Goal: Task Accomplishment & Management: Complete application form

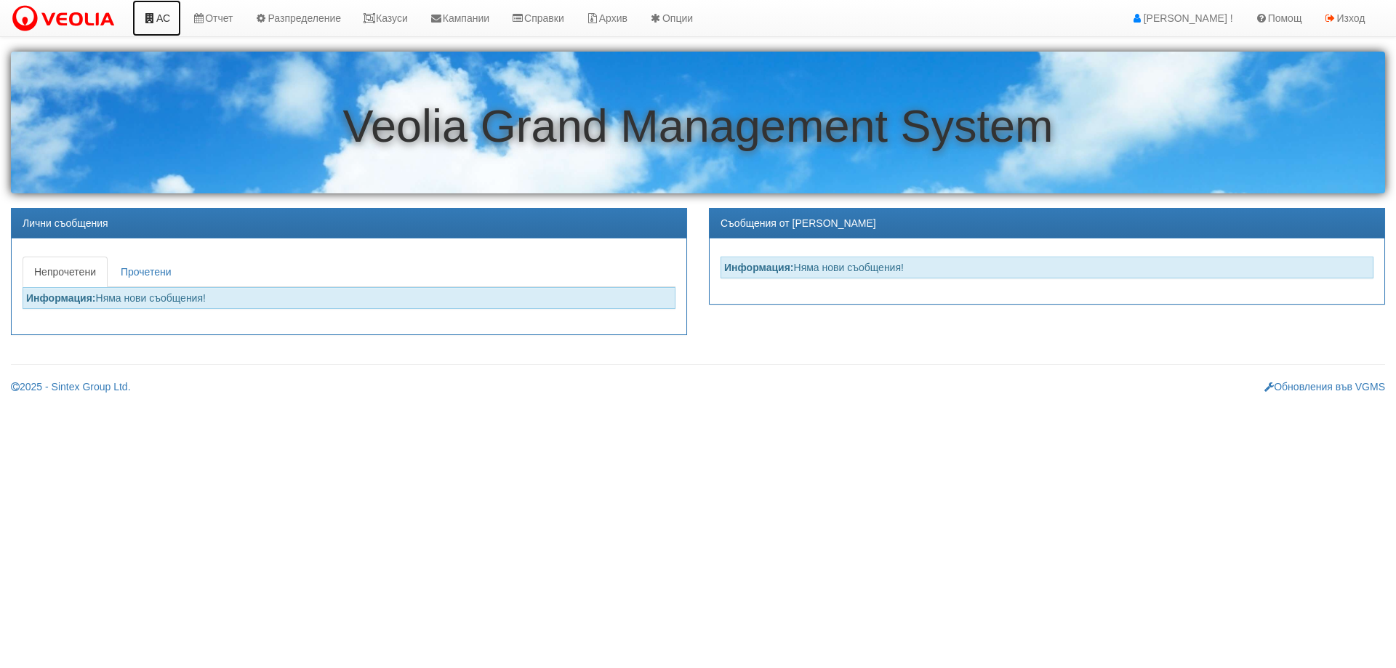
click at [161, 19] on link "АС" at bounding box center [156, 18] width 49 height 36
click at [390, 17] on link "Казуси" at bounding box center [385, 18] width 67 height 36
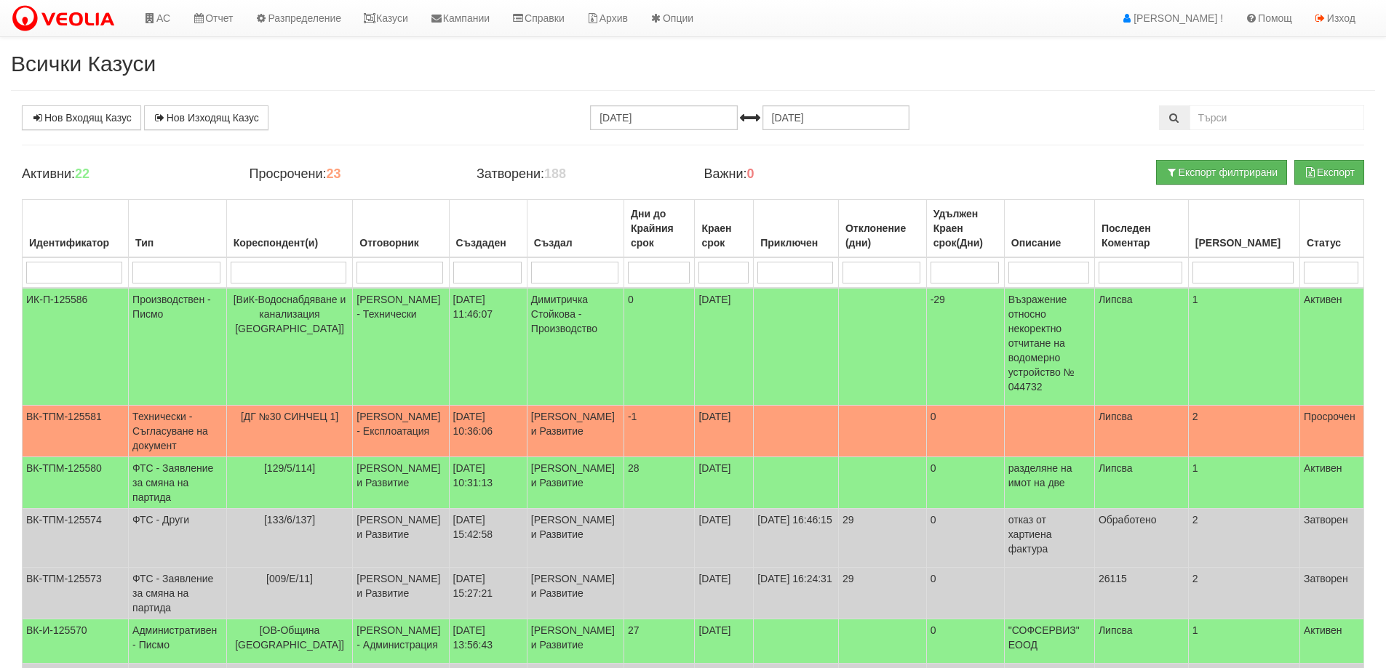
click at [471, 267] on input "search" at bounding box center [487, 273] width 68 height 22
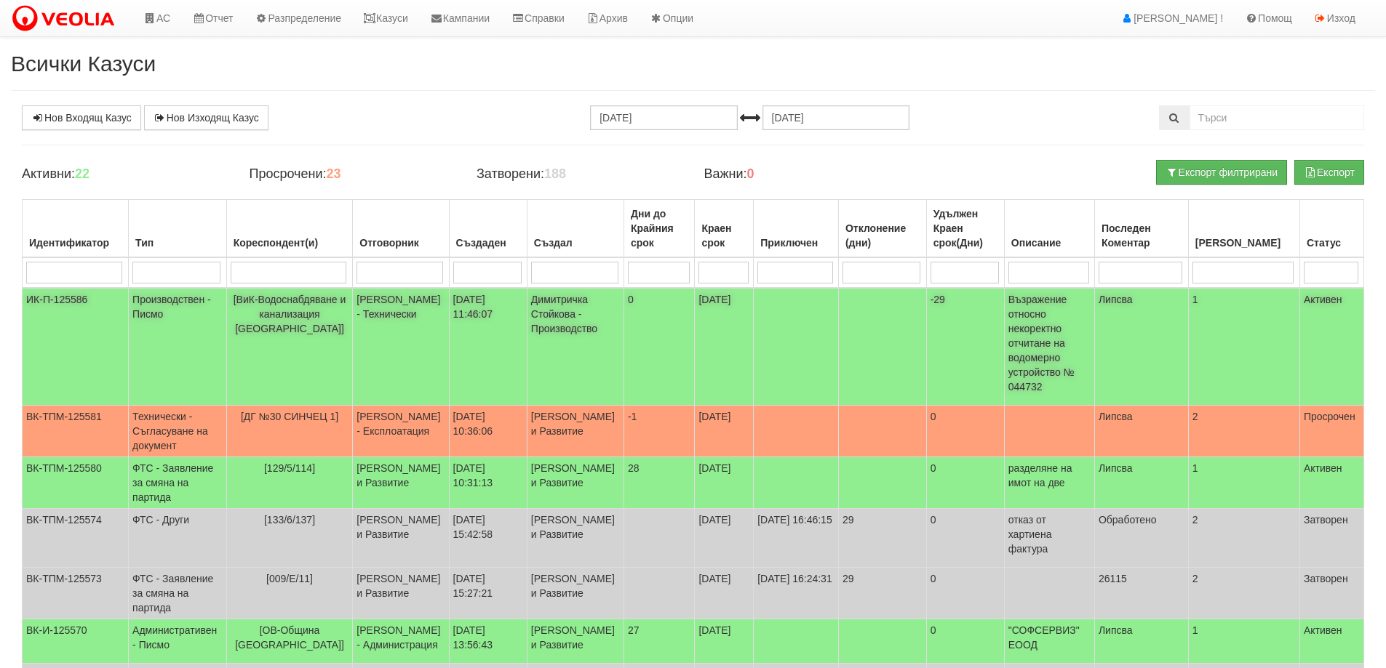
type input "м"
type input "ми"
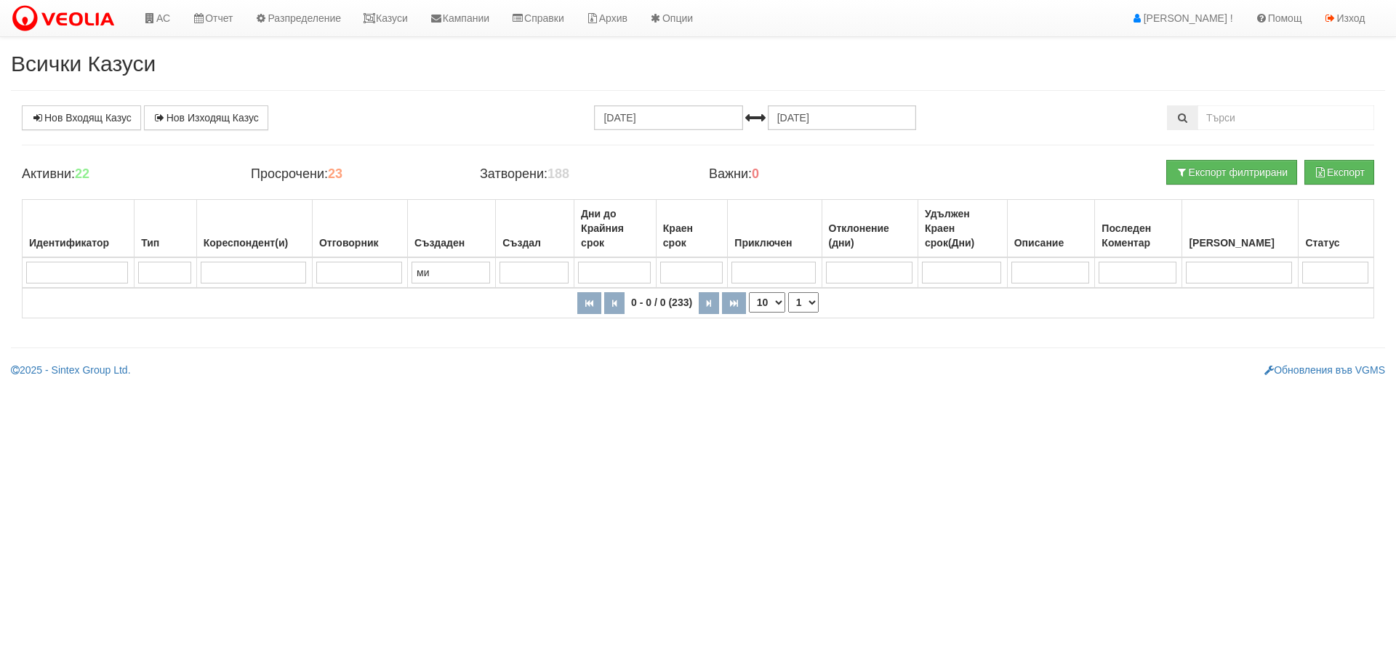
type input "ми"
type input "м"
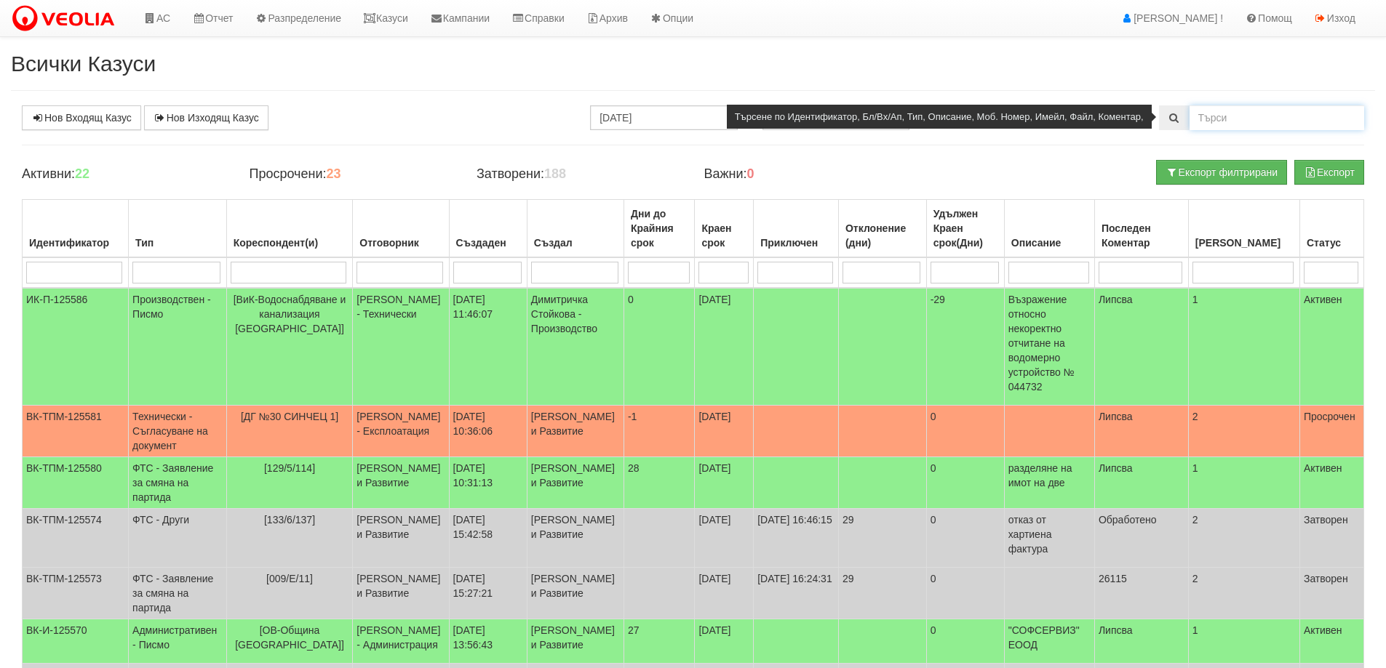
click at [1214, 116] on input "text" at bounding box center [1276, 117] width 175 height 25
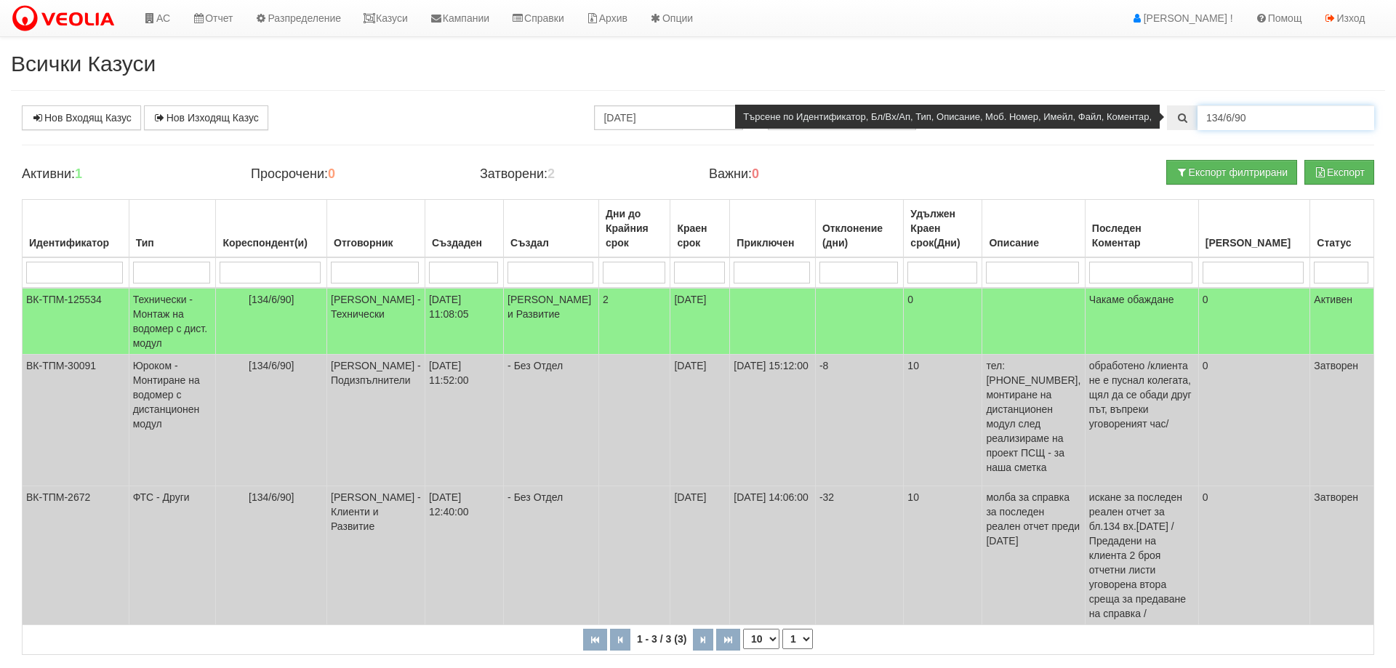
click at [1248, 120] on input "134/6/90" at bounding box center [1286, 117] width 177 height 25
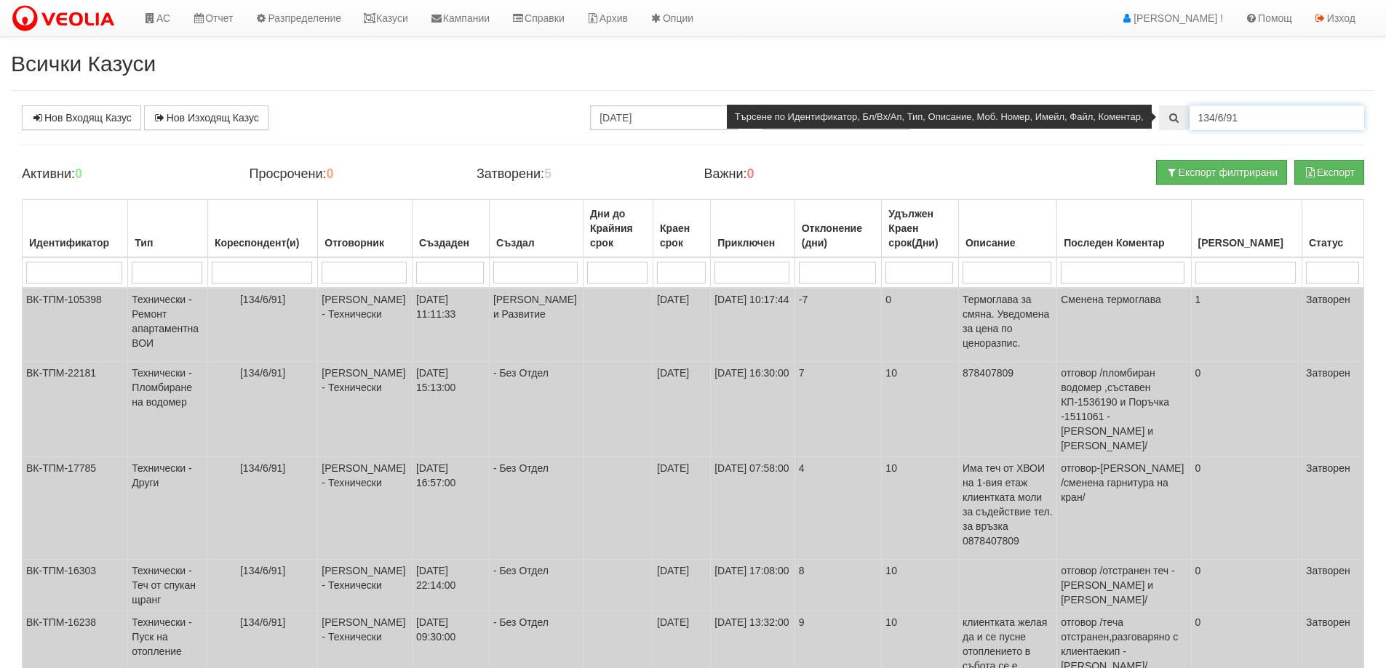
drag, startPoint x: 1226, startPoint y: 119, endPoint x: 1244, endPoint y: 121, distance: 18.4
click at [1244, 121] on input "134/6/91" at bounding box center [1276, 117] width 175 height 25
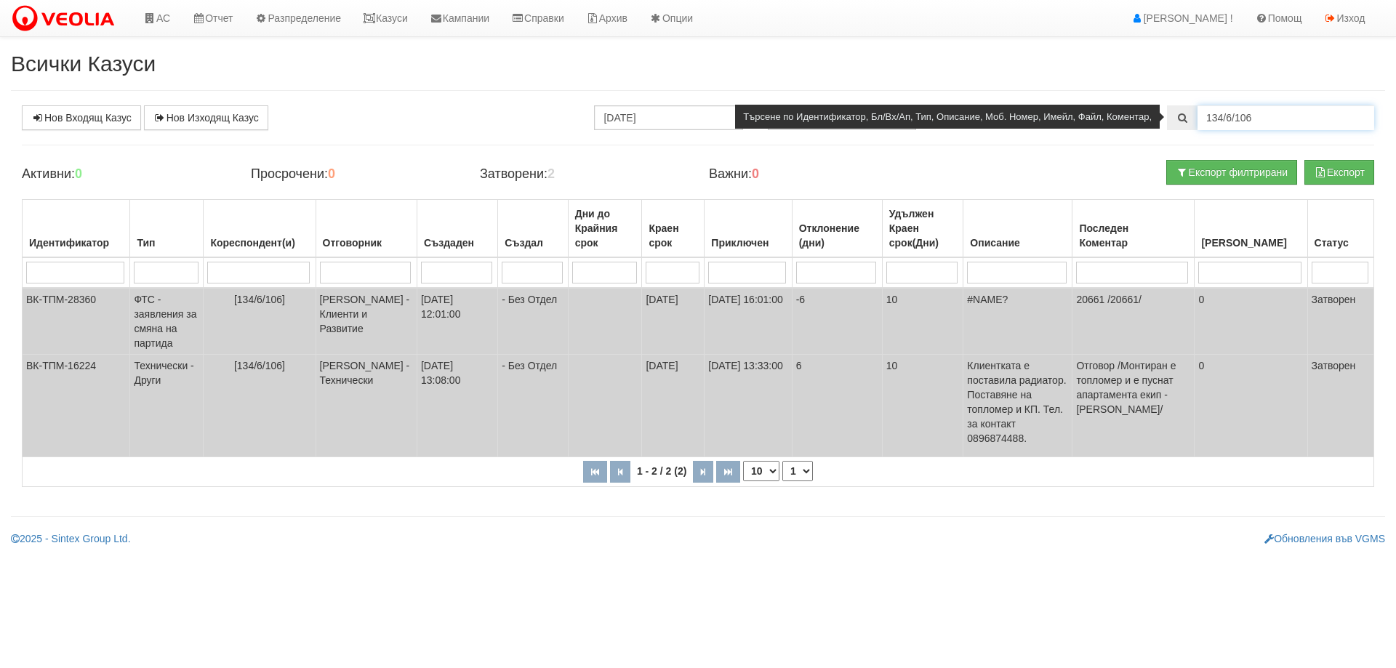
drag, startPoint x: 1263, startPoint y: 120, endPoint x: 1203, endPoint y: 120, distance: 59.6
click at [1203, 120] on input "134/6/106" at bounding box center [1286, 117] width 177 height 25
type input "225/1/20"
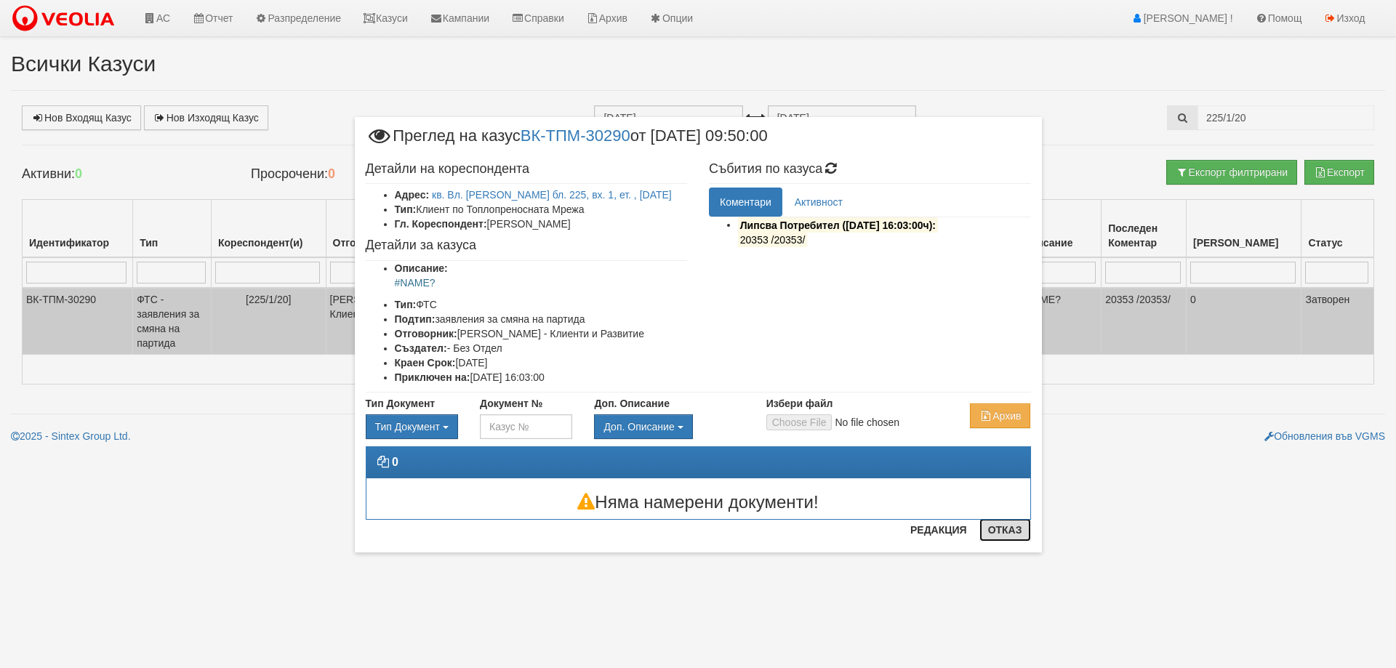
click at [1005, 529] on button "Отказ" at bounding box center [1006, 530] width 52 height 23
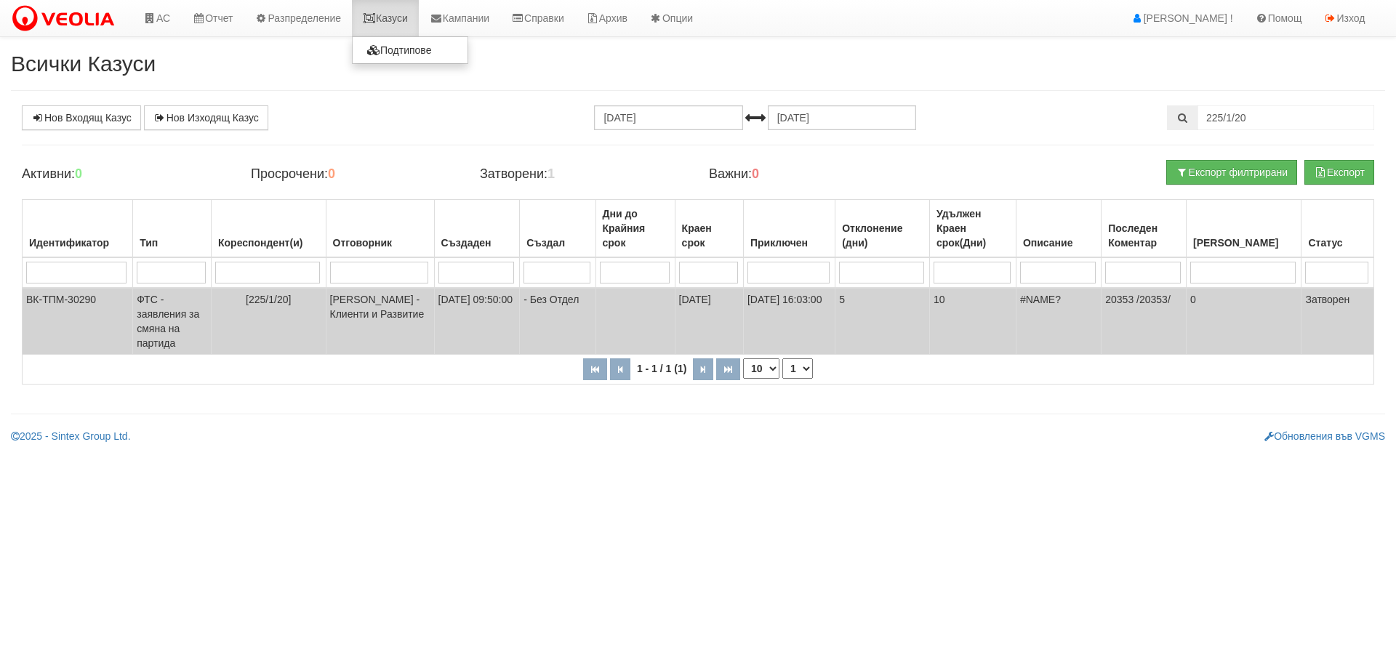
click at [399, 20] on link "Казуси" at bounding box center [385, 18] width 67 height 36
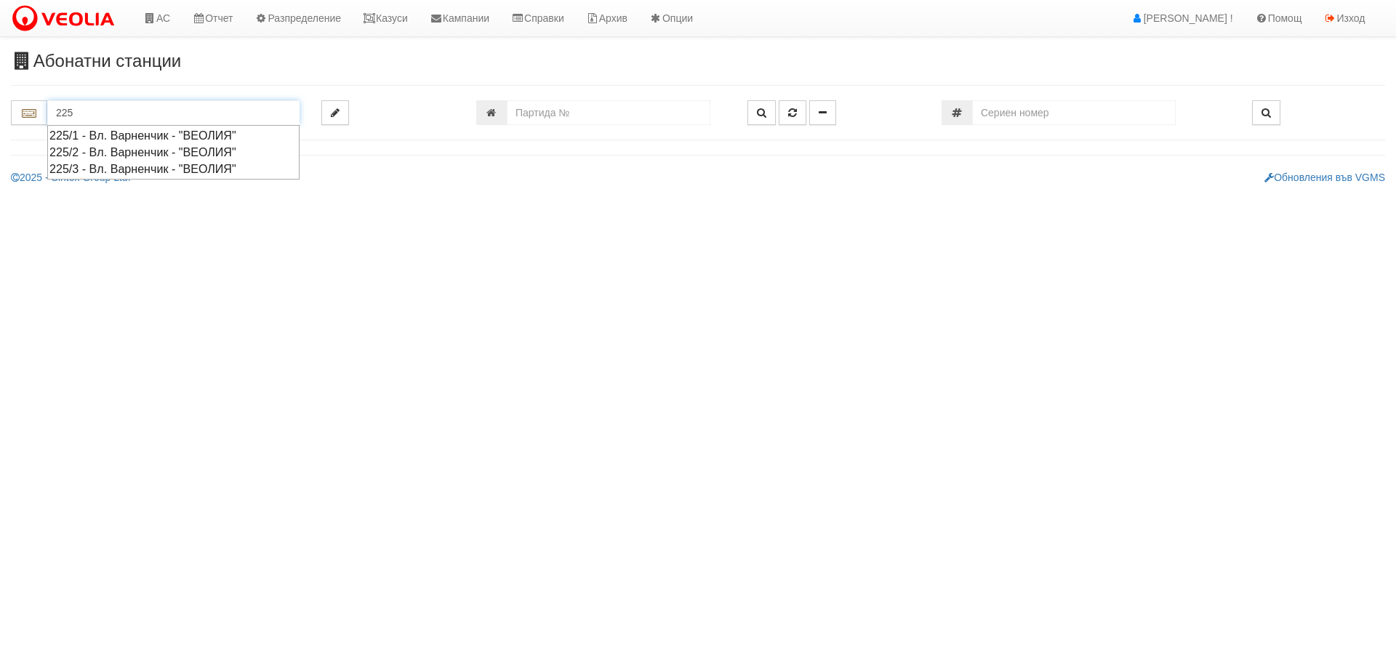
click at [124, 138] on div "225/1 - Вл. Варненчик - "ВЕОЛИЯ"" at bounding box center [173, 135] width 248 height 17
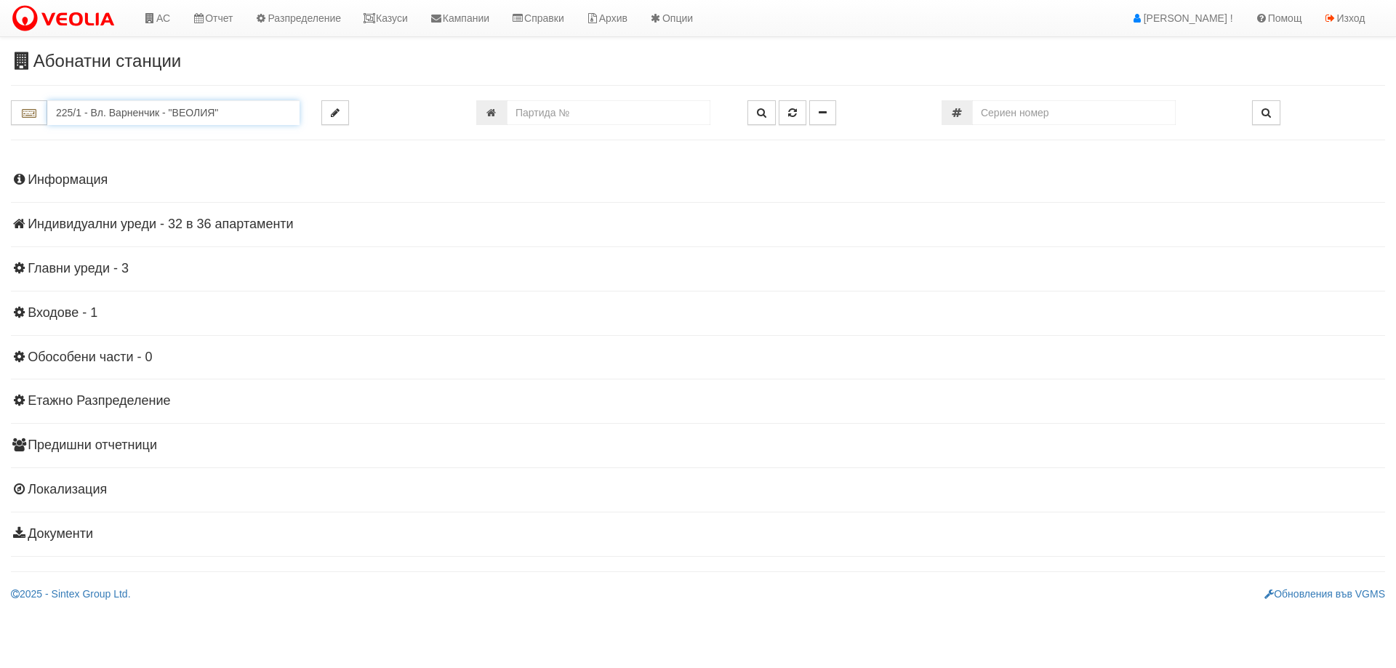
click at [117, 114] on input "225/1 - Вл. Варненчик - "ВЕОЛИЯ"" at bounding box center [173, 112] width 252 height 25
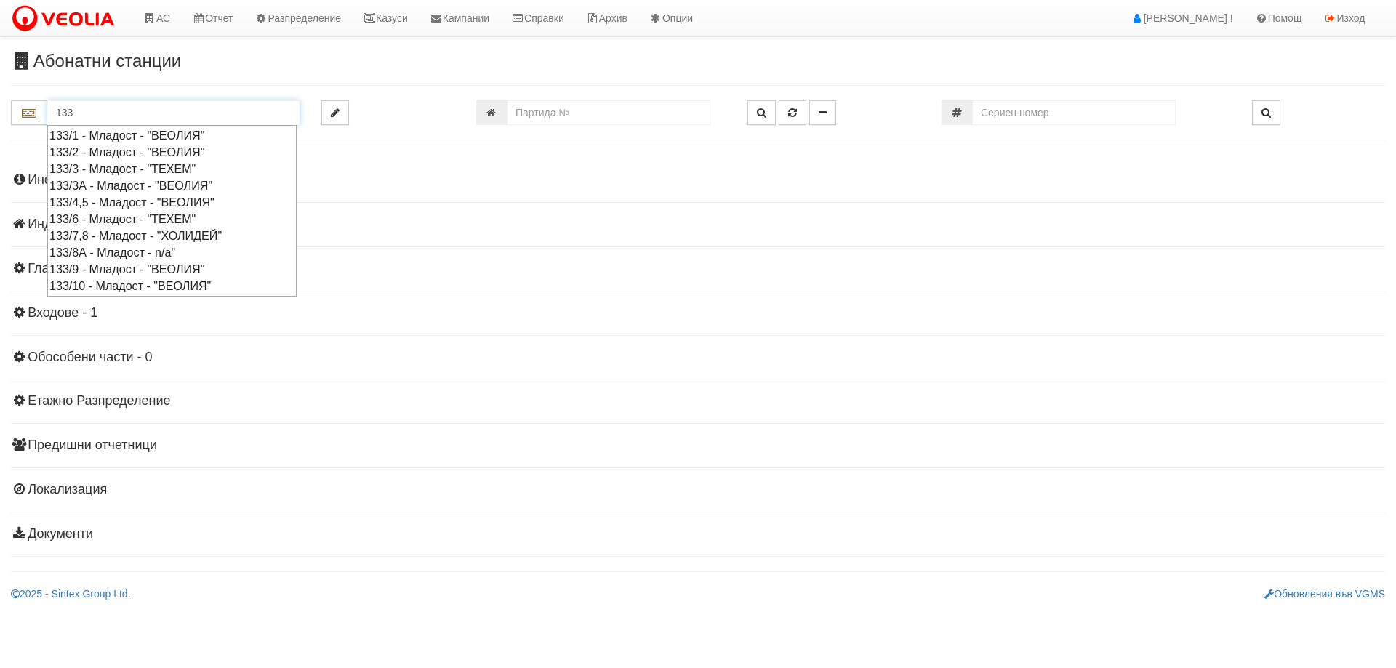
click at [119, 202] on div "133/4,5 - Младост - "ВЕОЛИЯ"" at bounding box center [171, 202] width 245 height 17
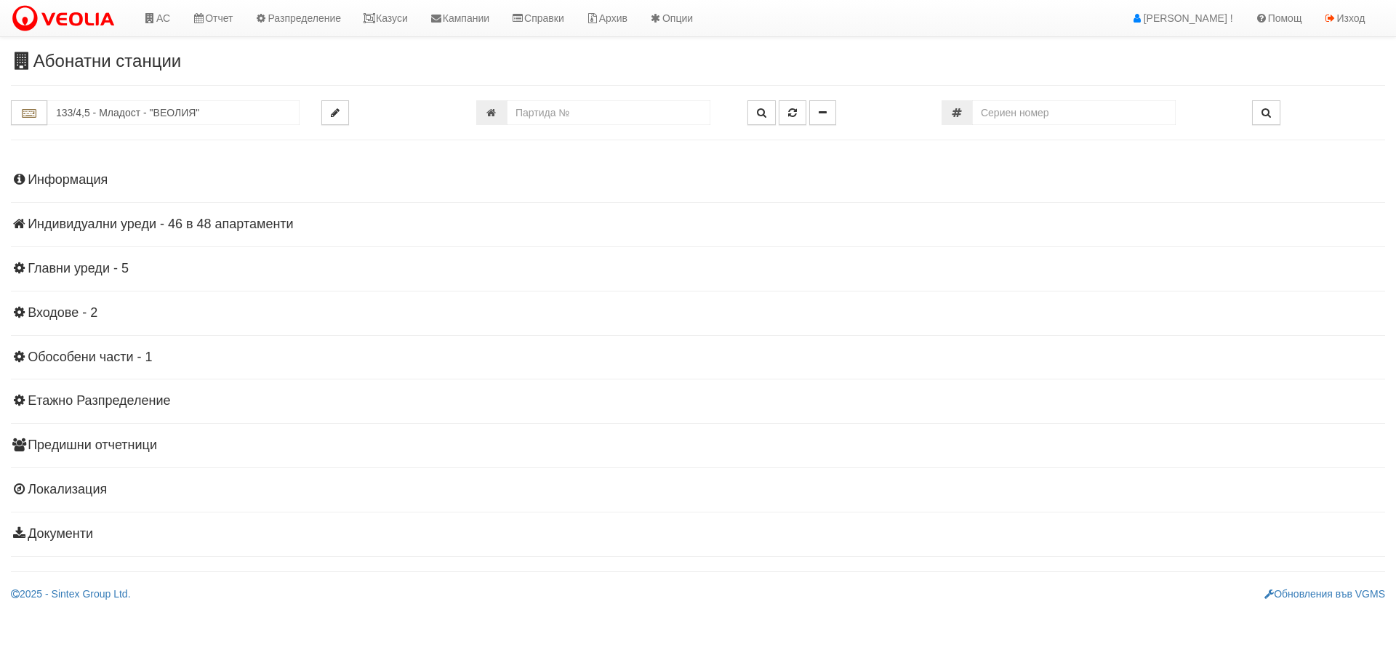
click at [98, 181] on h4 "Информация" at bounding box center [698, 180] width 1375 height 15
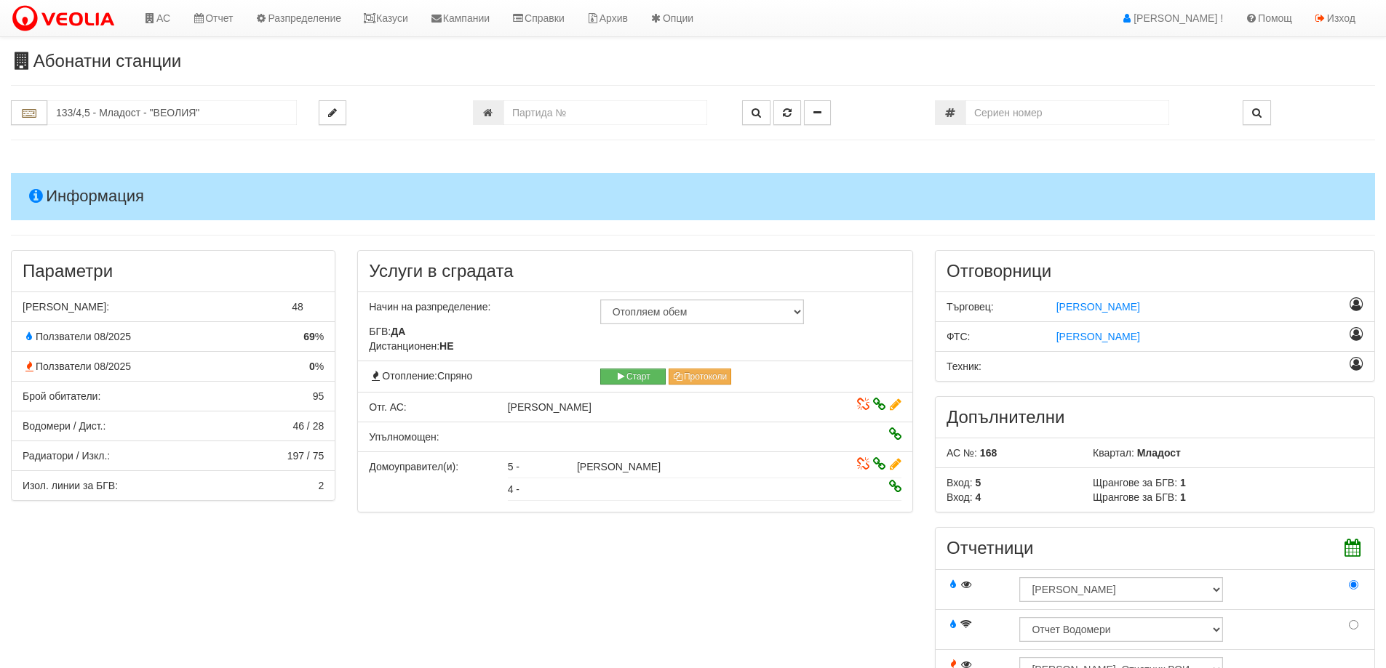
click at [92, 200] on h4 "Информация" at bounding box center [693, 196] width 1364 height 47
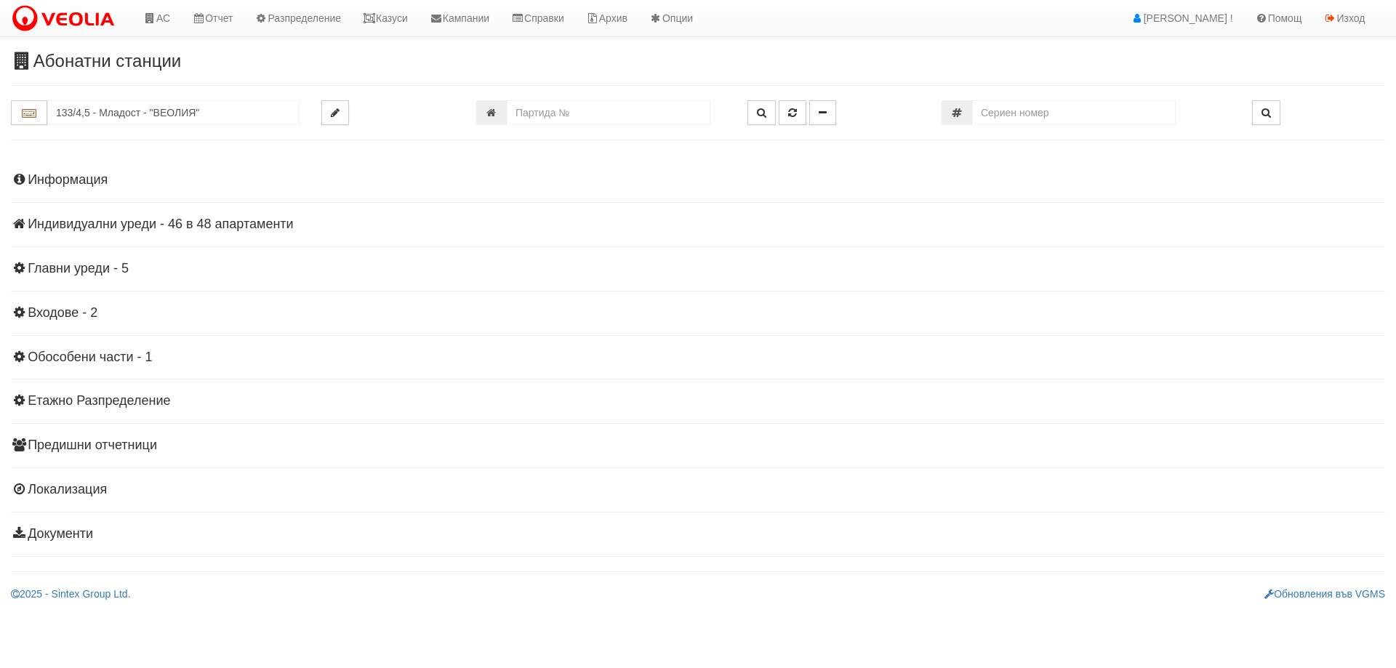
click at [127, 223] on h4 "Индивидуални уреди - 46 в 48 апартаменти" at bounding box center [698, 224] width 1375 height 15
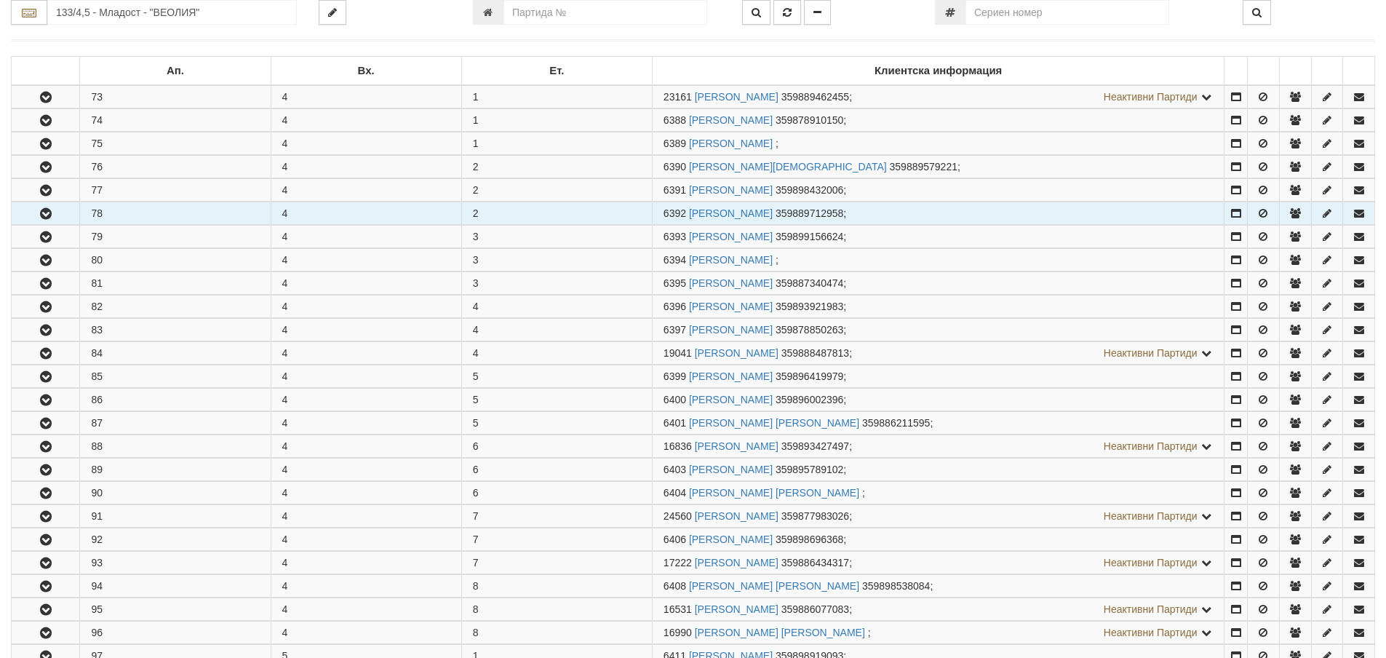
scroll to position [218, 0]
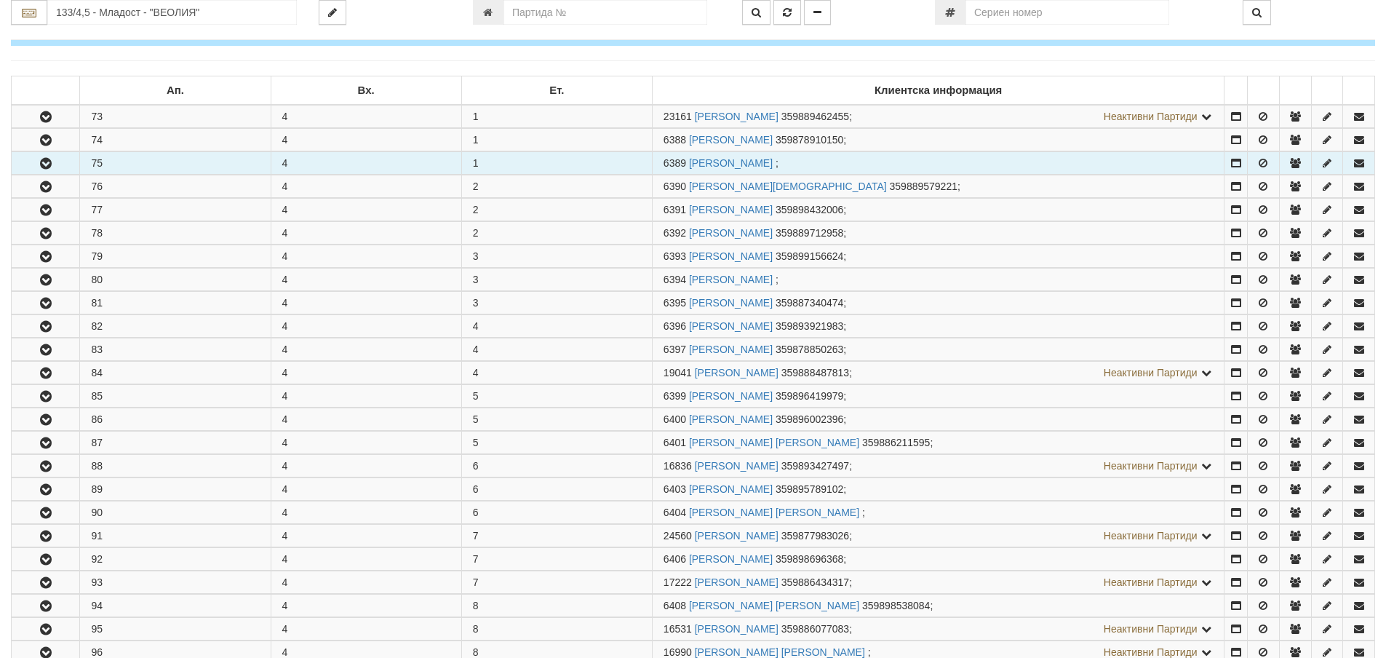
click at [49, 161] on icon "button" at bounding box center [45, 164] width 17 height 10
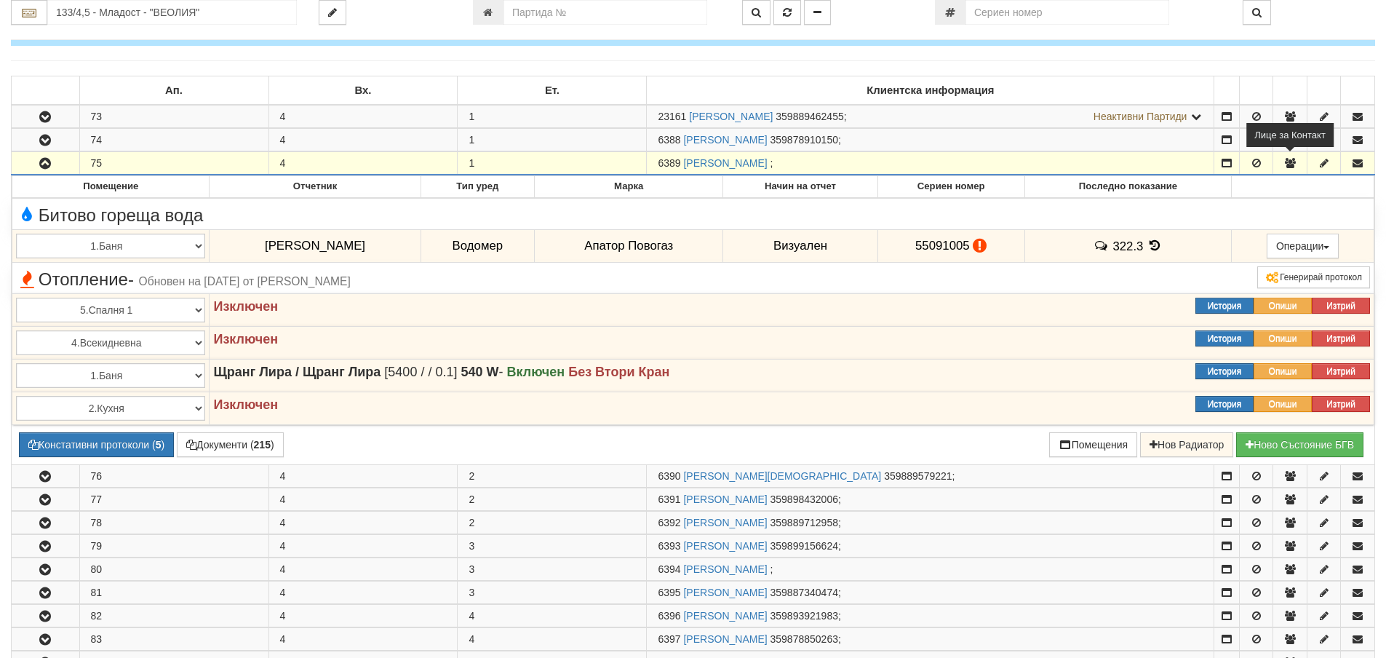
click at [1288, 161] on icon "button" at bounding box center [1289, 163] width 13 height 10
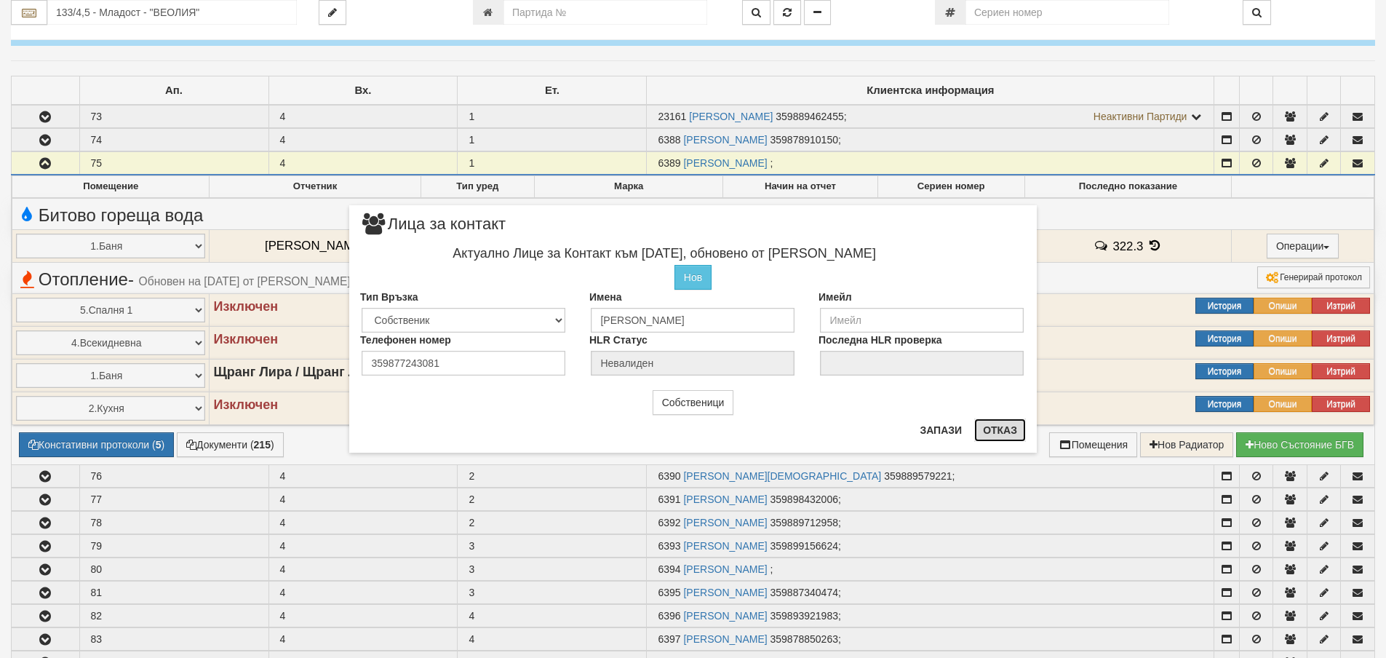
click at [1001, 432] on button "Отказ" at bounding box center [1000, 429] width 52 height 23
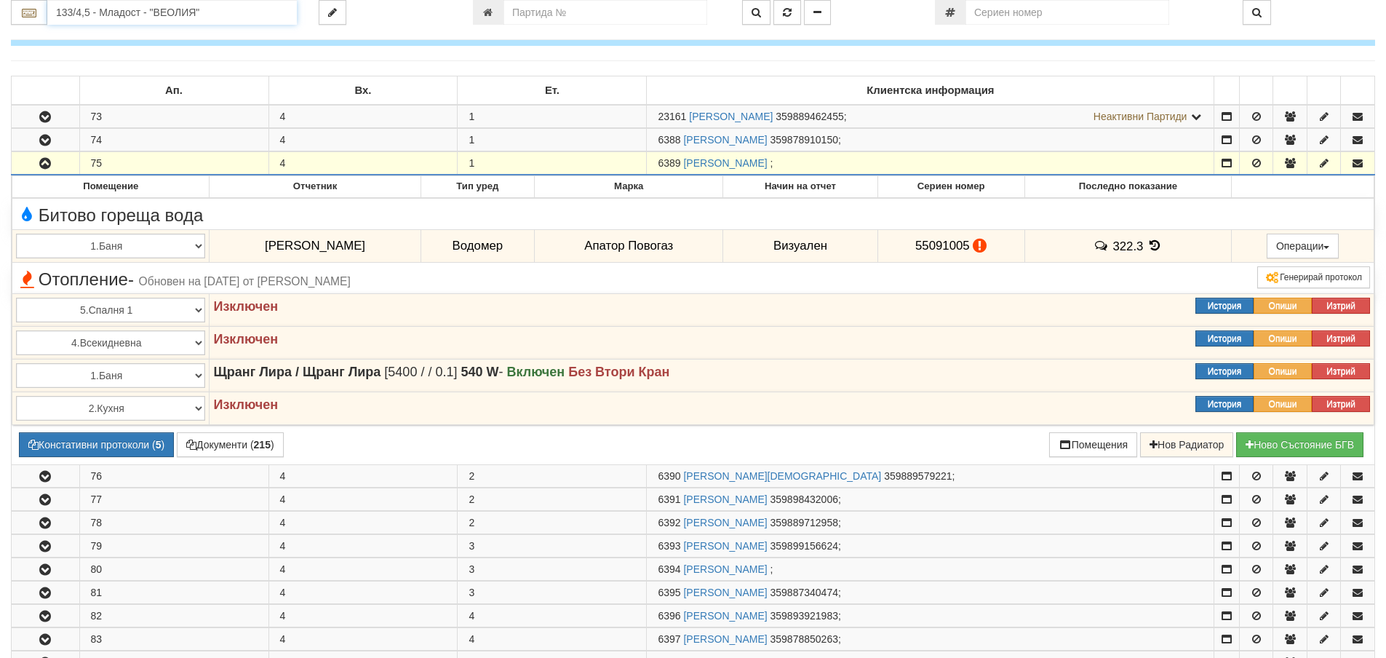
click at [71, 14] on input "133/4,5 - Младост - "ВЕОЛИЯ"" at bounding box center [171, 12] width 249 height 25
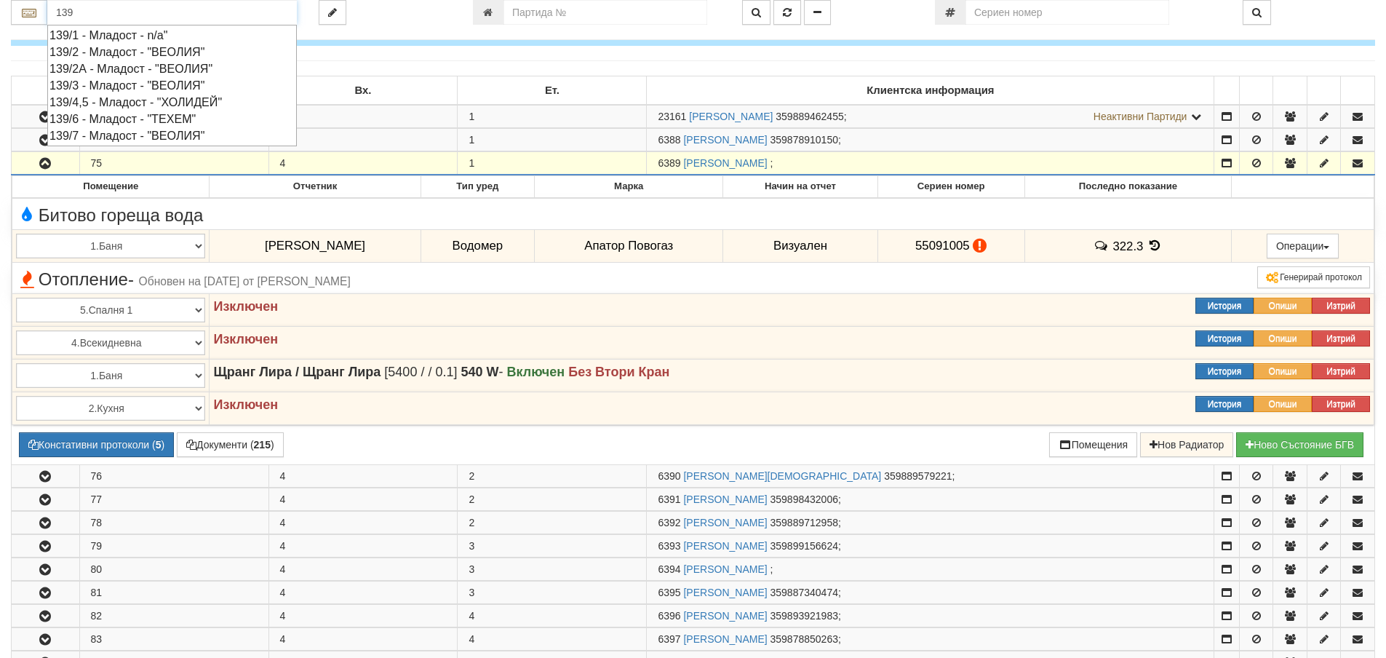
click at [110, 137] on div "139/7 - Младост - "ВЕОЛИЯ"" at bounding box center [171, 135] width 245 height 17
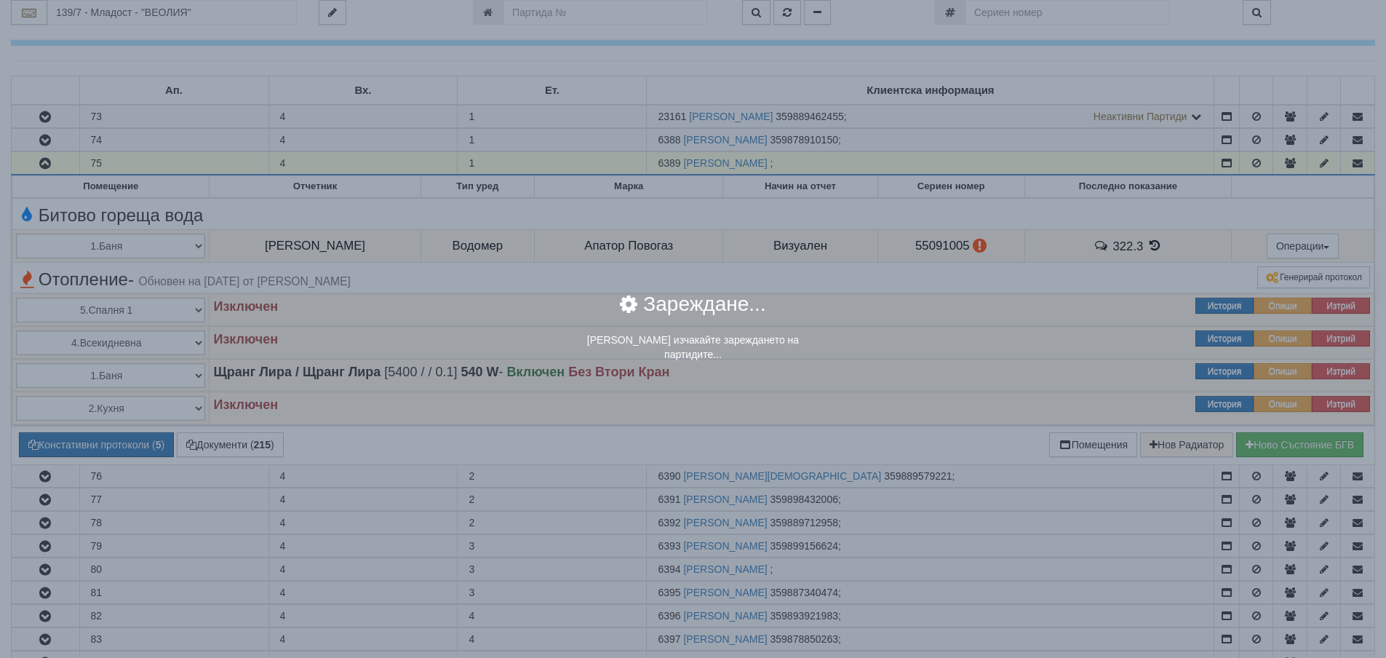
scroll to position [0, 0]
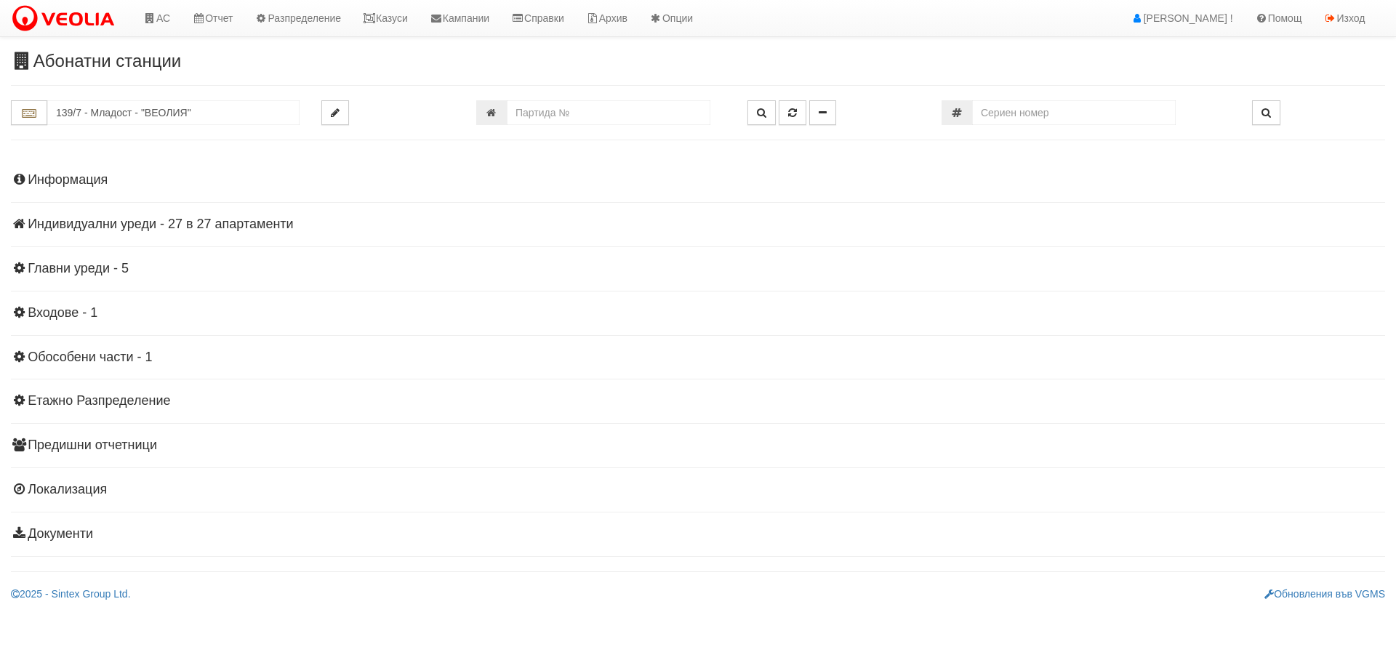
click at [100, 180] on h4 "Информация" at bounding box center [698, 180] width 1375 height 15
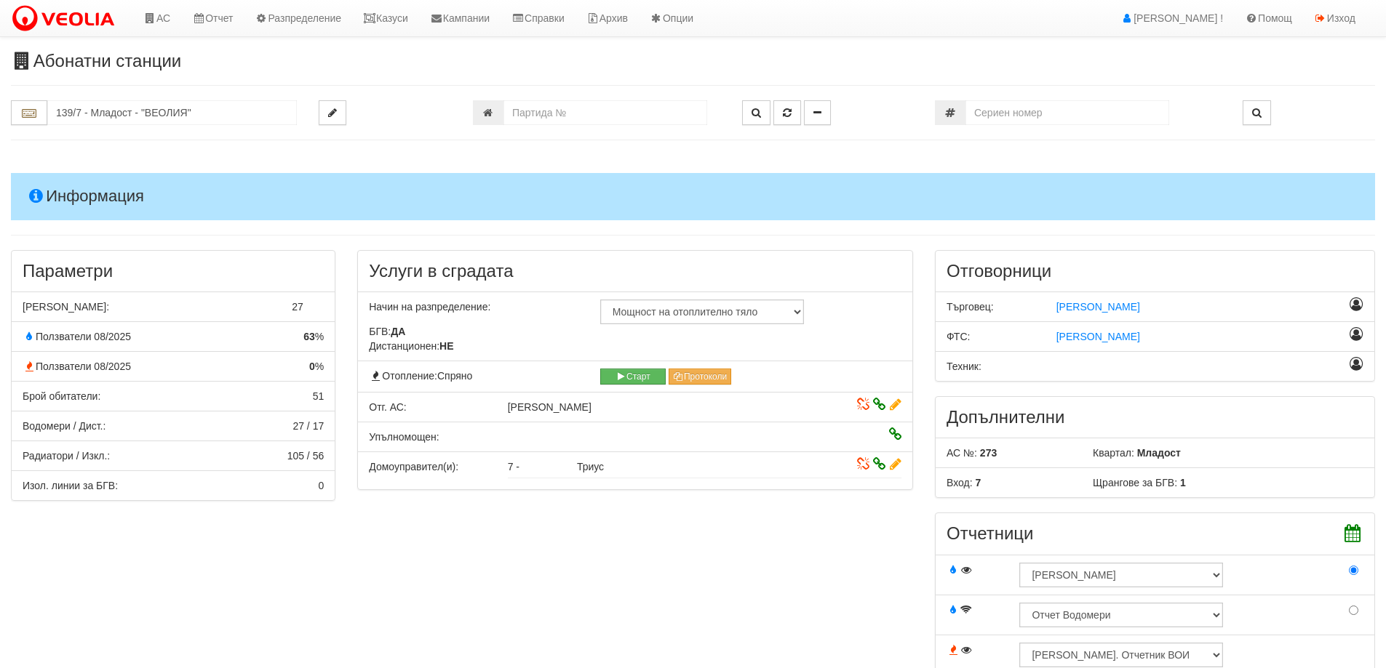
click at [72, 193] on h4 "Информация" at bounding box center [693, 196] width 1364 height 47
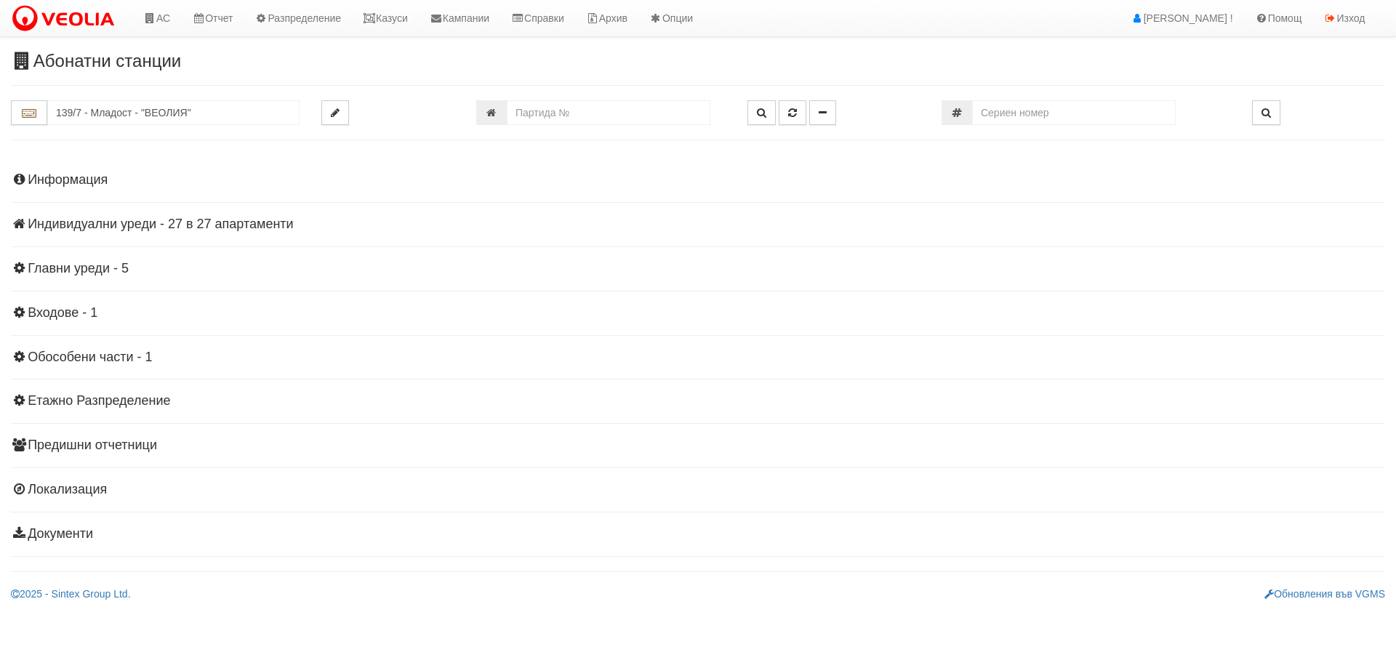
click at [86, 223] on h4 "Индивидуални уреди - 27 в 27 апартаменти" at bounding box center [698, 224] width 1375 height 15
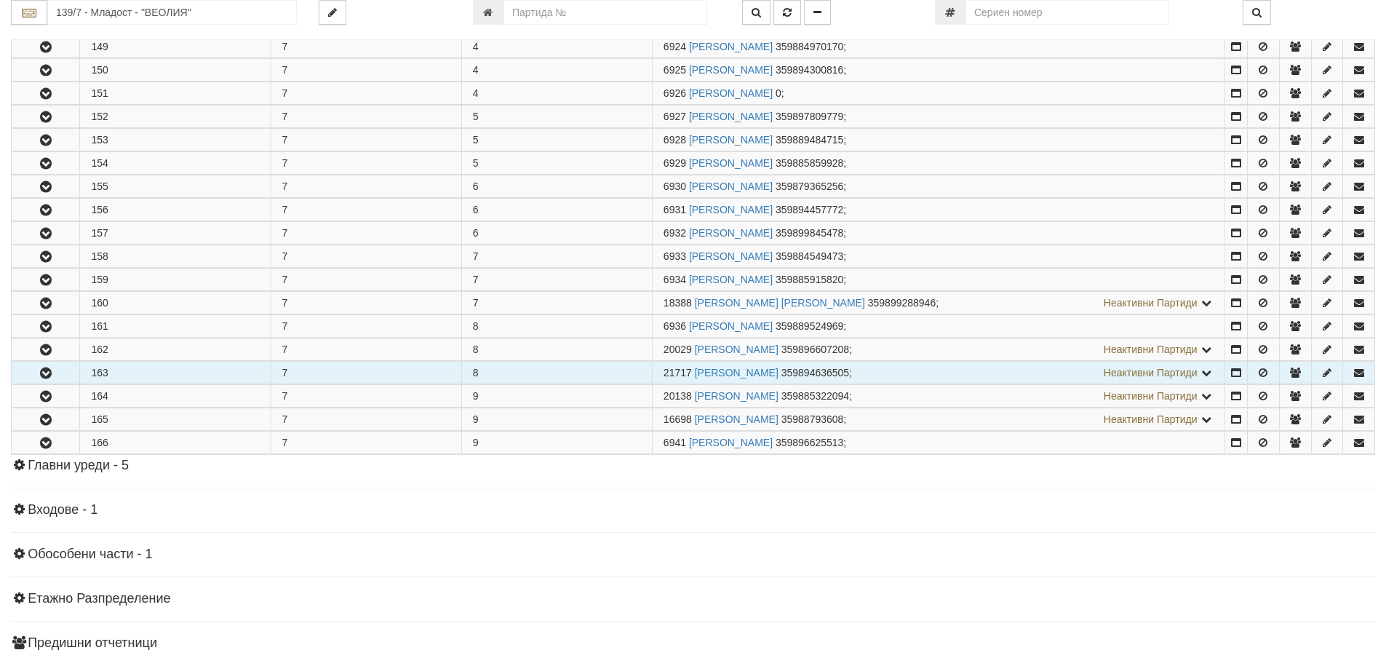
scroll to position [509, 0]
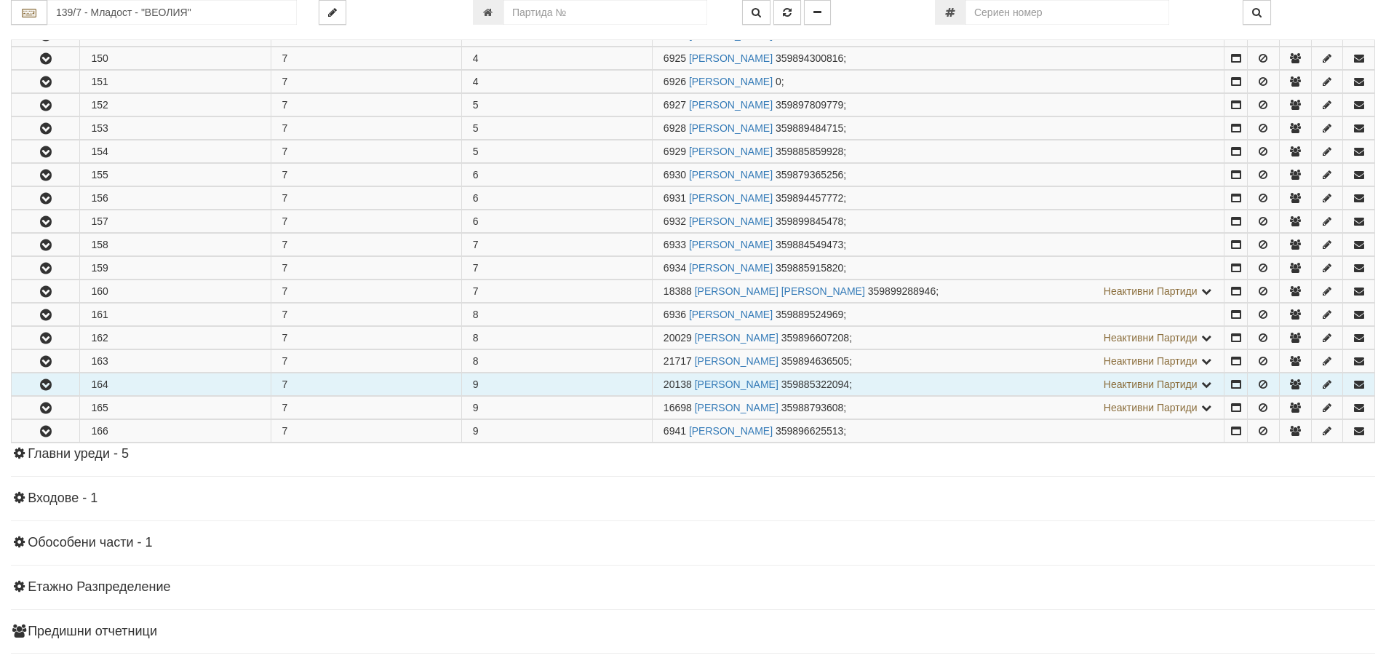
click at [47, 382] on icon "button" at bounding box center [45, 385] width 17 height 10
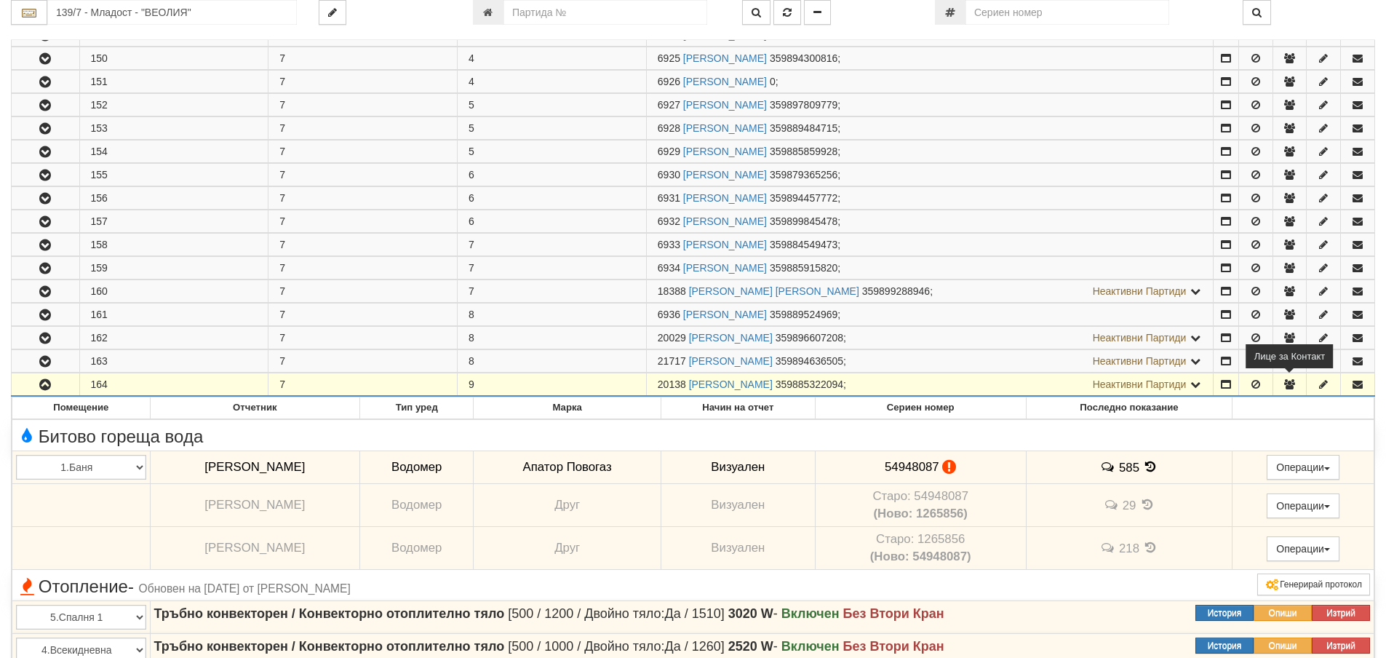
click at [1295, 385] on icon "button" at bounding box center [1288, 384] width 13 height 10
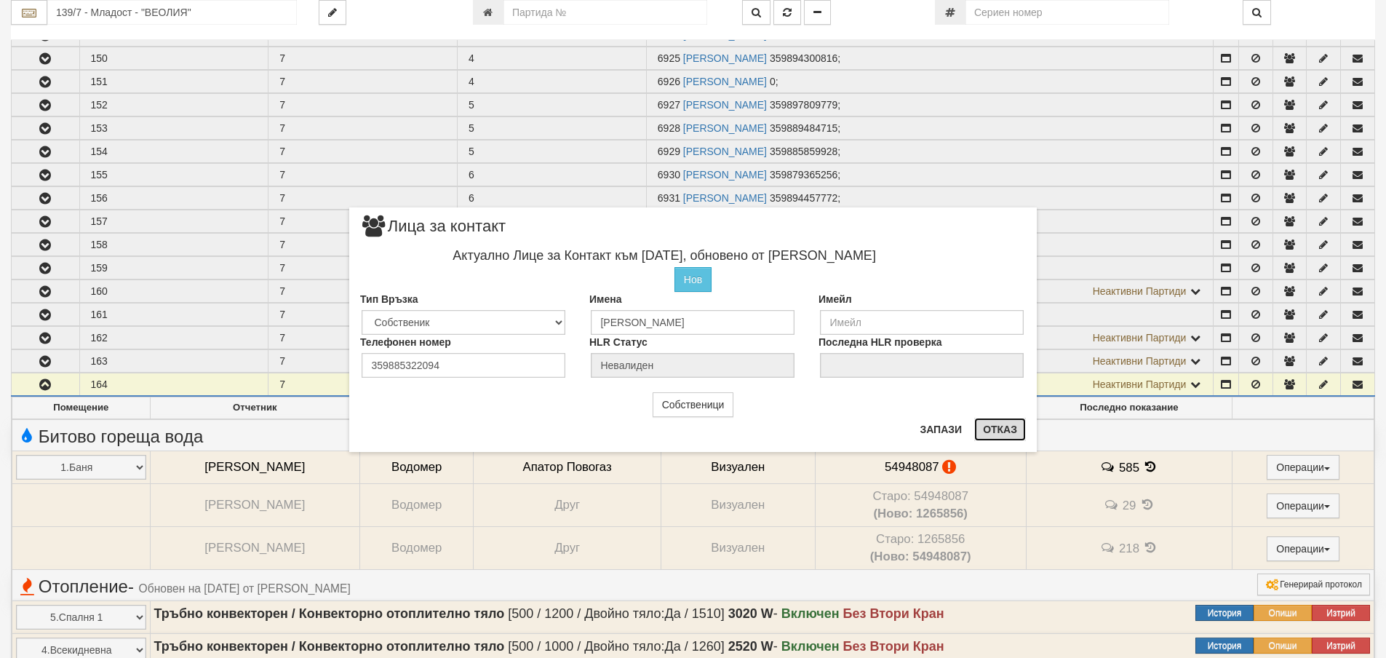
click at [1001, 429] on button "Отказ" at bounding box center [1000, 428] width 52 height 23
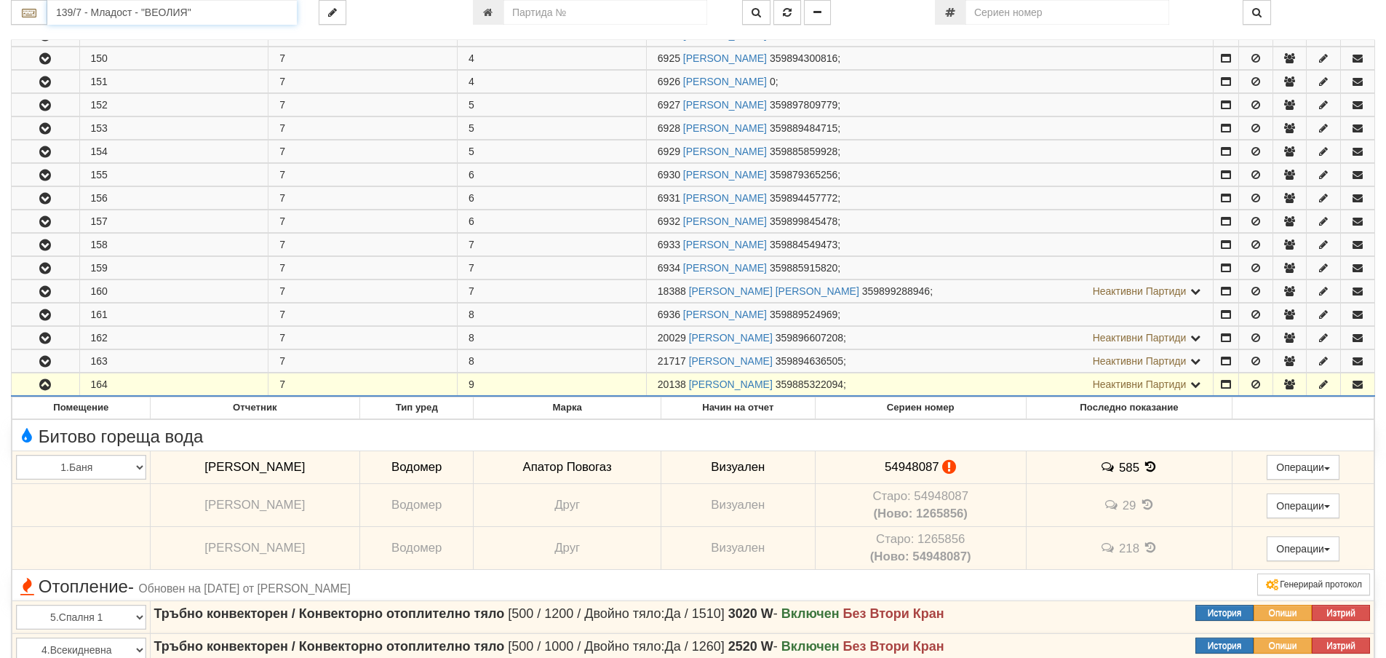
click at [92, 13] on input "139/7 - Младост - "ВЕОЛИЯ"" at bounding box center [171, 12] width 249 height 25
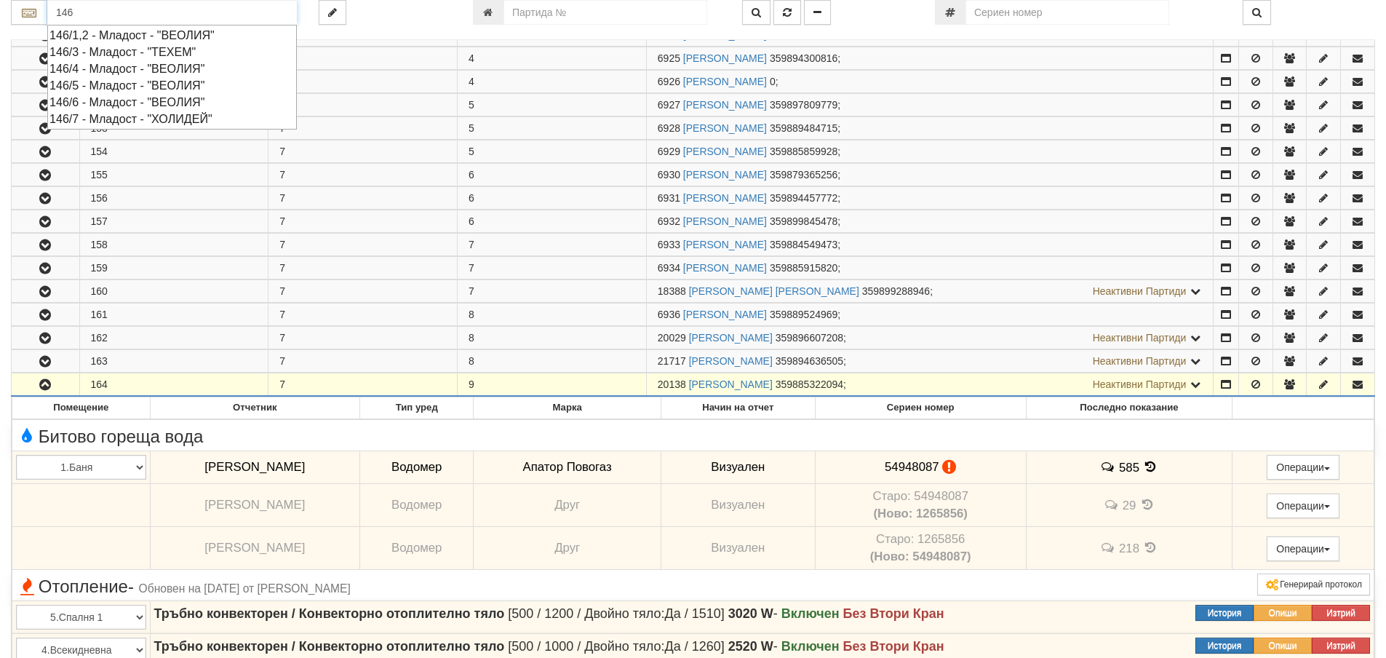
click at [119, 87] on div "146/5 - Младост - "ВЕОЛИЯ"" at bounding box center [171, 85] width 245 height 17
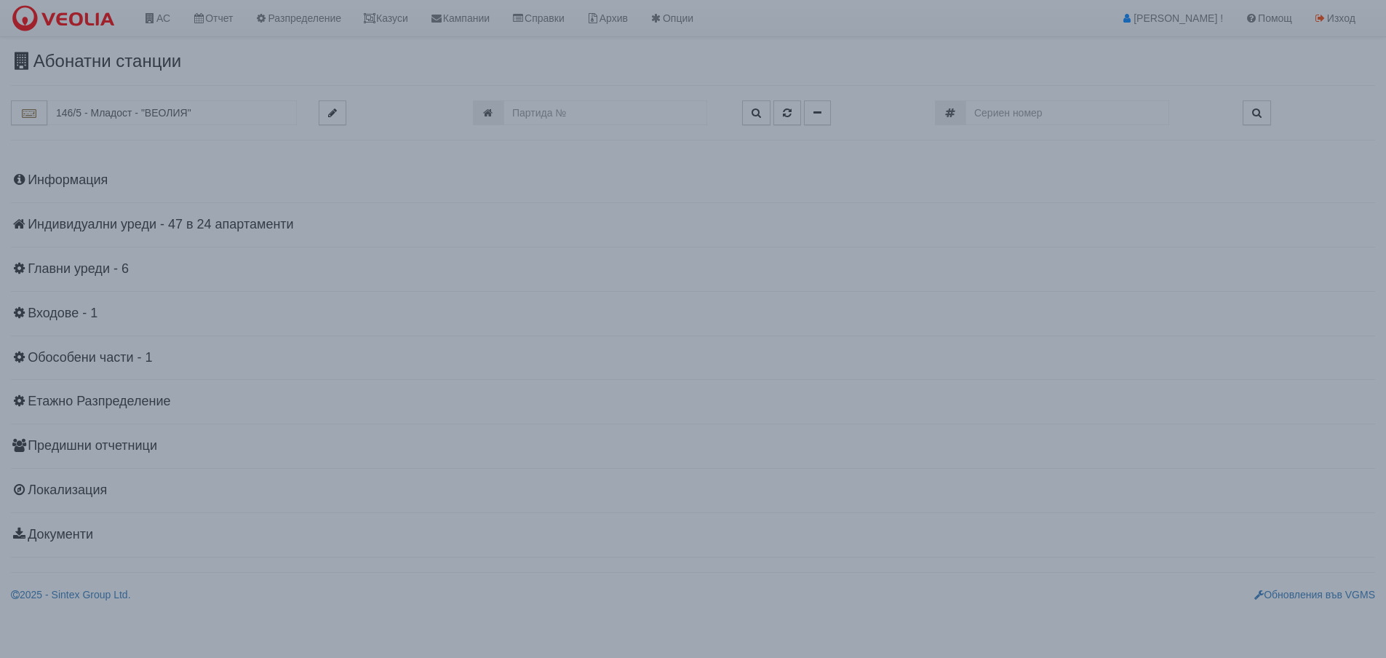
scroll to position [0, 0]
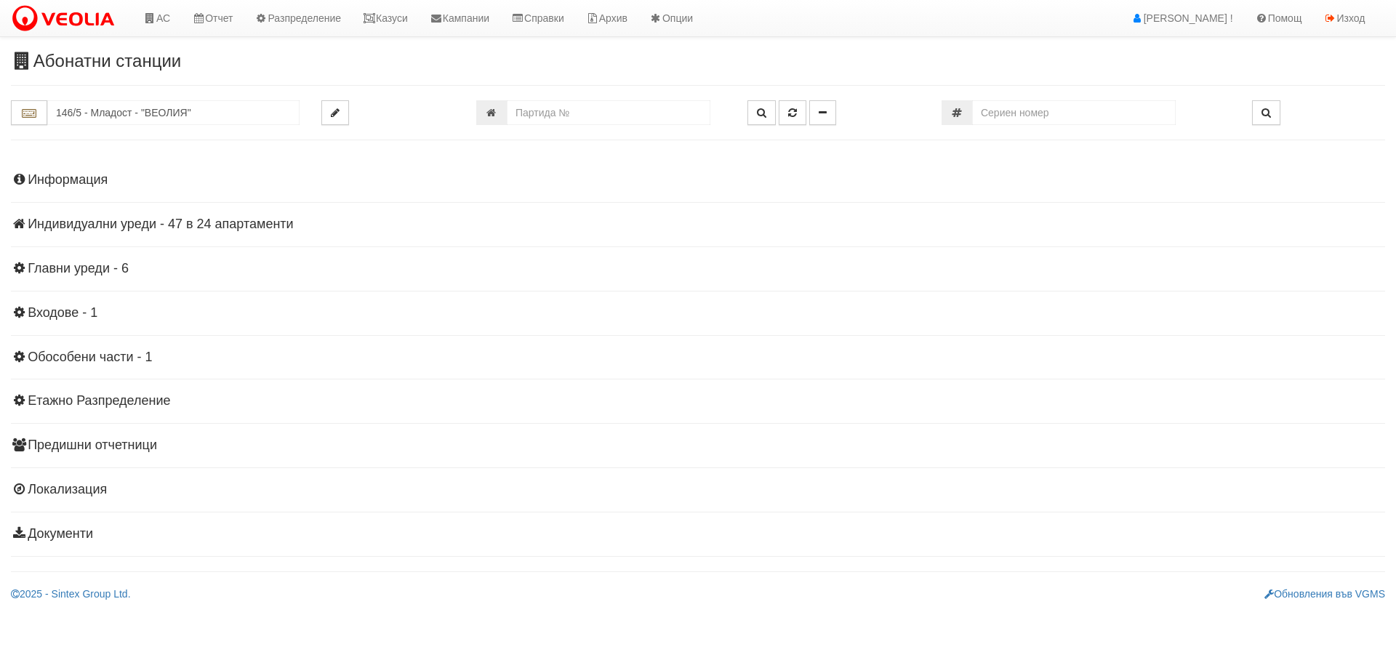
click at [129, 228] on h4 "Индивидуални уреди - 47 в 24 апартаменти" at bounding box center [698, 224] width 1375 height 15
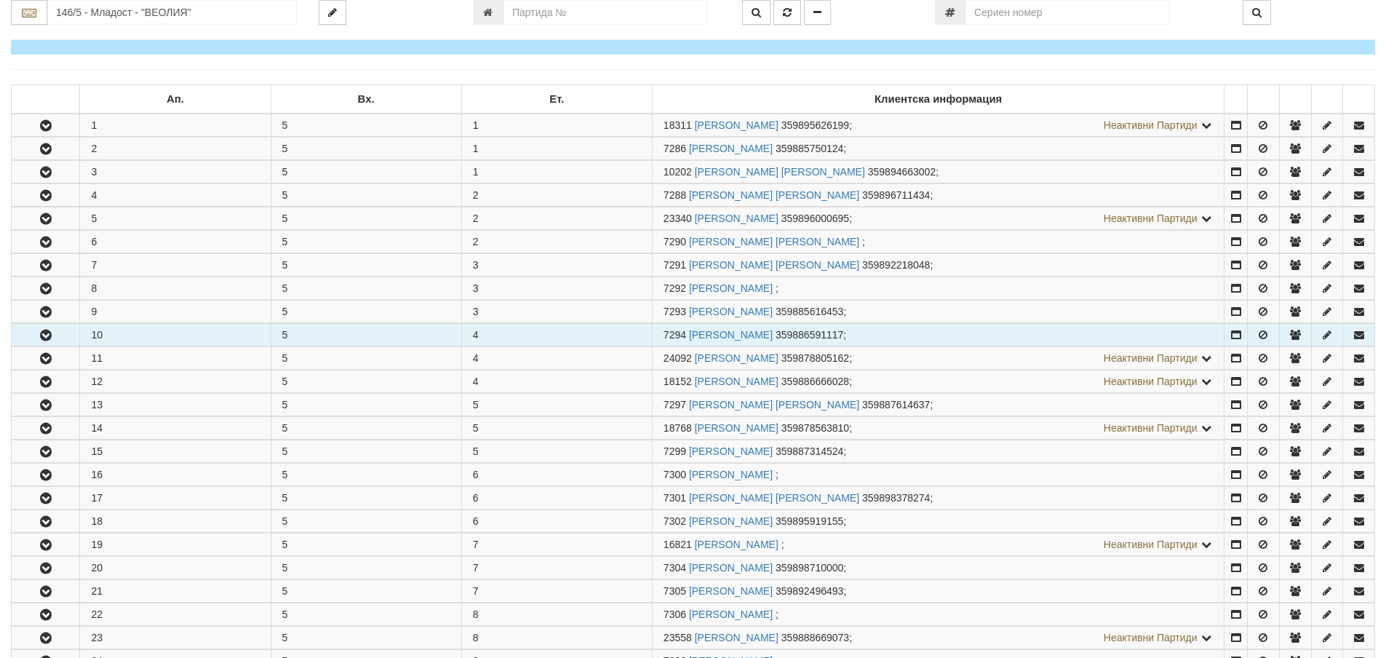
scroll to position [218, 0]
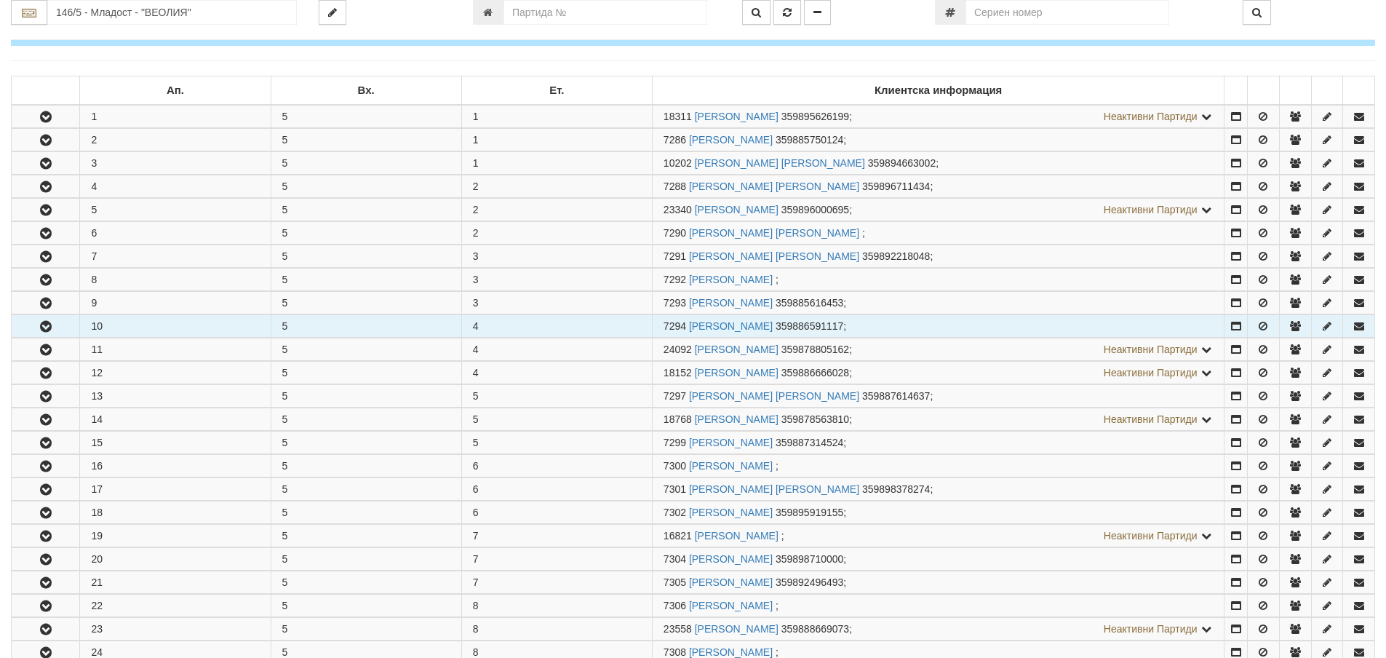
click at [45, 328] on icon "button" at bounding box center [45, 326] width 17 height 10
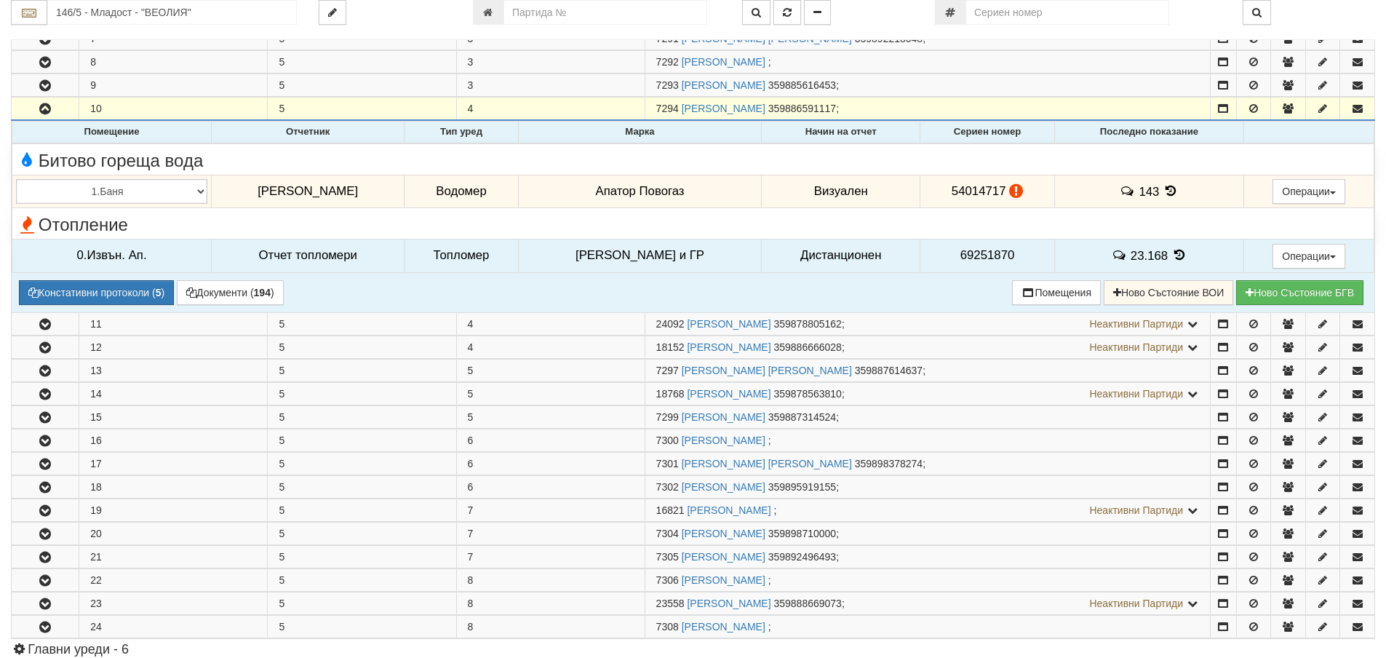
scroll to position [436, 0]
click at [1170, 188] on icon at bounding box center [1170, 190] width 16 height 12
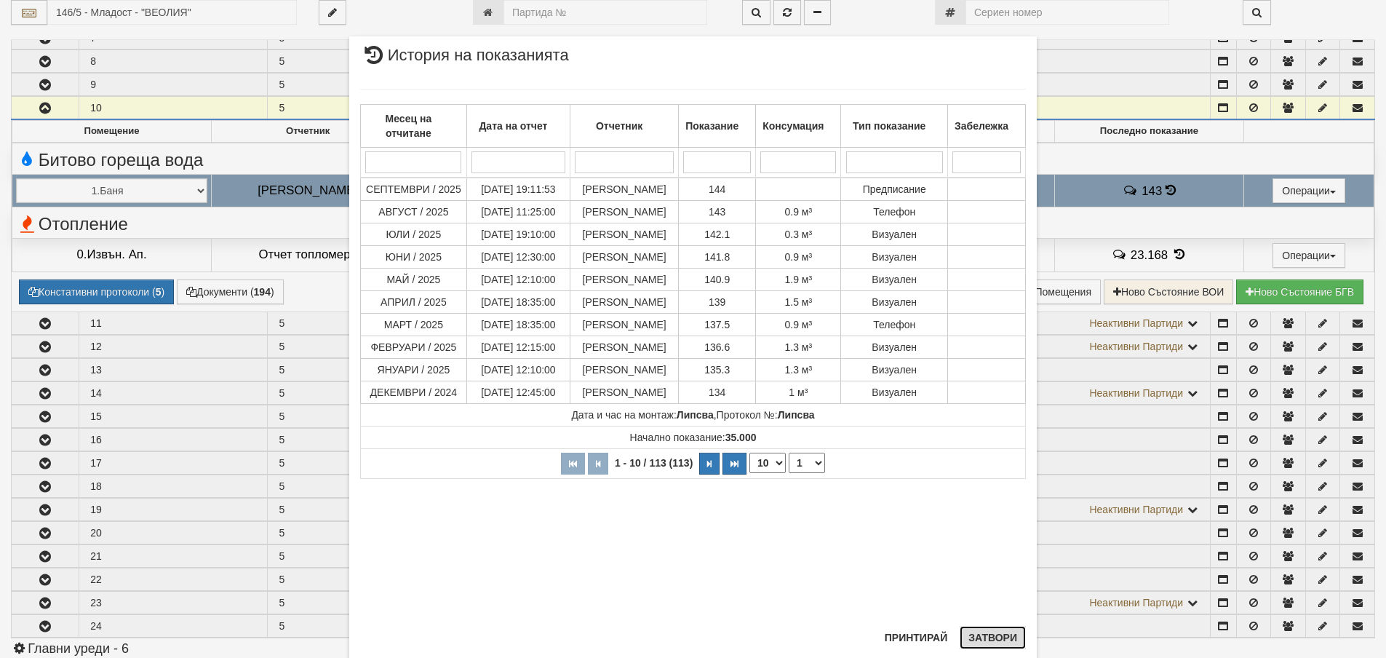
click at [978, 634] on button "Затвори" at bounding box center [992, 637] width 66 height 23
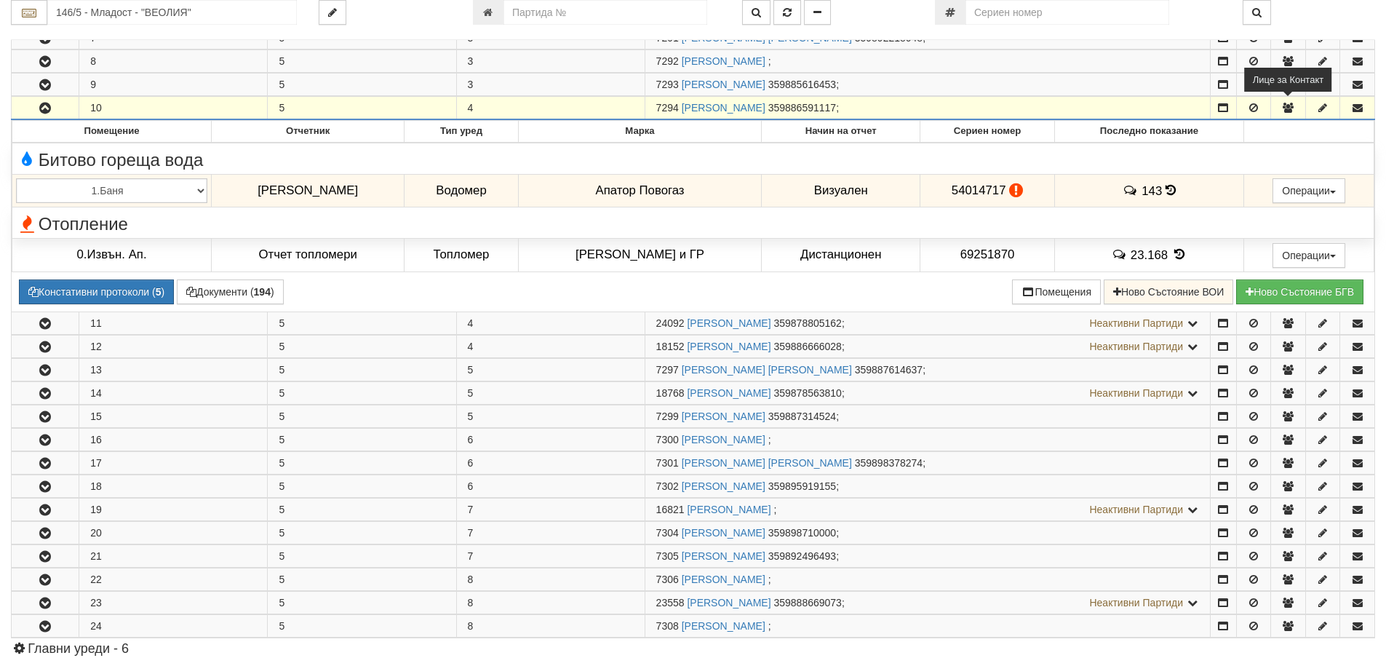
click at [1292, 107] on icon "button" at bounding box center [1287, 108] width 13 height 10
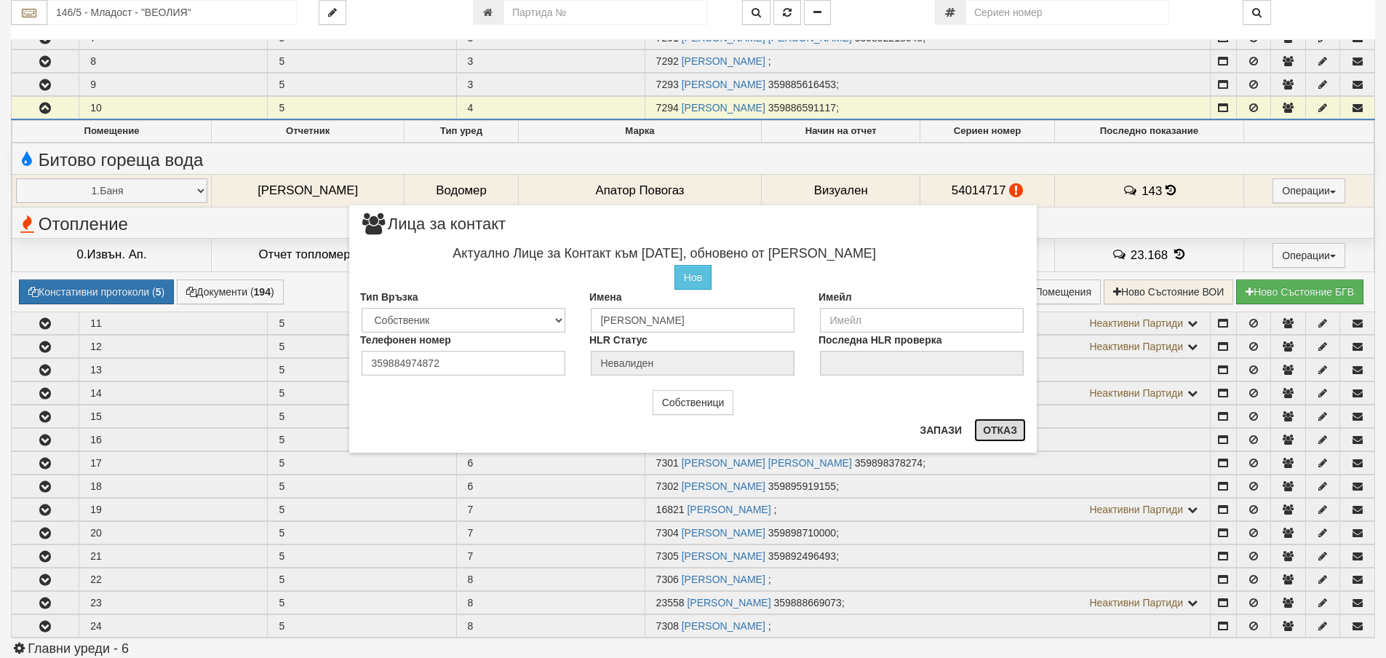
click at [1009, 433] on button "Отказ" at bounding box center [1000, 429] width 52 height 23
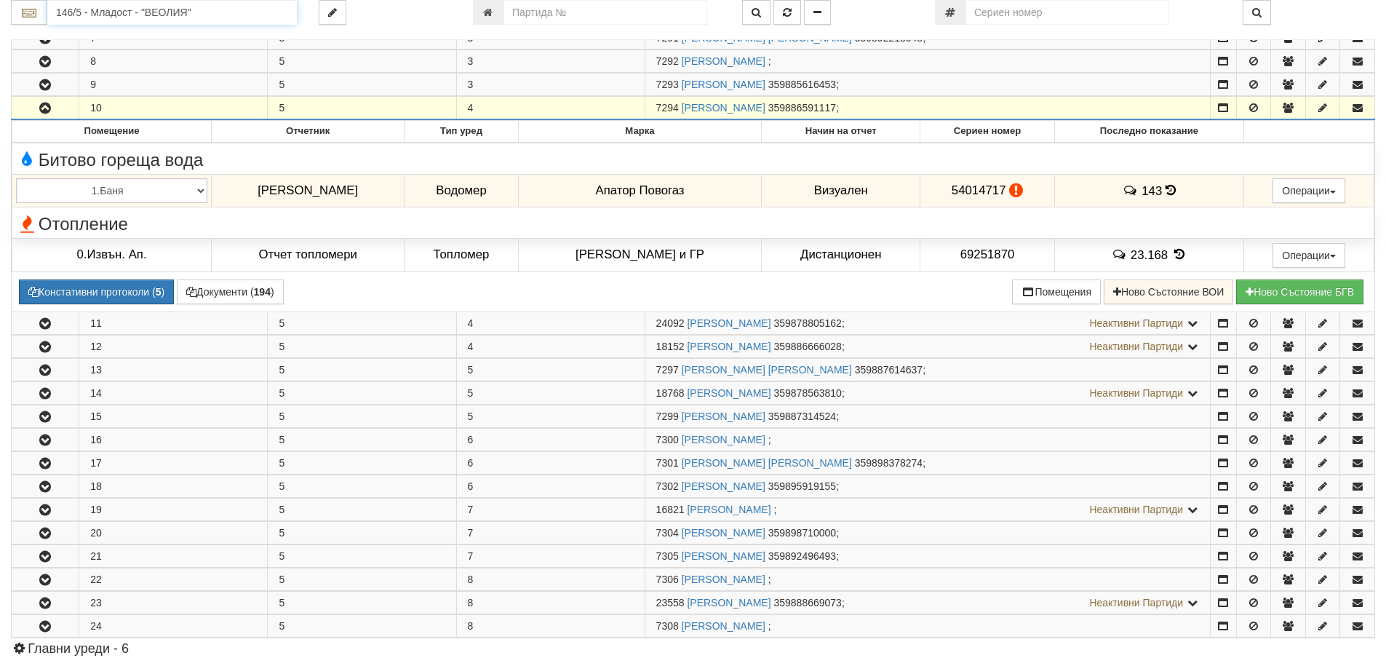
click at [89, 12] on input "146/5 - Младост - "ВЕОЛИЯ"" at bounding box center [171, 12] width 249 height 25
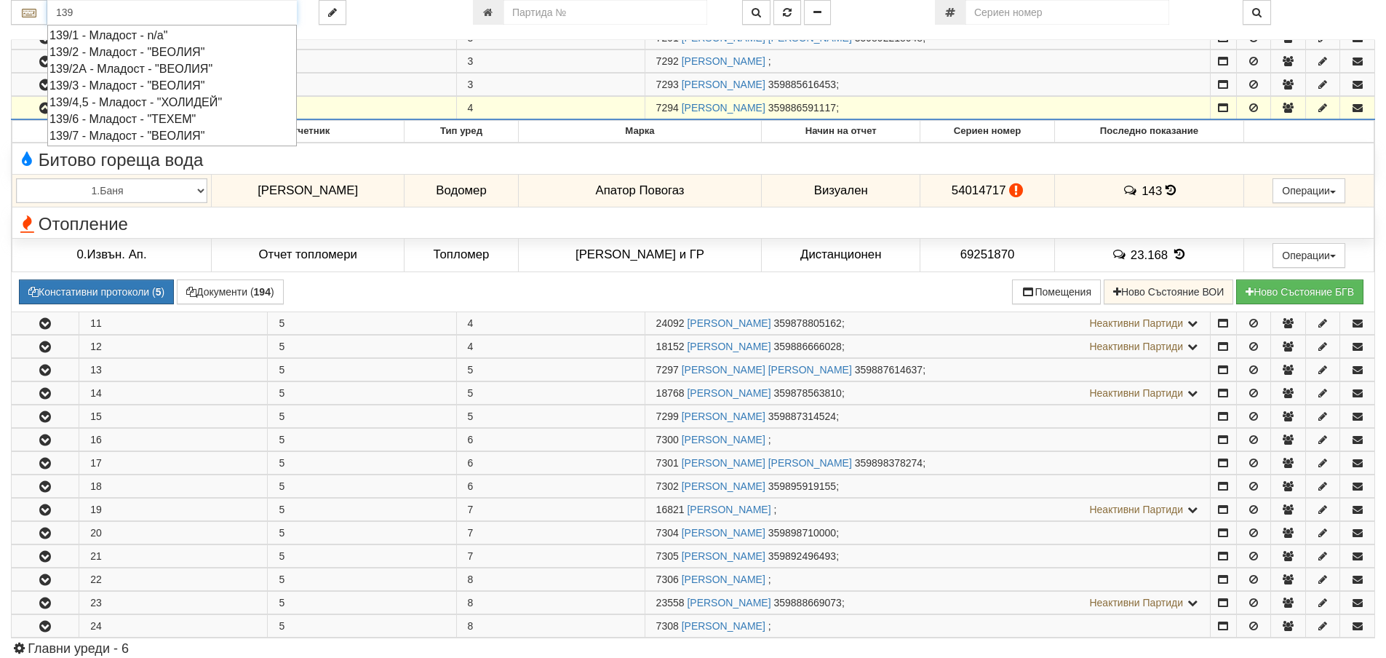
click at [105, 137] on div "139/7 - Младост - "ВЕОЛИЯ"" at bounding box center [171, 135] width 245 height 17
type input "139/7 - Младост - "ВЕОЛИЯ""
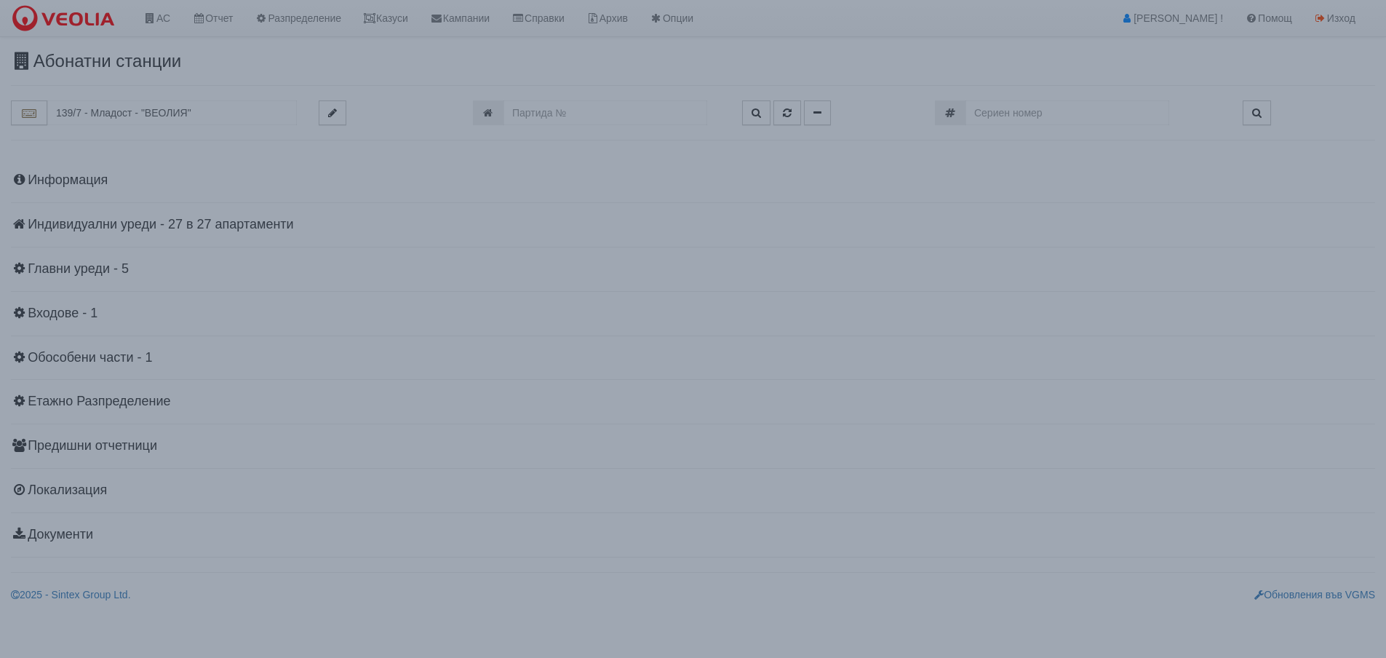
scroll to position [0, 0]
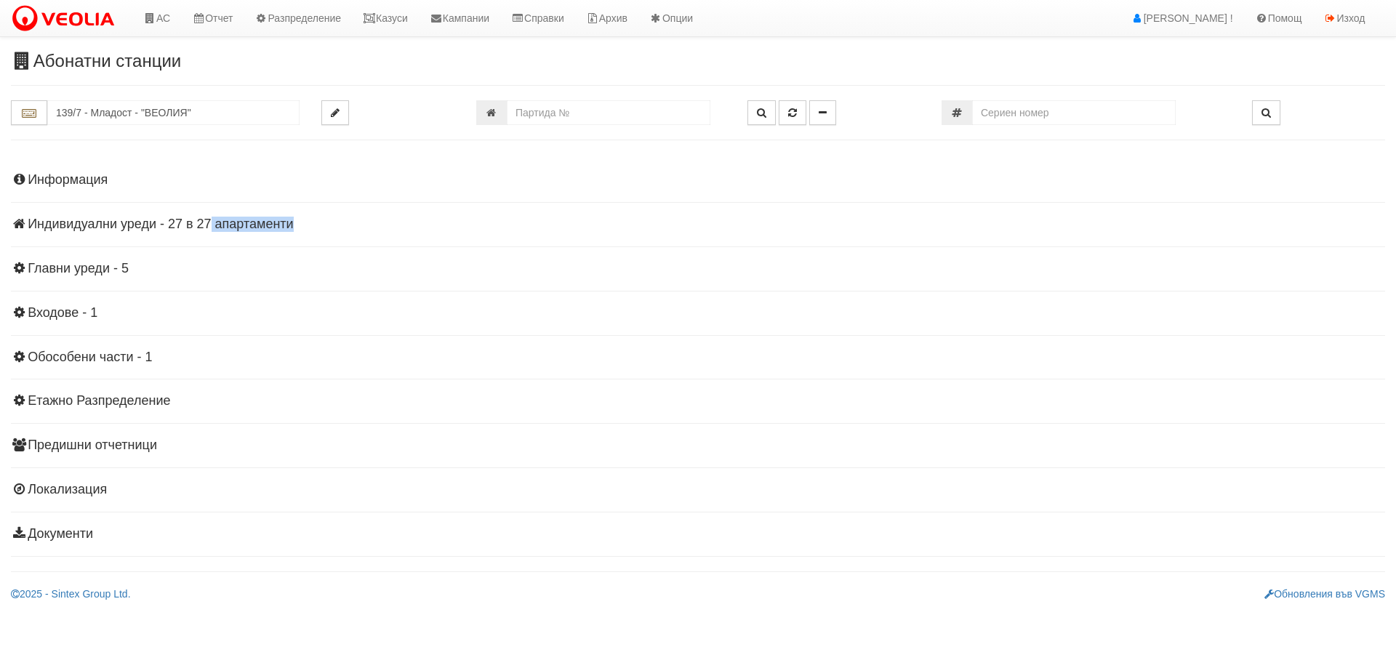
click at [183, 231] on div "Информация Параметри Брой Апартаменти: 27 Ползватели 08/2025 63 % 0 % 51" at bounding box center [698, 355] width 1375 height 401
click at [147, 225] on h4 "Индивидуални уреди - 27 в 27 апартаменти" at bounding box center [698, 224] width 1375 height 15
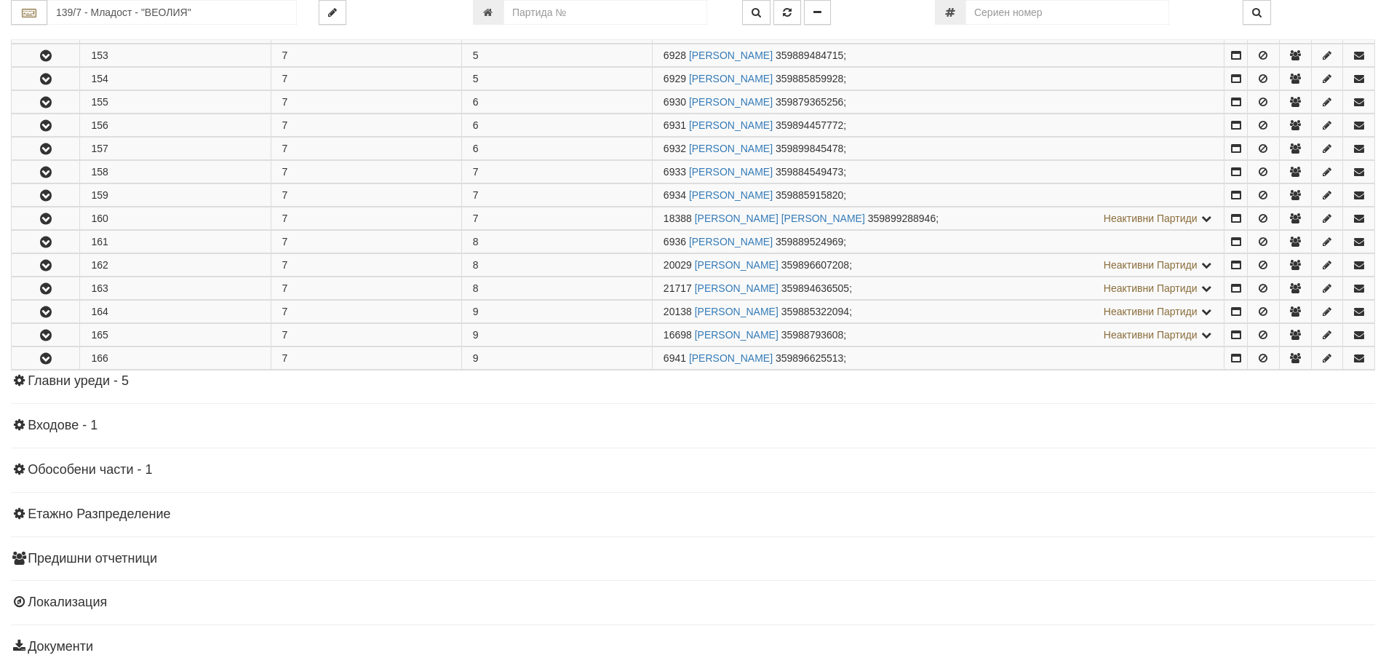
scroll to position [649, 0]
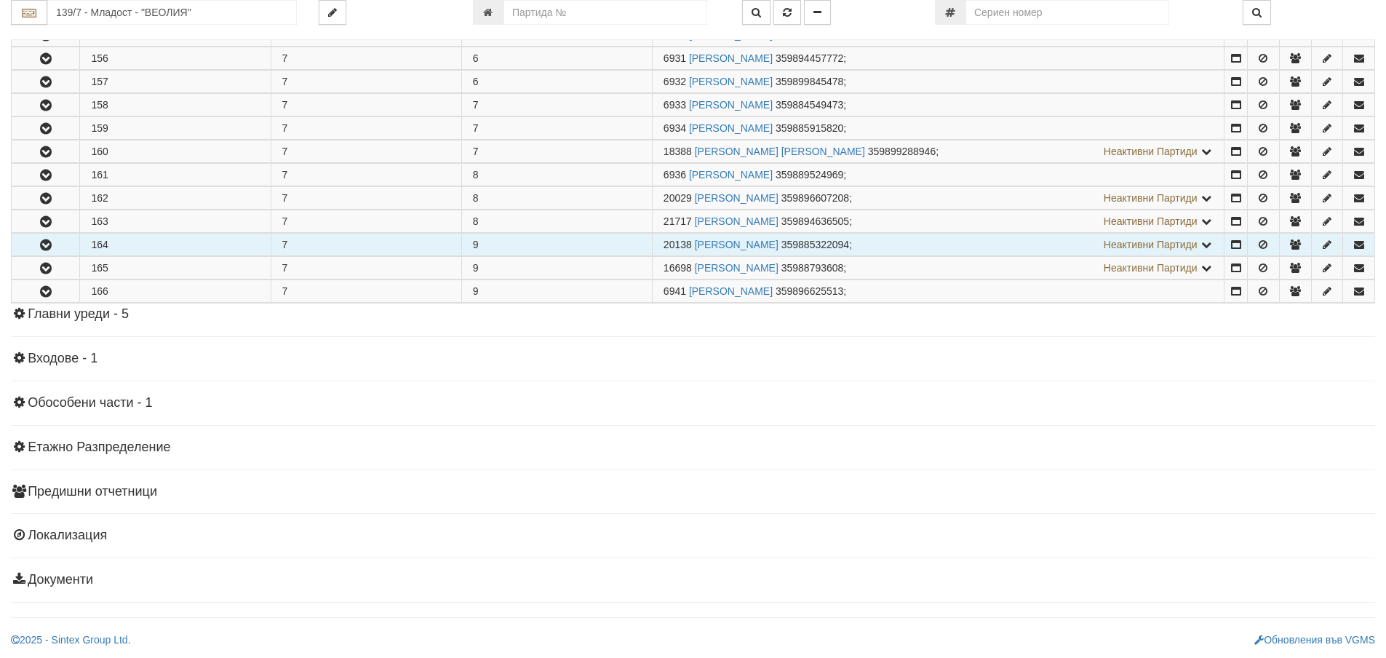
click at [40, 244] on icon "button" at bounding box center [45, 245] width 17 height 10
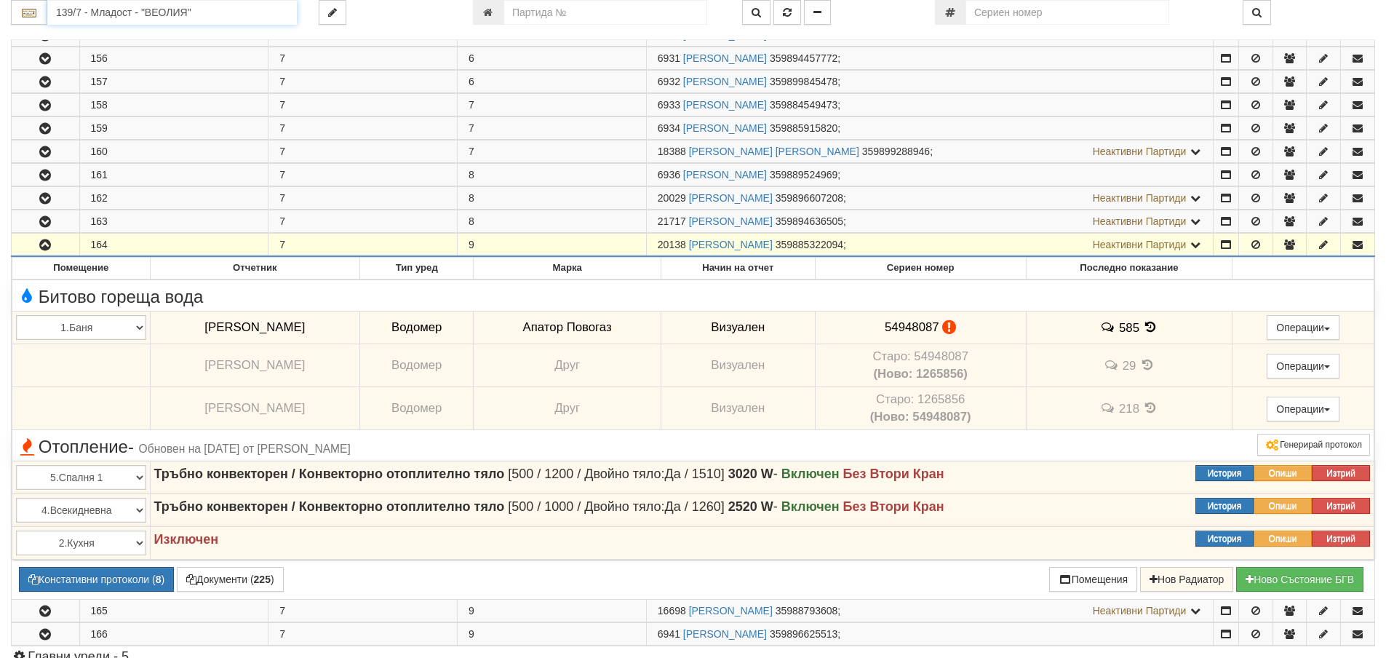
click at [76, 14] on input "139/7 - Младост - "ВЕОЛИЯ"" at bounding box center [171, 12] width 249 height 25
click at [539, 14] on input "number" at bounding box center [605, 12] width 204 height 25
type input "25979"
type input "080/1 - "ВЕОЛИЯ ЕНЕРДЖИ ВАРНА " ЕАД"
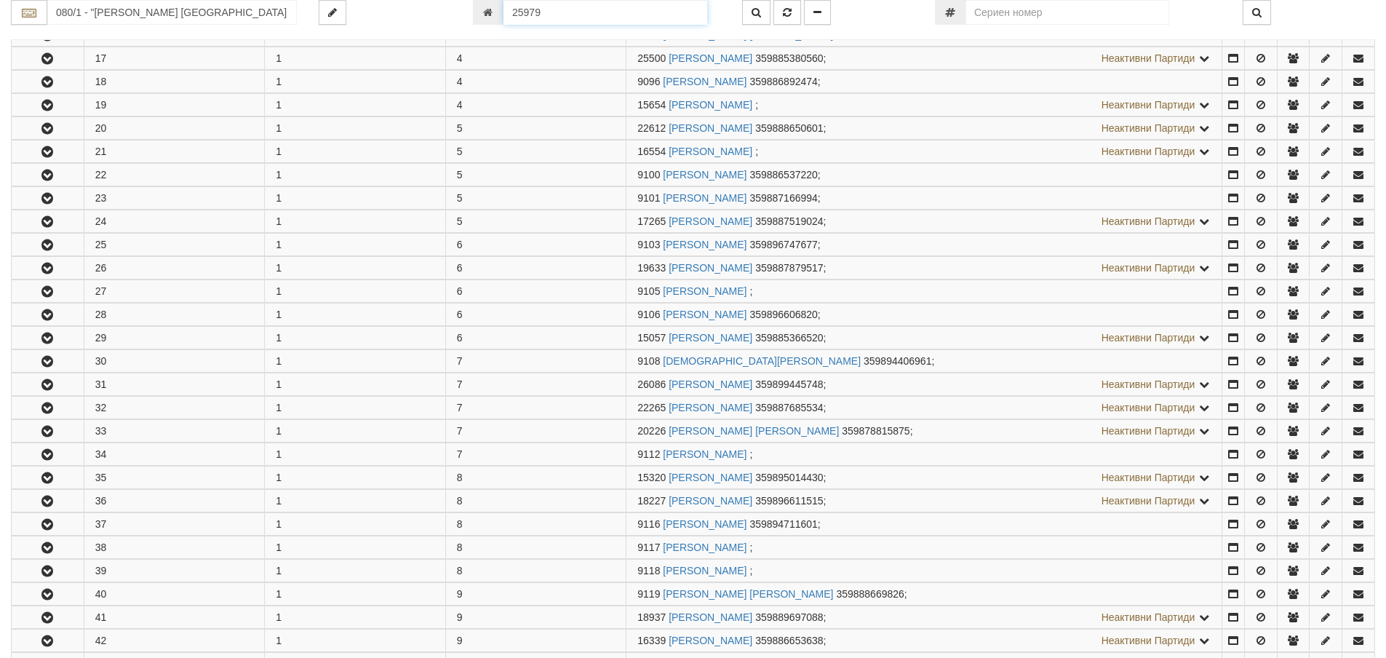
scroll to position [1789, 0]
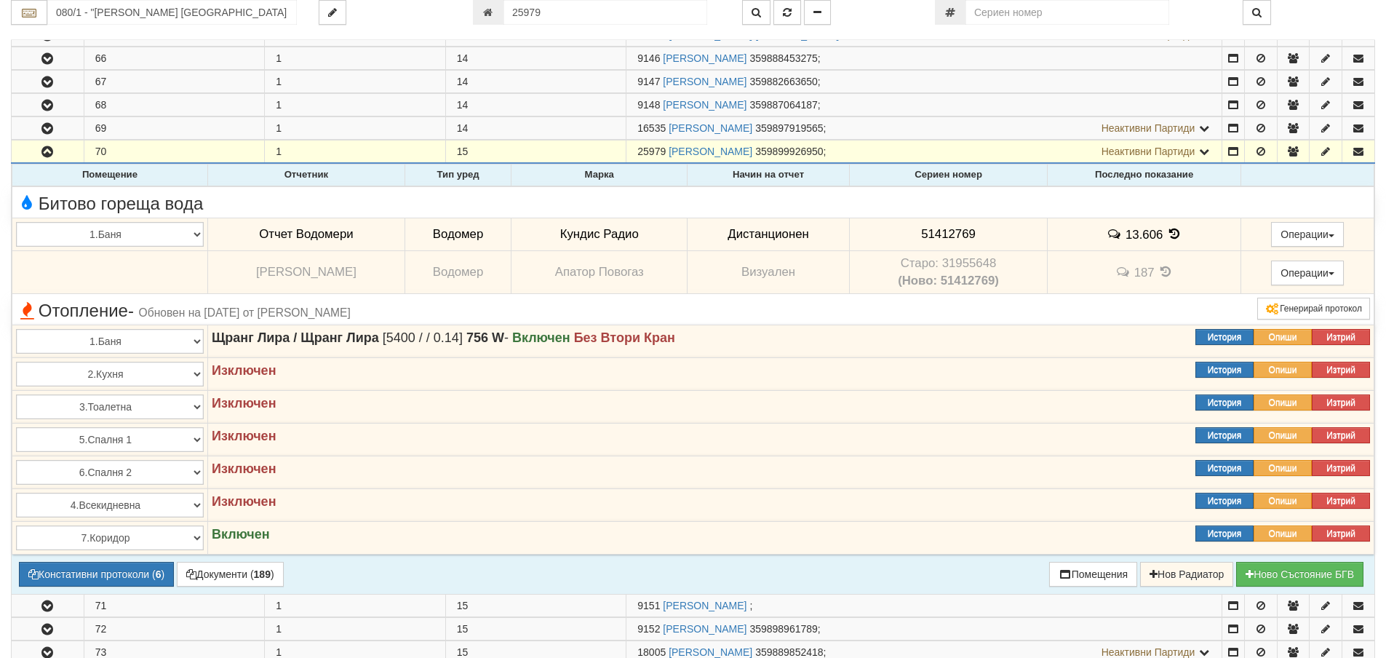
click at [1170, 231] on icon at bounding box center [1174, 234] width 16 height 12
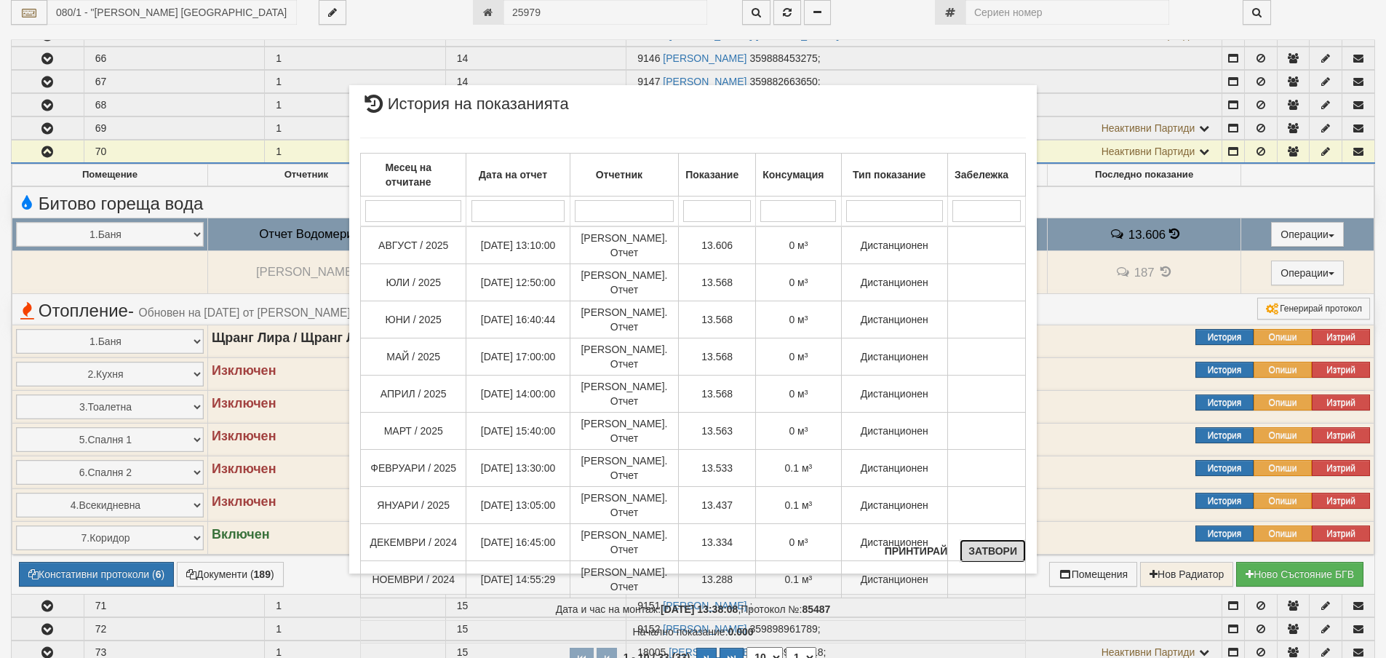
click at [1000, 553] on button "Затвори" at bounding box center [992, 550] width 66 height 23
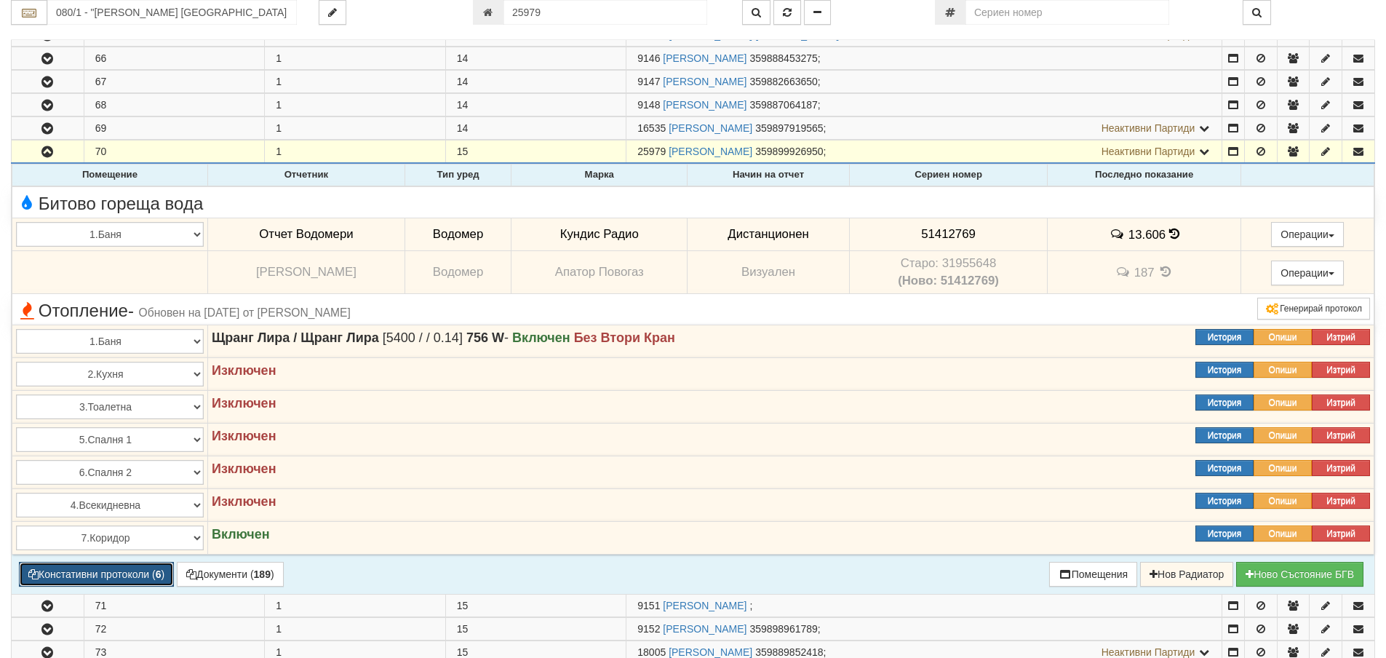
click at [87, 571] on button "Констативни протоколи ( 6 )" at bounding box center [96, 574] width 155 height 25
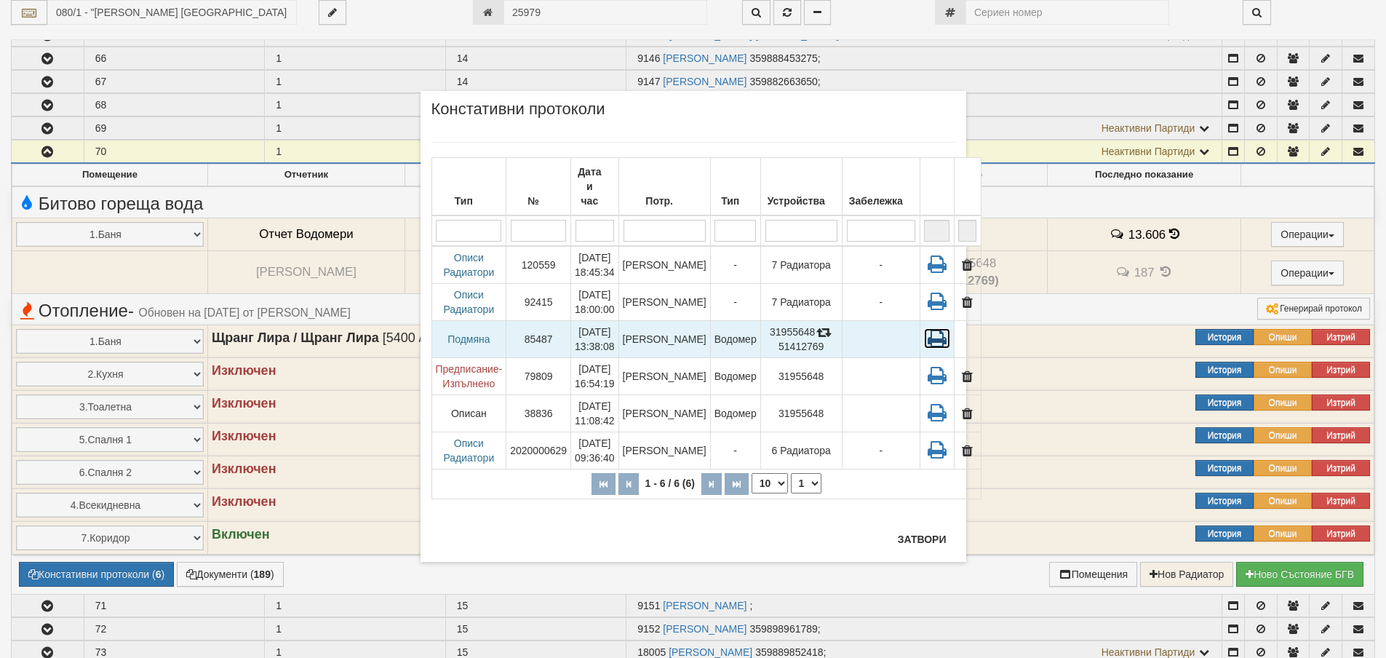
click at [924, 328] on icon at bounding box center [937, 338] width 26 height 20
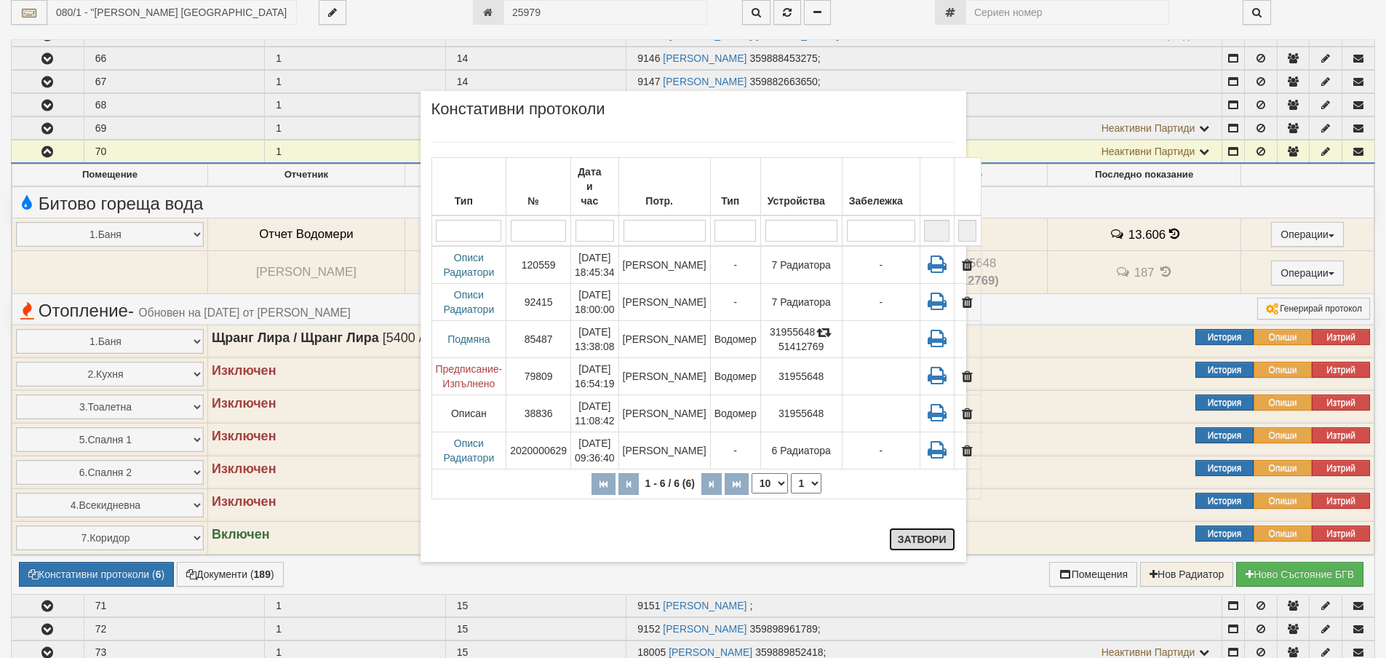
click at [918, 536] on button "Затвори" at bounding box center [922, 538] width 66 height 23
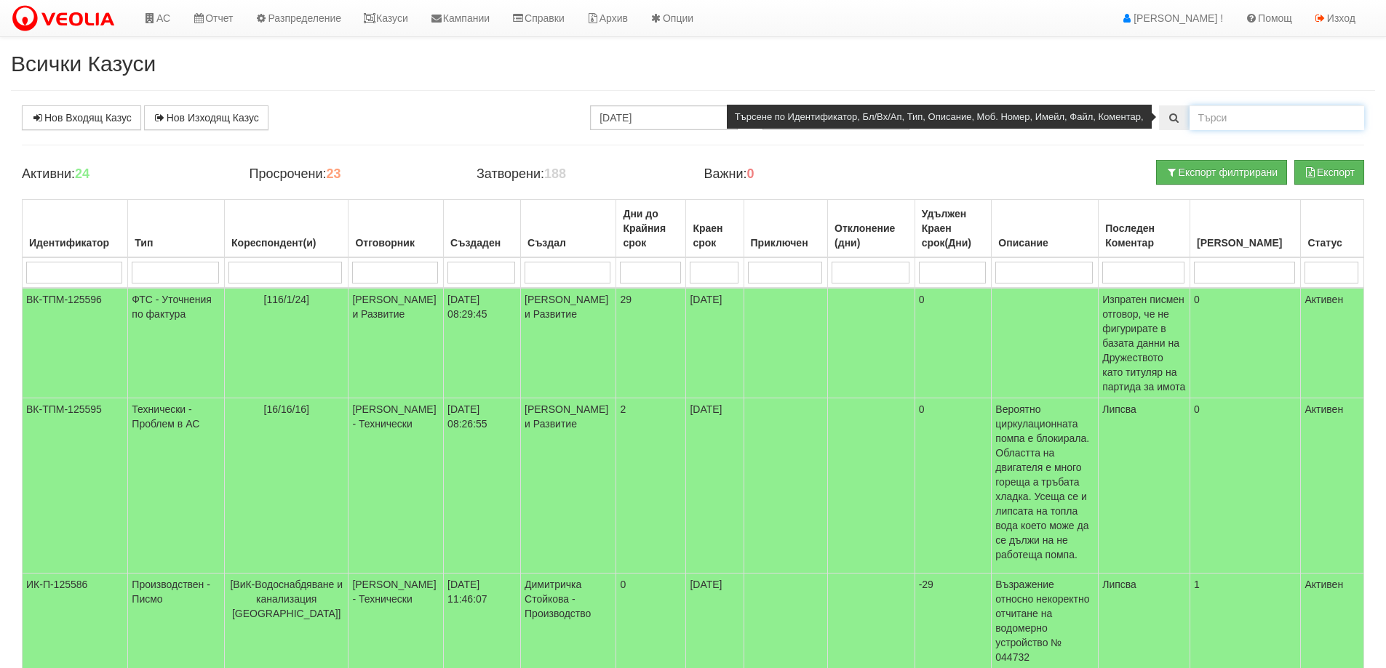
click at [1239, 118] on input "text" at bounding box center [1276, 117] width 175 height 25
type input "80/1/"
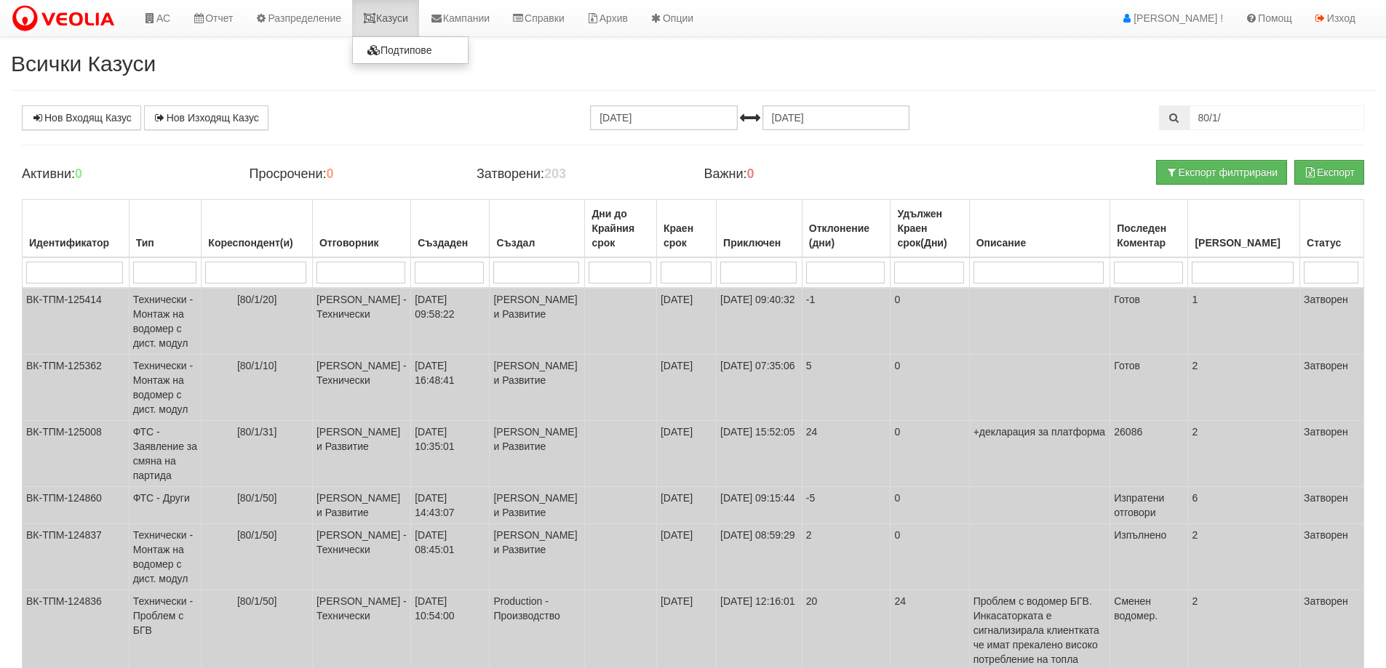
click at [386, 19] on link "Казуси" at bounding box center [385, 18] width 67 height 36
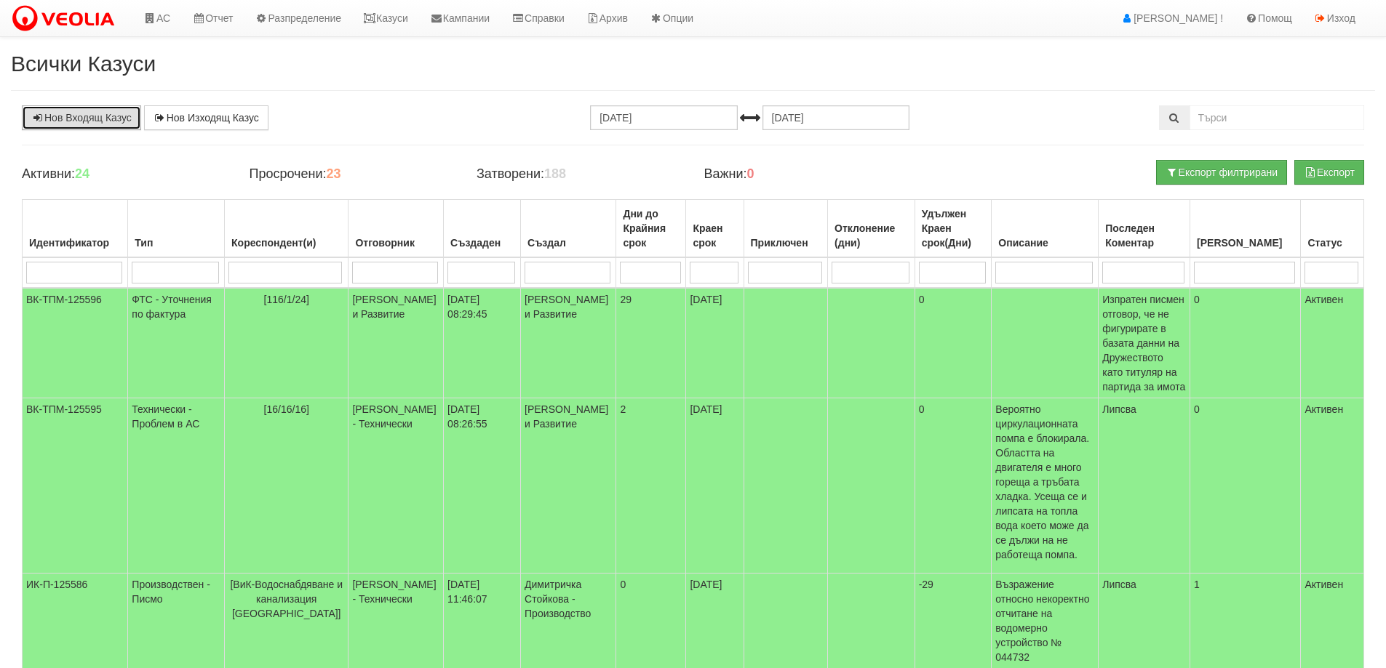
click at [57, 120] on link "Нов Входящ Казус" at bounding box center [81, 117] width 119 height 25
click at [409, 20] on link "Казуси" at bounding box center [385, 18] width 67 height 36
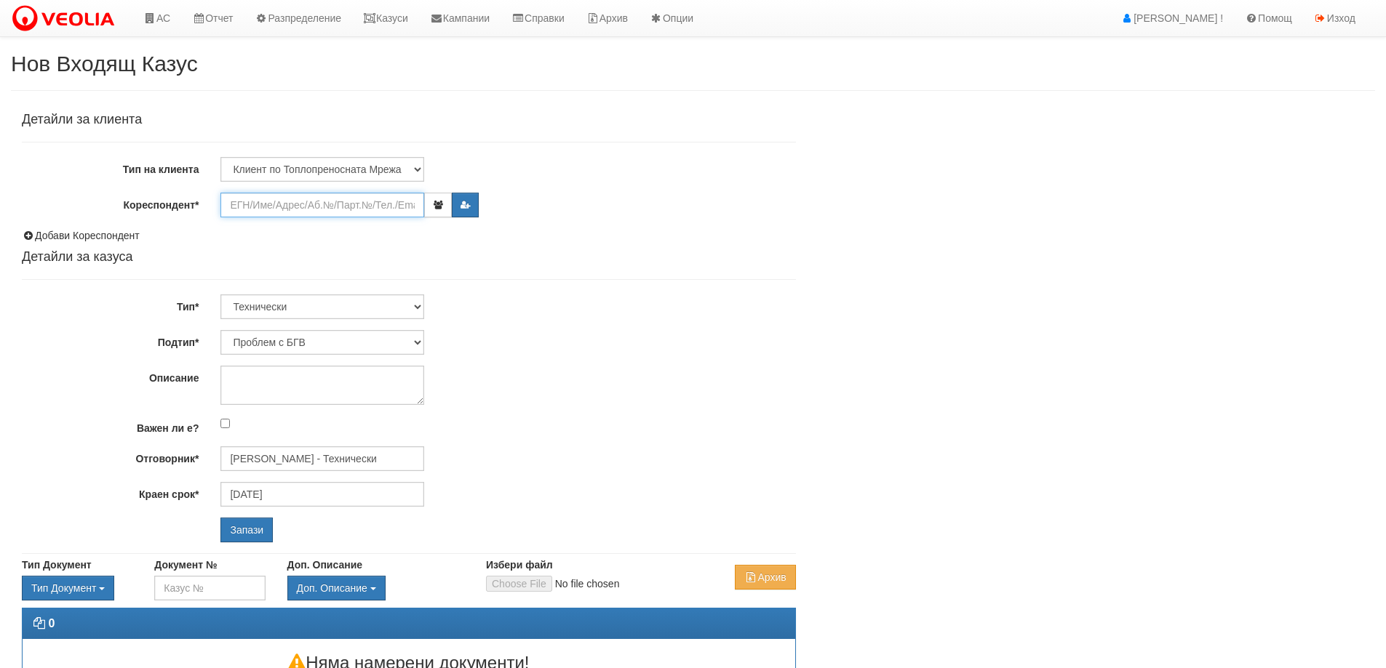
click at [257, 208] on input "Кореспондент*" at bounding box center [322, 205] width 204 height 25
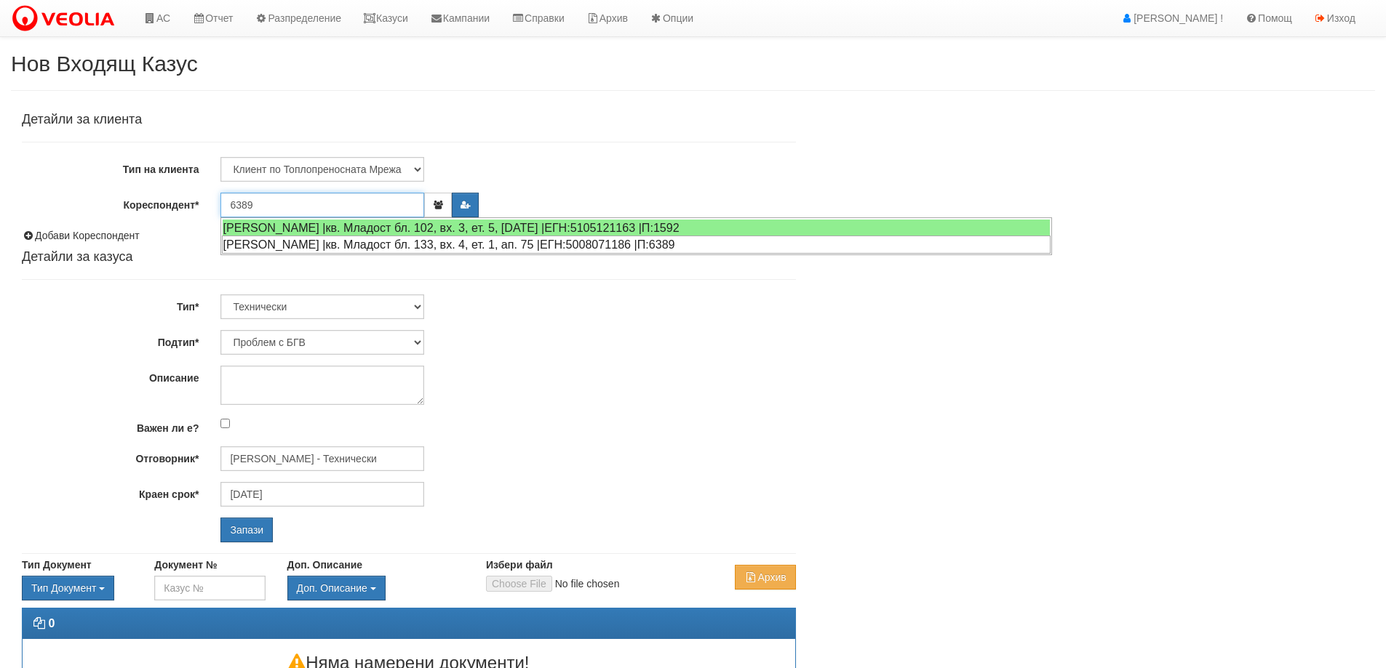
click at [349, 241] on div "РУМЕН БОРИСОВ МИХАЙЛОВ |кв. Младост бл. 133, вх. 4, ет. 1, ап. 75 |ЕГН:50080711…" at bounding box center [636, 245] width 828 height 18
type input "Мария Михайлова"
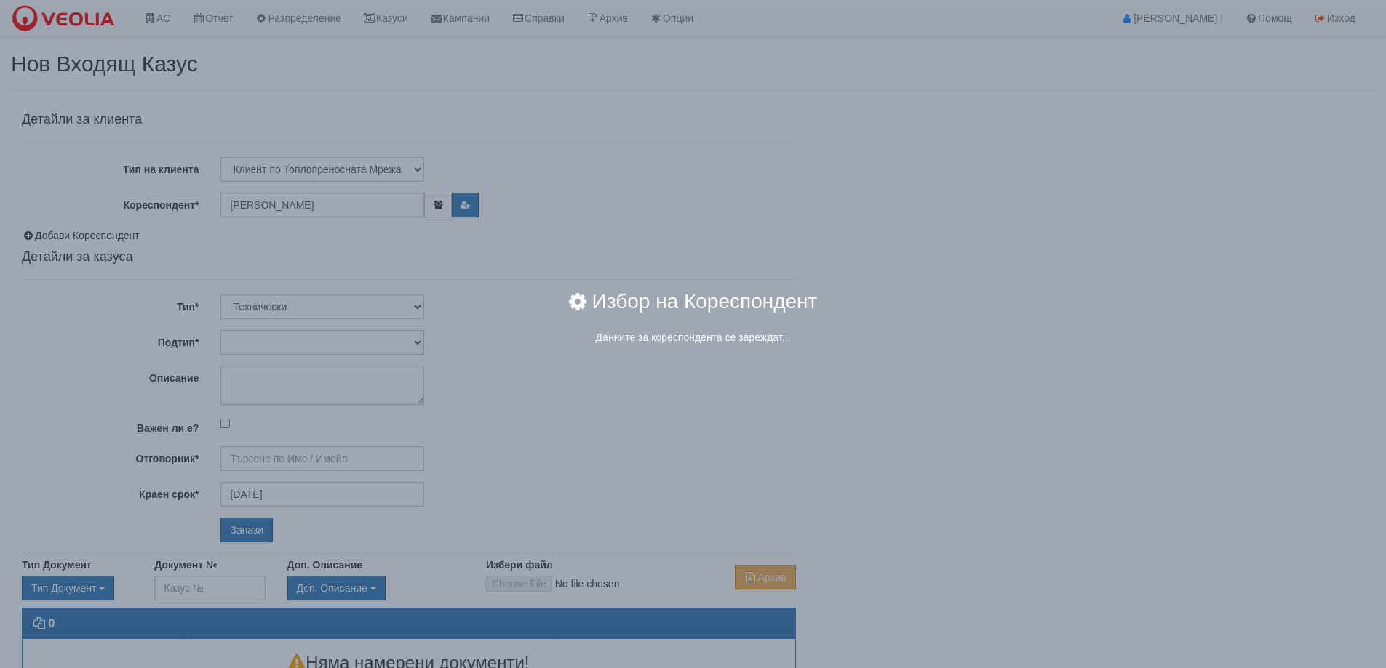
type input "[PERSON_NAME] - Технически"
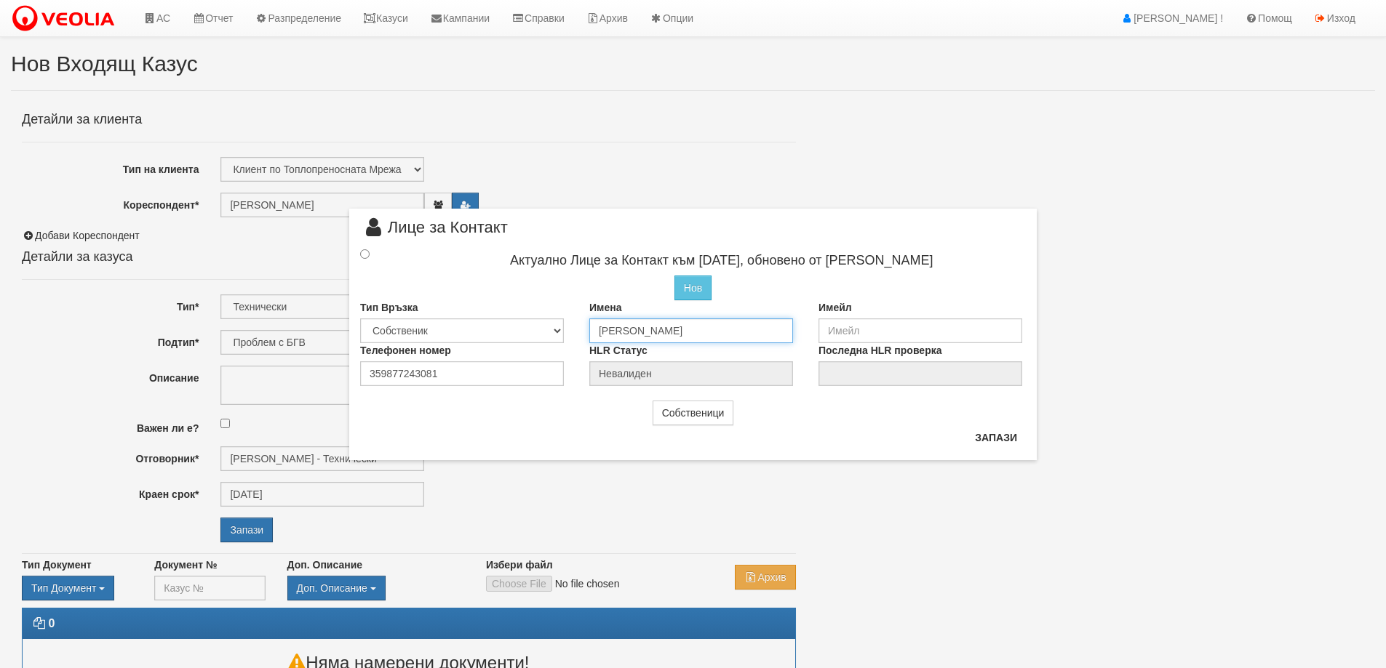
drag, startPoint x: 633, startPoint y: 330, endPoint x: 567, endPoint y: 329, distance: 66.2
click at [567, 329] on div "Тип Връзка Собственик Наемател Роднина Съсед Приятел Имена Мария Михайлова Имейл" at bounding box center [692, 321] width 687 height 43
click at [655, 330] on input "Михайлова" at bounding box center [691, 331] width 204 height 25
type input "Михайлов"
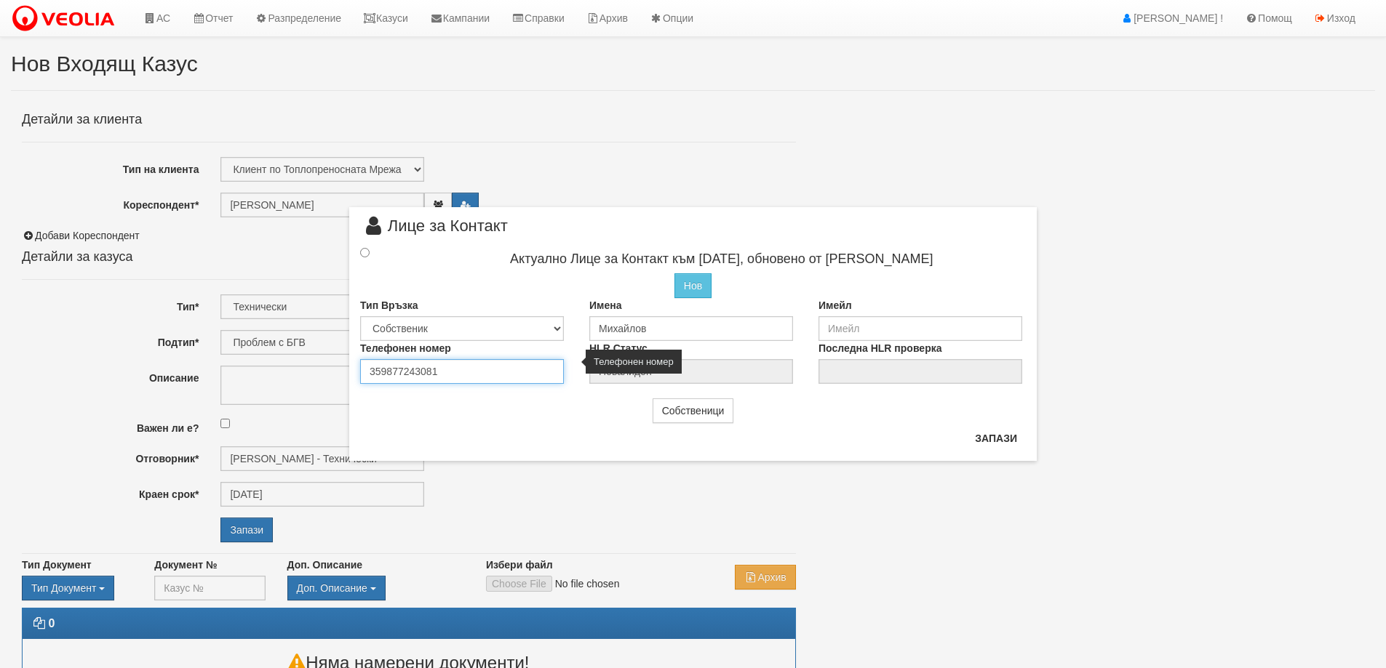
drag, startPoint x: 427, startPoint y: 374, endPoint x: 356, endPoint y: 368, distance: 70.8
click at [356, 368] on div "Телефонен номер 359877243081" at bounding box center [463, 362] width 229 height 43
type input "0877586525"
click at [367, 251] on input "radio" at bounding box center [364, 252] width 9 height 9
radio input "true"
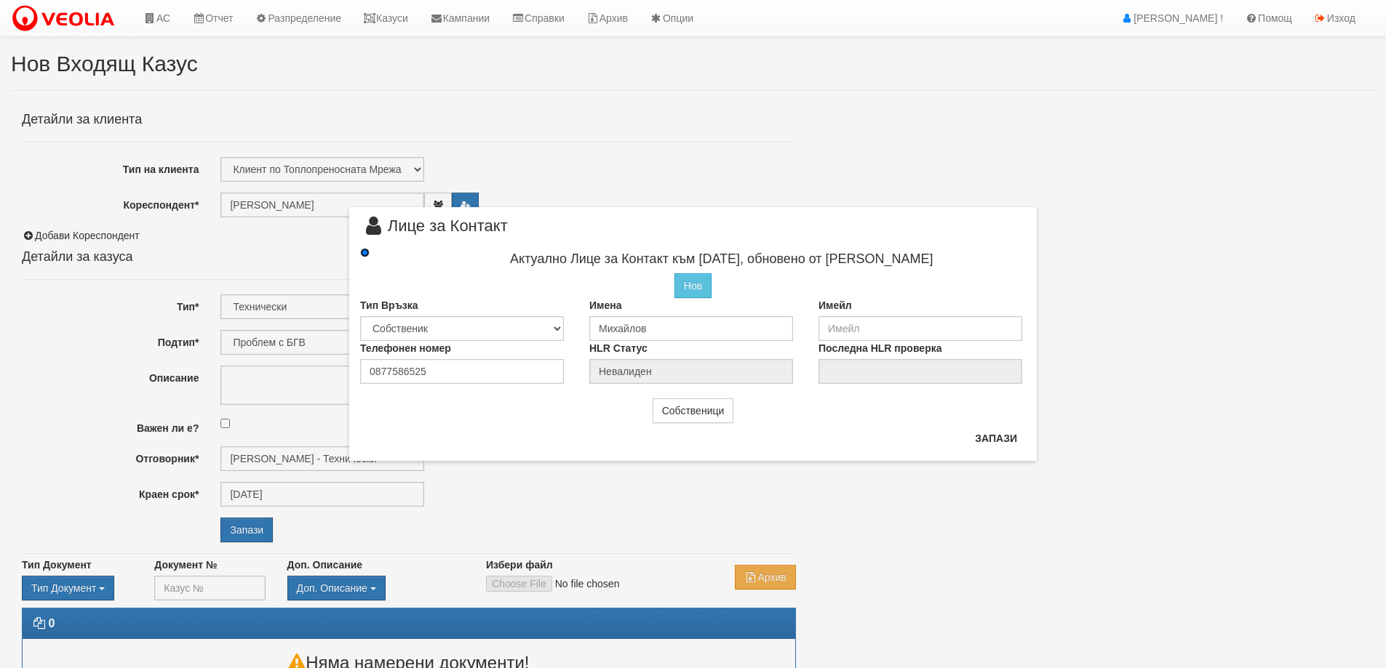
type input "Михайлов"
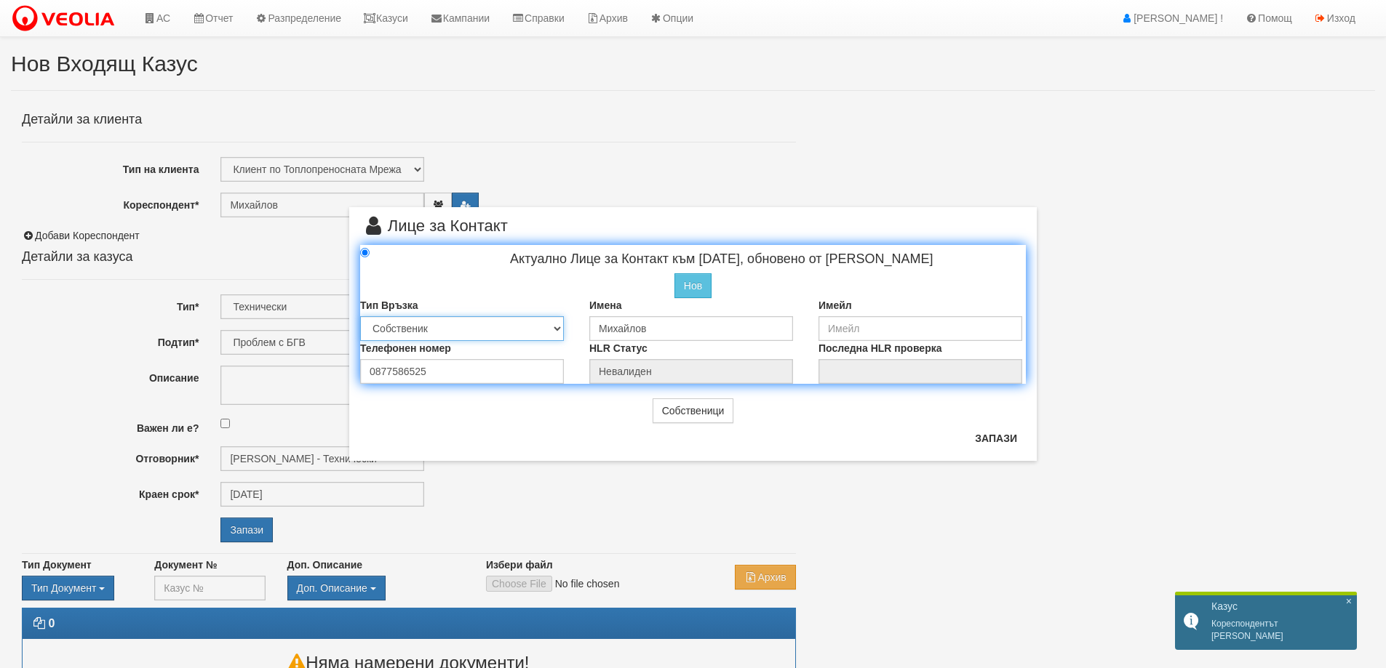
click at [556, 326] on select "Собственик Наемател Роднина Съсед Приятел" at bounding box center [462, 328] width 204 height 25
select select "2"
click at [360, 316] on select "Собственик Наемател Роднина Съсед Приятел" at bounding box center [462, 328] width 204 height 25
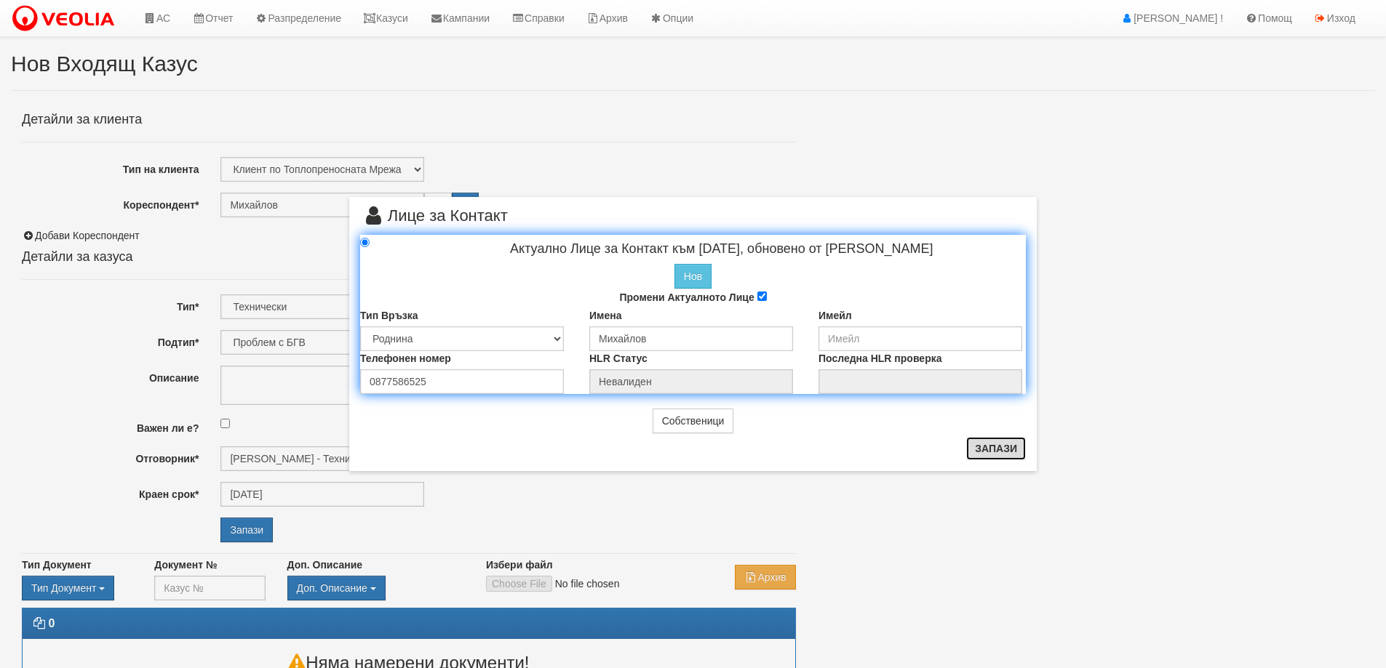
click at [993, 449] on button "Запази" at bounding box center [996, 448] width 60 height 23
radio input "true"
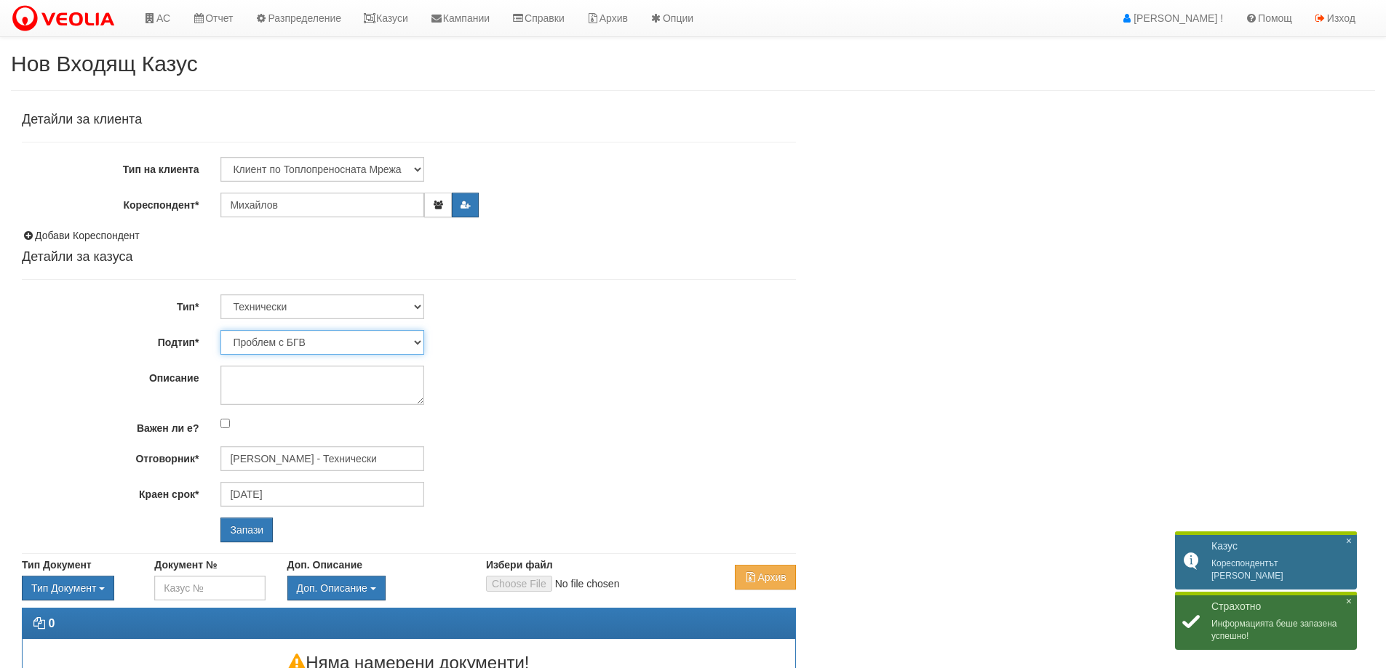
click at [353, 341] on select "Проблем с БГВ Теч ВОИ Теч БГВ Теч в АС Теч от водомер Проблем в АС Интервенция …" at bounding box center [322, 342] width 204 height 25
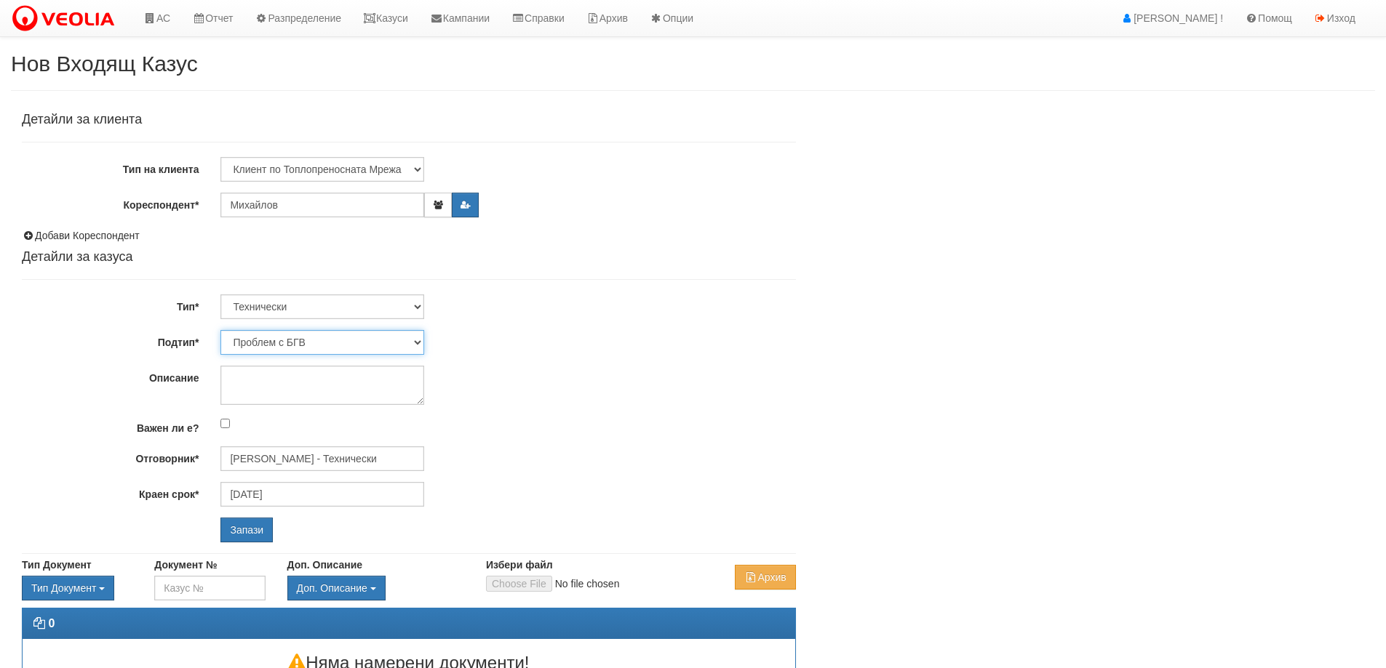
select select "Монтаж на водомер с дист. модул"
click at [220, 330] on select "Проблем с БГВ Теч ВОИ Теч БГВ Теч в АС Теч от водомер Проблем в АС Интервенция …" at bounding box center [322, 342] width 204 height 25
type input "[DATE]"
type input "[PERSON_NAME] - Технически"
click at [252, 527] on input "Запази" at bounding box center [246, 530] width 52 height 25
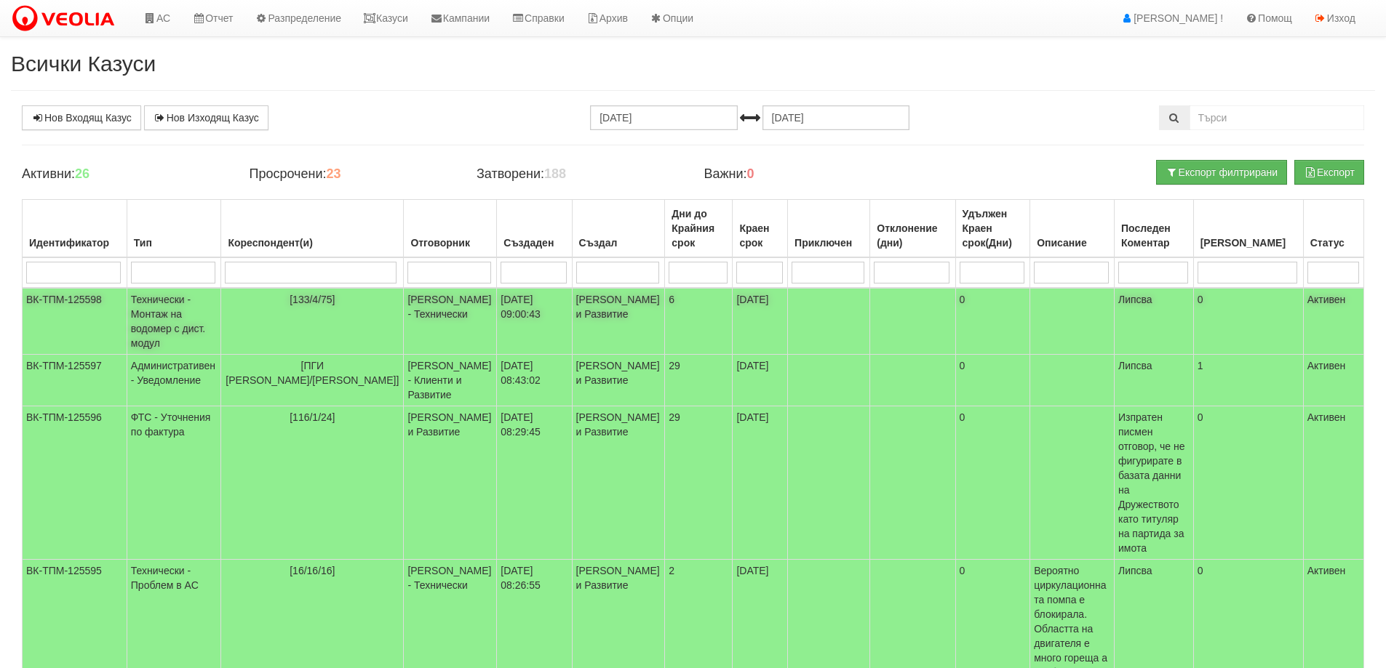
click at [173, 320] on td "Технически - Монтаж на водомер с дист. модул" at bounding box center [174, 321] width 95 height 67
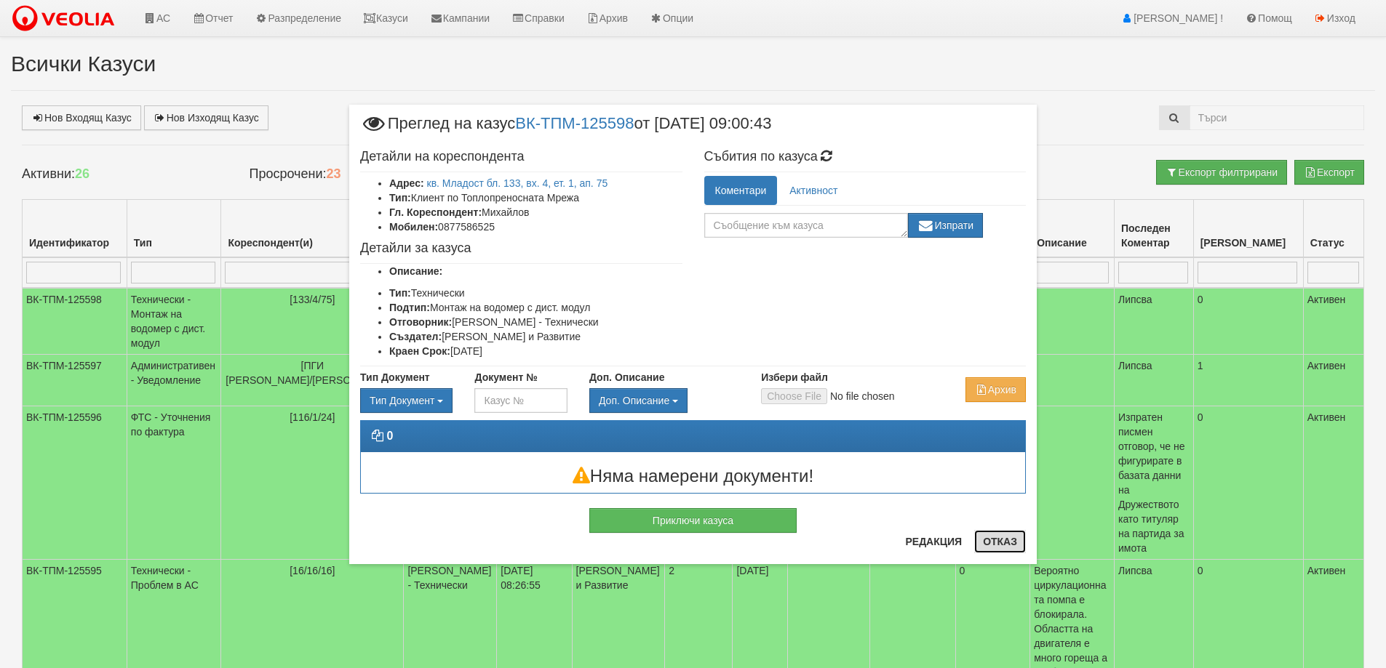
click at [1007, 540] on button "Отказ" at bounding box center [1000, 541] width 52 height 23
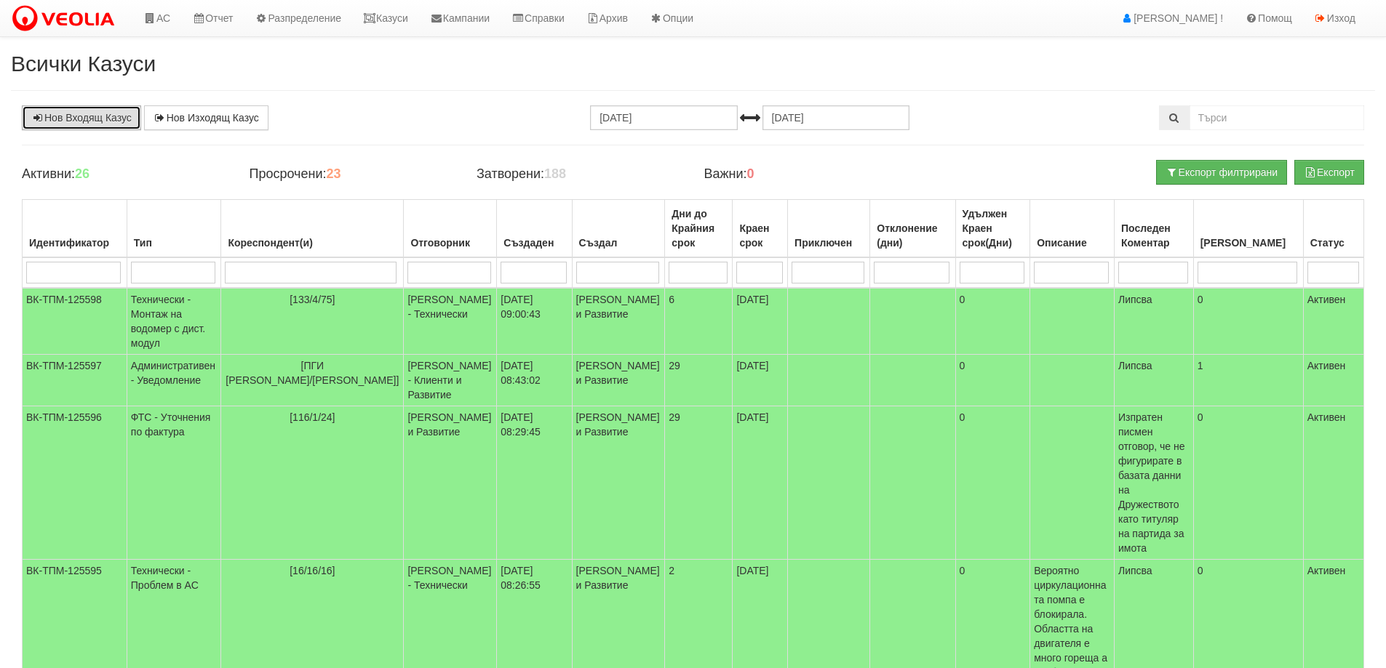
click at [43, 124] on link "Нов Входящ Казус" at bounding box center [81, 117] width 119 height 25
click at [400, 17] on link "Казуси" at bounding box center [385, 18] width 67 height 36
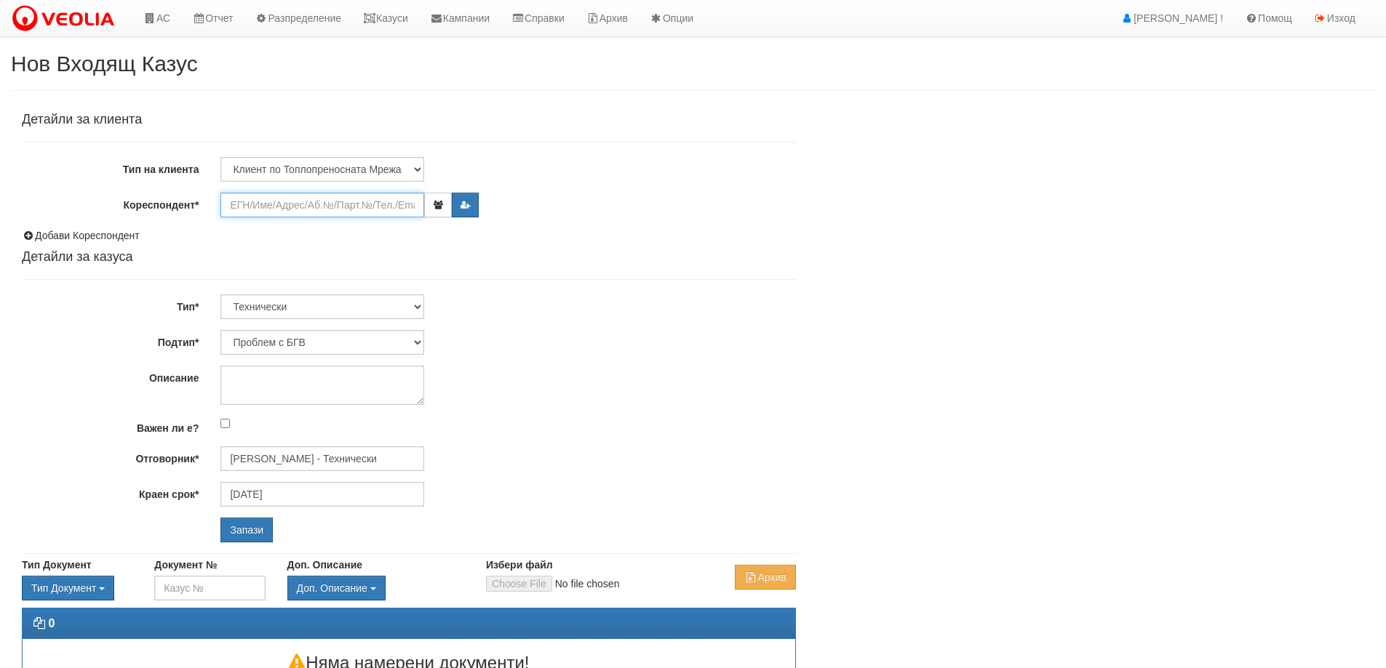
click at [327, 201] on input "Кореспондент*" at bounding box center [322, 205] width 204 height 25
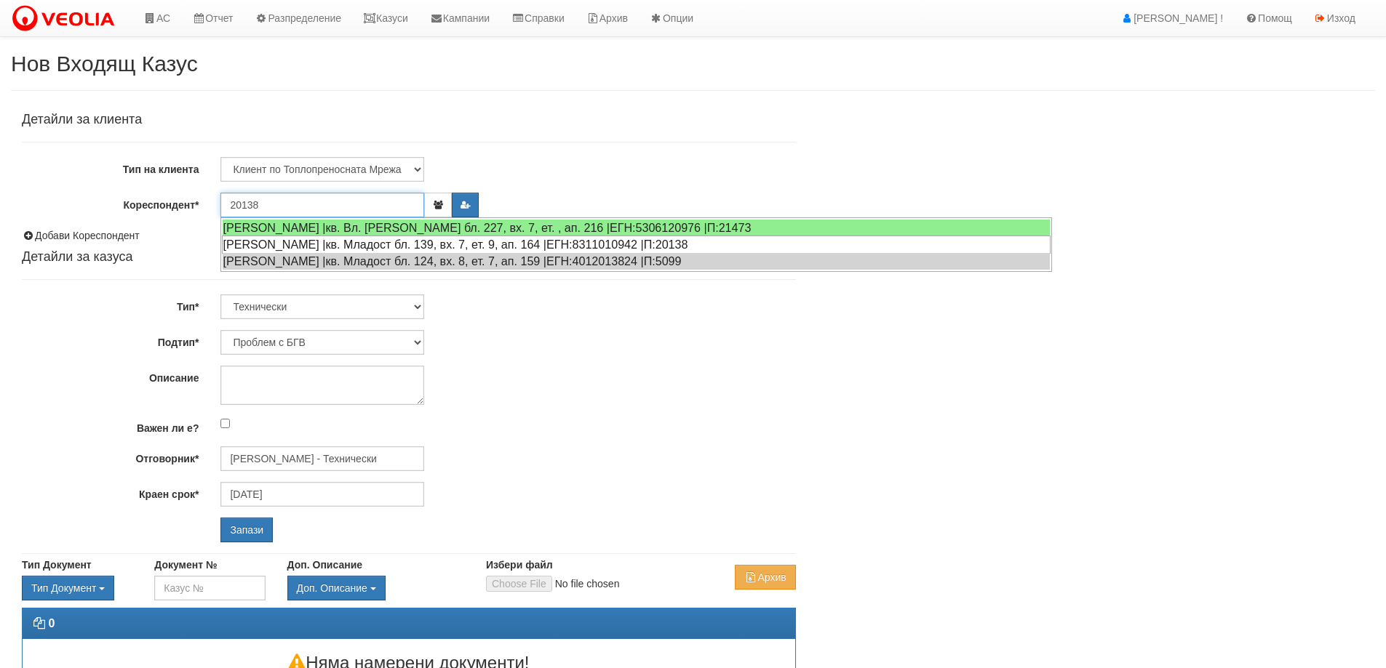
click at [348, 240] on div "[PERSON_NAME] |кв. Младост бл. 139, вх. 7, ет. 9, ап. 164 |ЕГН:8311010942 |П:20…" at bounding box center [636, 245] width 828 height 18
type input "[PERSON_NAME]"
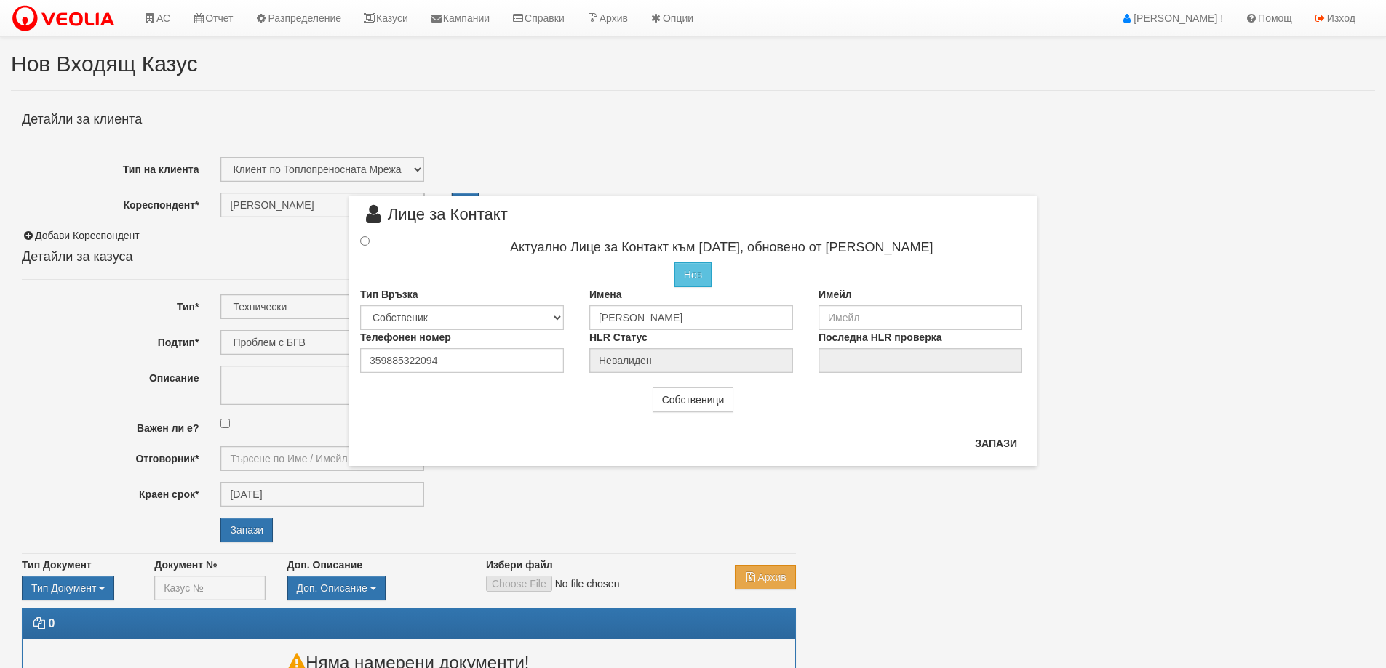
type input "[PERSON_NAME] - Технически"
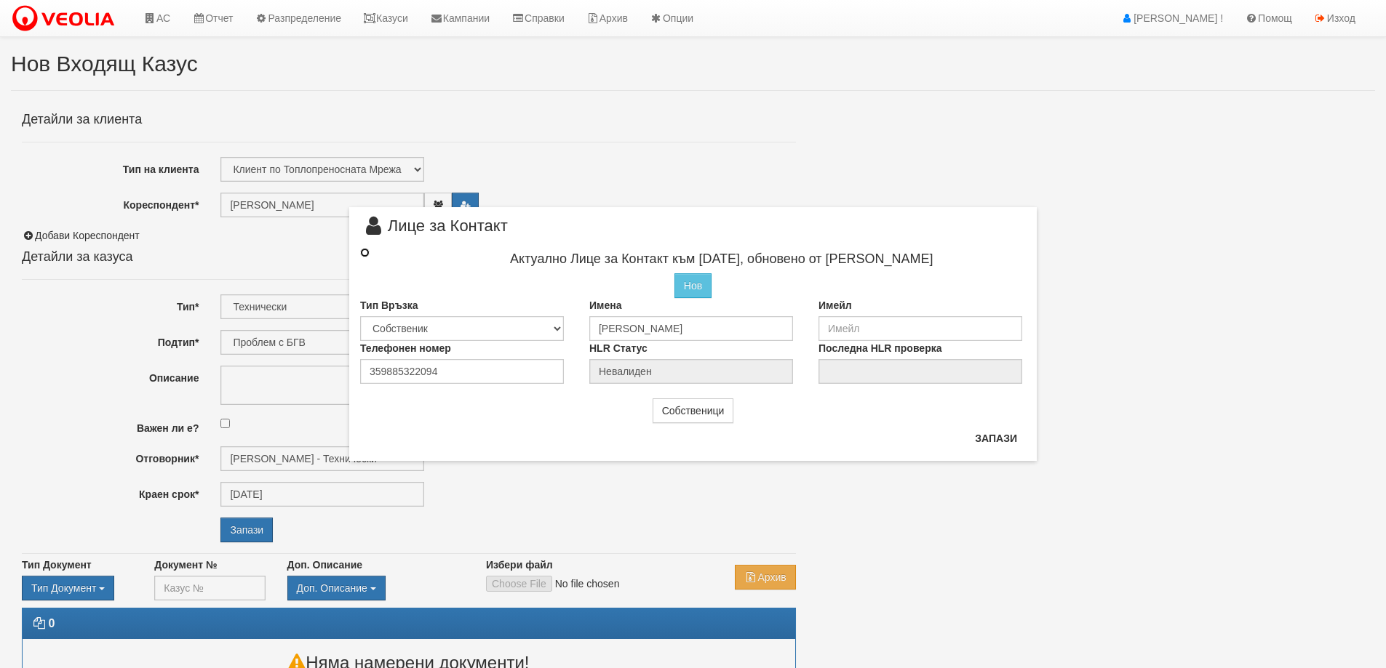
click at [363, 254] on input "radio" at bounding box center [364, 252] width 9 height 9
radio input "true"
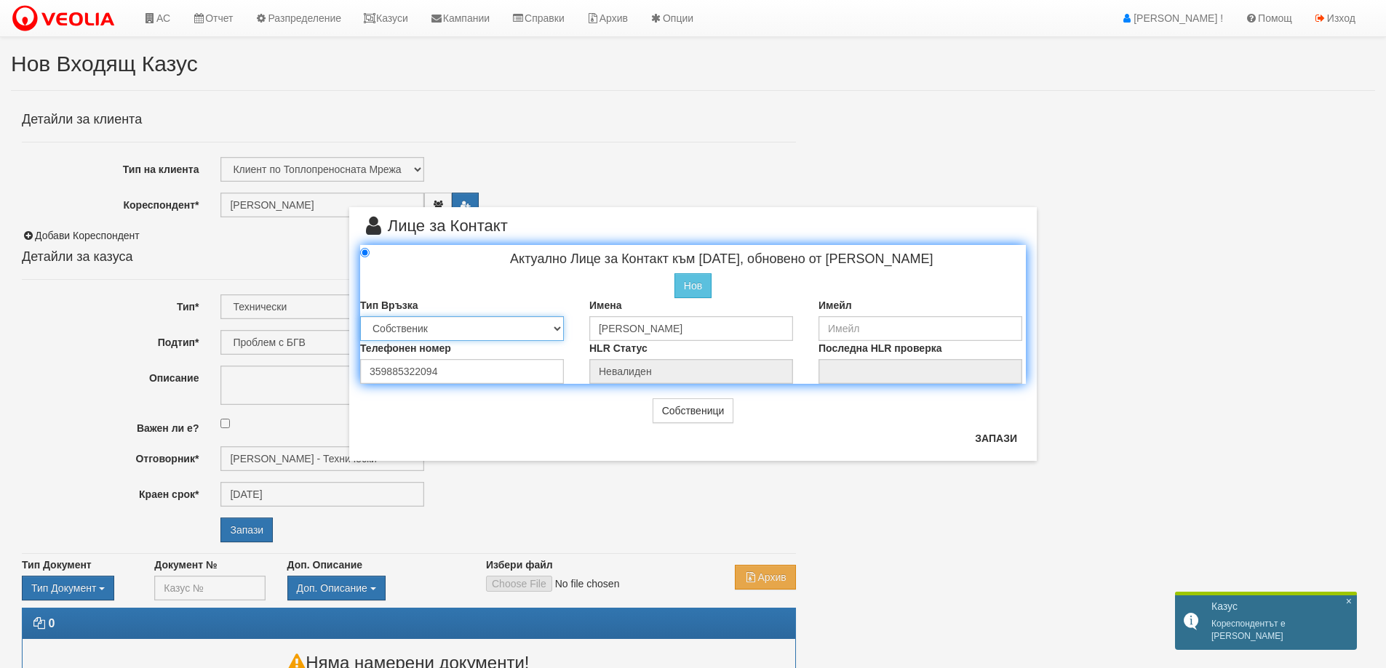
drag, startPoint x: 559, startPoint y: 329, endPoint x: 554, endPoint y: 335, distance: 7.7
click at [559, 329] on select "Собственик [PERSON_NAME] Съсед Приятел" at bounding box center [462, 328] width 204 height 25
select select "2"
click at [360, 316] on select "Собственик [PERSON_NAME] Съсед Приятел" at bounding box center [462, 328] width 204 height 25
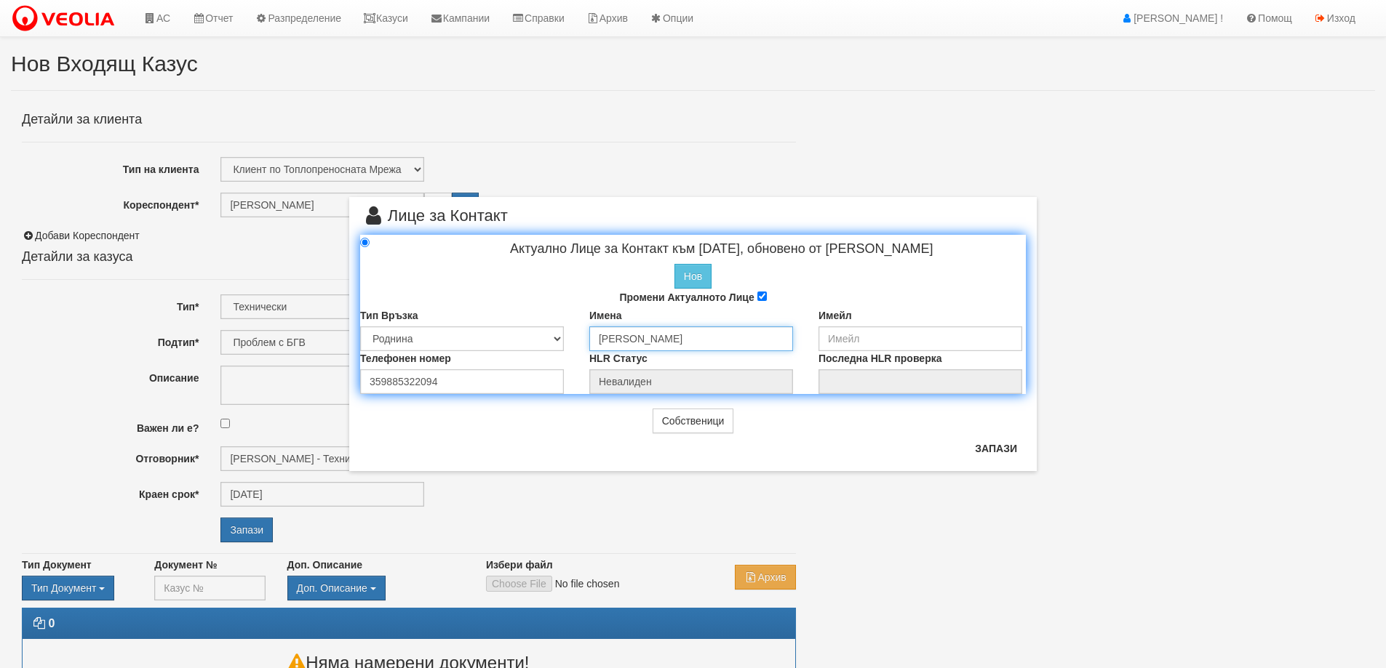
drag, startPoint x: 761, startPoint y: 337, endPoint x: 592, endPoint y: 336, distance: 168.7
click at [592, 336] on input "[PERSON_NAME]" at bounding box center [691, 339] width 204 height 25
type input "Петрова"
drag, startPoint x: 442, startPoint y: 387, endPoint x: 340, endPoint y: 386, distance: 101.8
click at [340, 386] on div "× Лице за Контакт Актуално Лице за Контакт към [DATE], обновено от [PERSON_NAME…" at bounding box center [692, 235] width 709 height 471
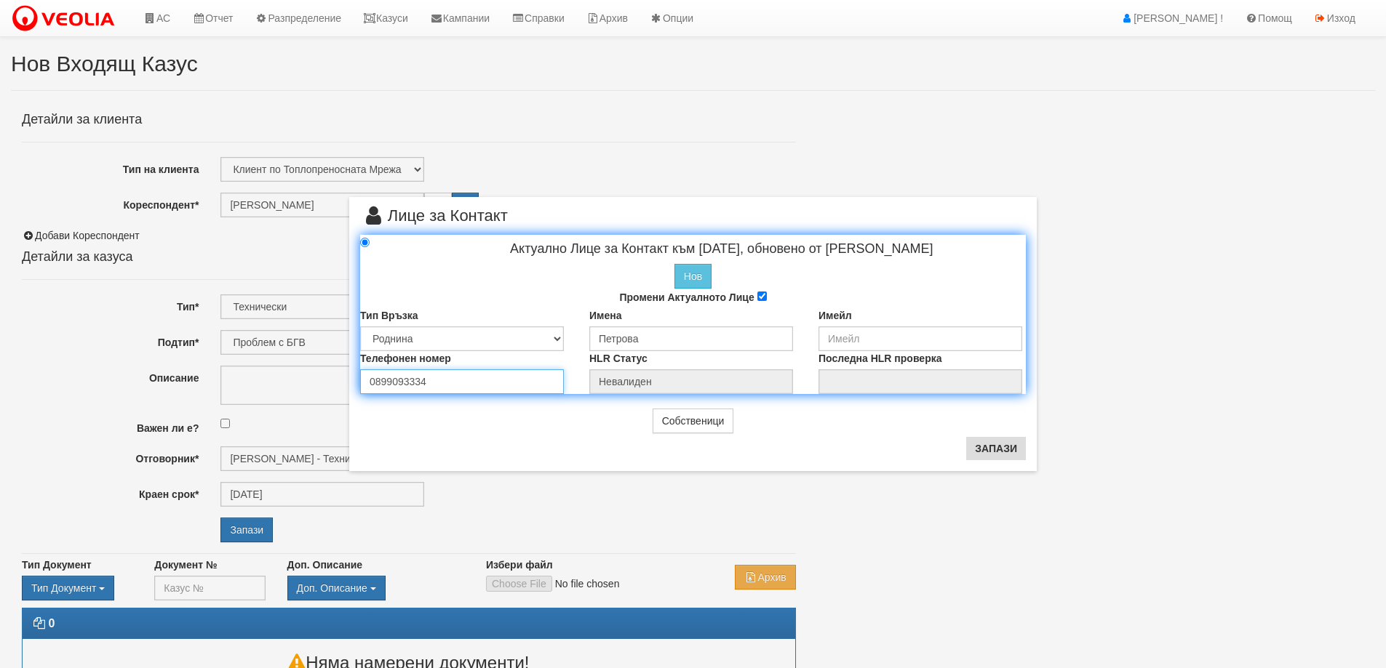
type input "0899093334"
click at [1001, 444] on button "Запази" at bounding box center [996, 448] width 60 height 23
type input "Петрова"
radio input "true"
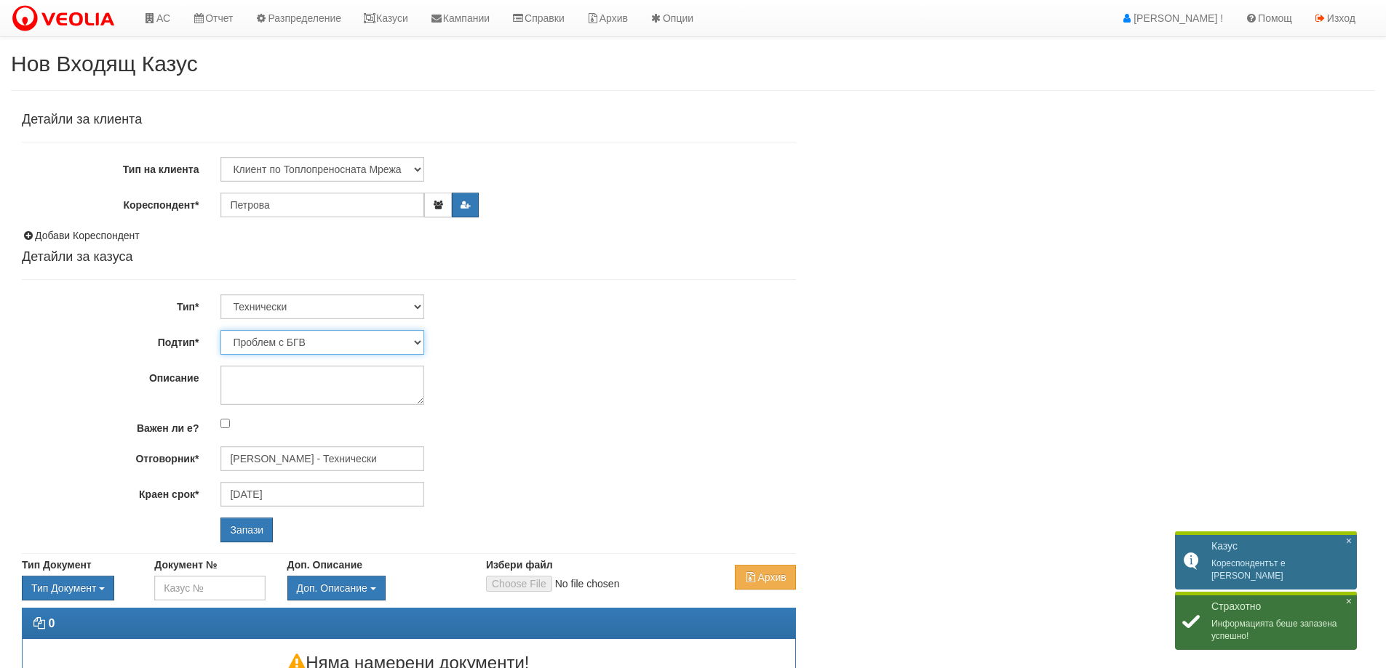
click at [332, 338] on select "Проблем с БГВ Теч ВОИ Теч БГВ Теч в АС Теч от водомер Проблем в АС Интервенция …" at bounding box center [322, 342] width 204 height 25
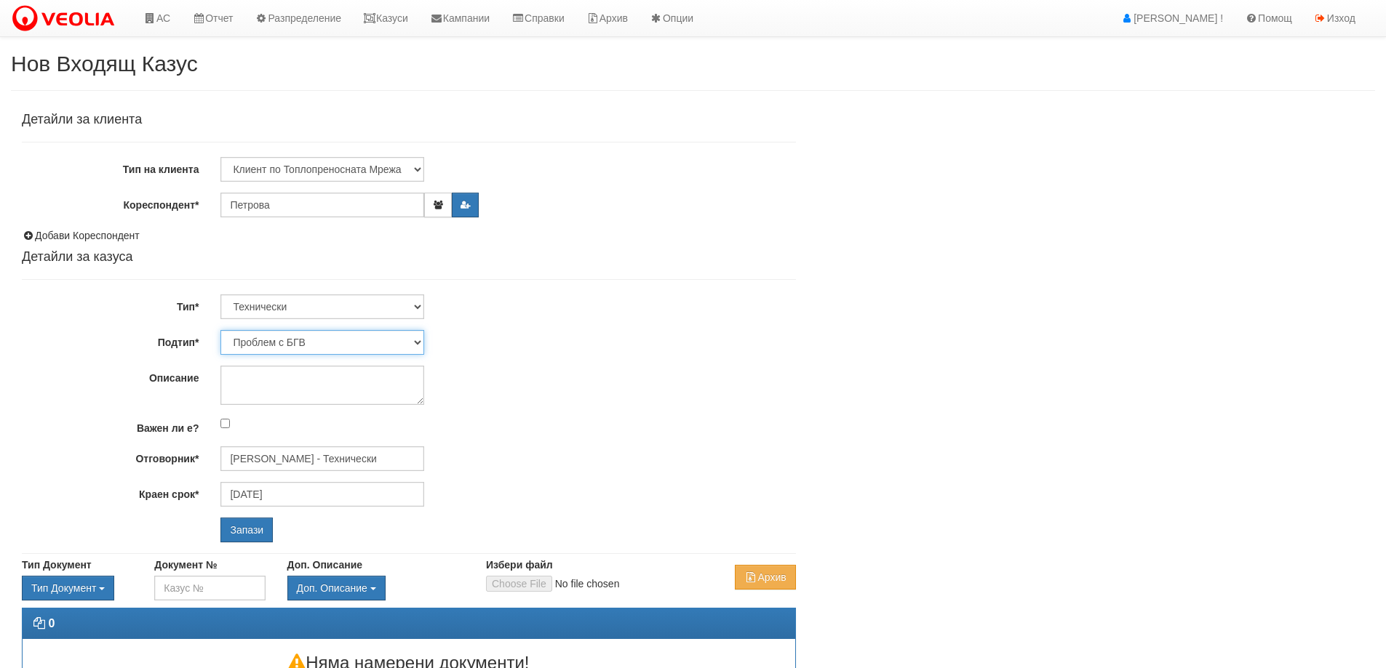
select select "Монтаж на водомер с дист. модул"
click at [220, 330] on select "Проблем с БГВ Теч ВОИ Теч БГВ Теч в АС Теч от водомер Проблем в АС Интервенция …" at bounding box center [322, 342] width 204 height 25
type input "[DATE]"
type input "[PERSON_NAME] - Технически"
click at [245, 526] on input "Запази" at bounding box center [246, 530] width 52 height 25
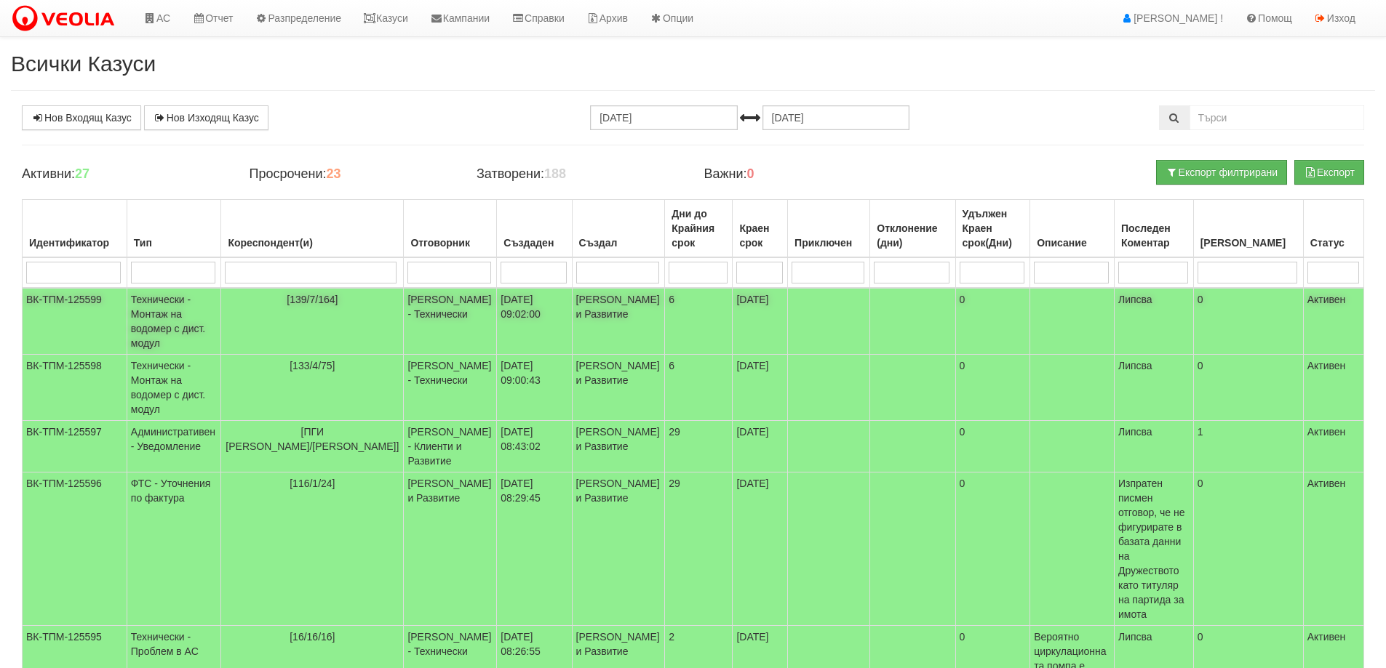
click at [287, 300] on span "[139/7/164]" at bounding box center [312, 300] width 51 height 12
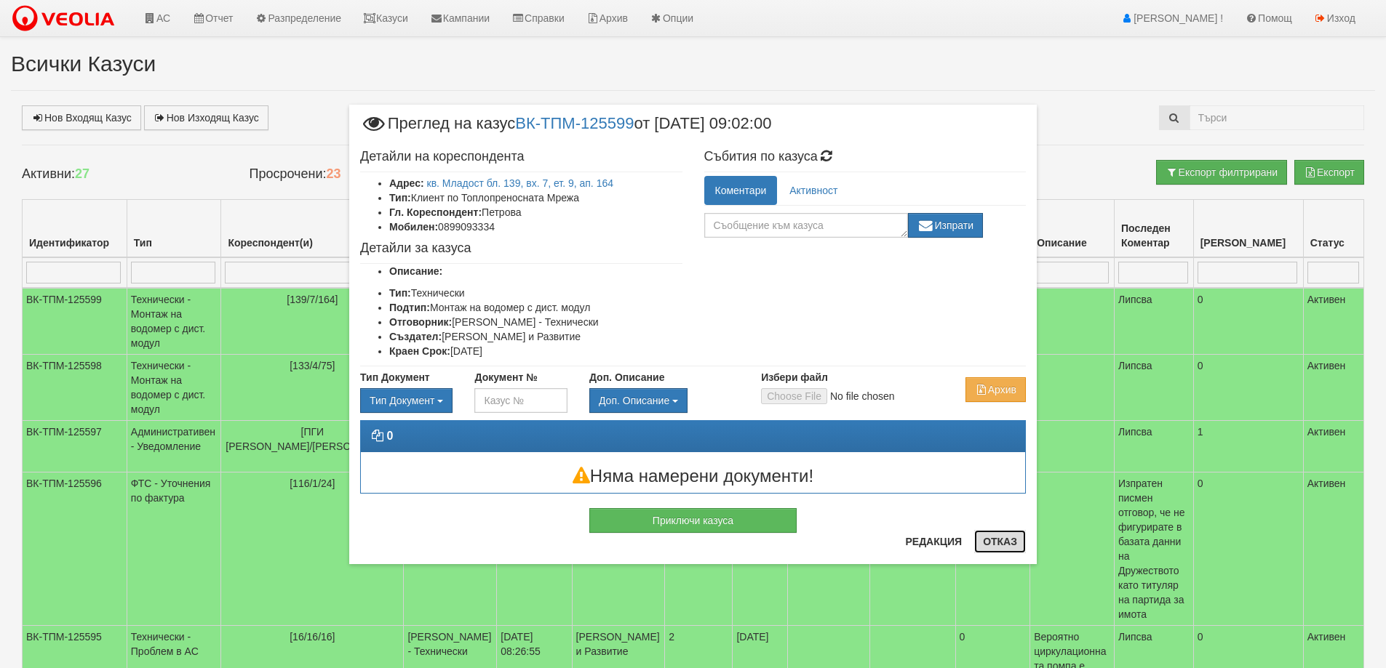
click at [1008, 543] on button "Отказ" at bounding box center [1000, 541] width 52 height 23
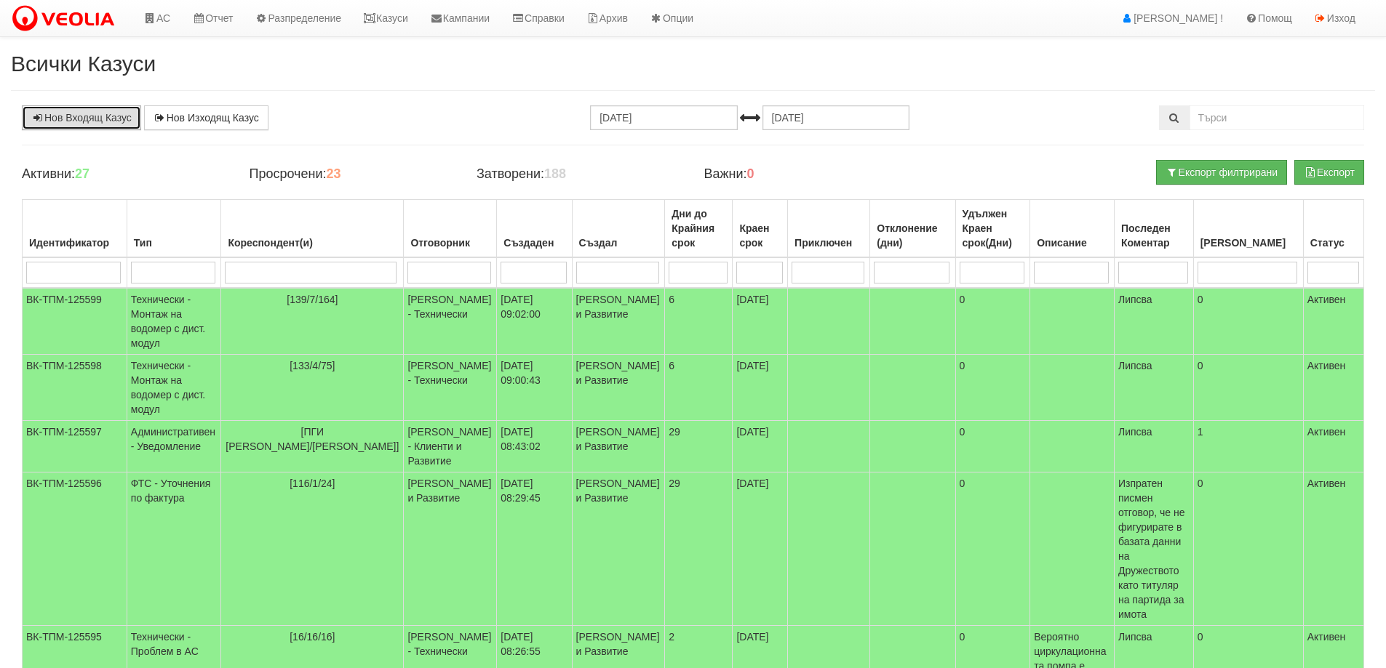
click at [71, 114] on link "Нов Входящ Казус" at bounding box center [81, 117] width 119 height 25
click at [401, 12] on link "Казуси" at bounding box center [385, 18] width 67 height 36
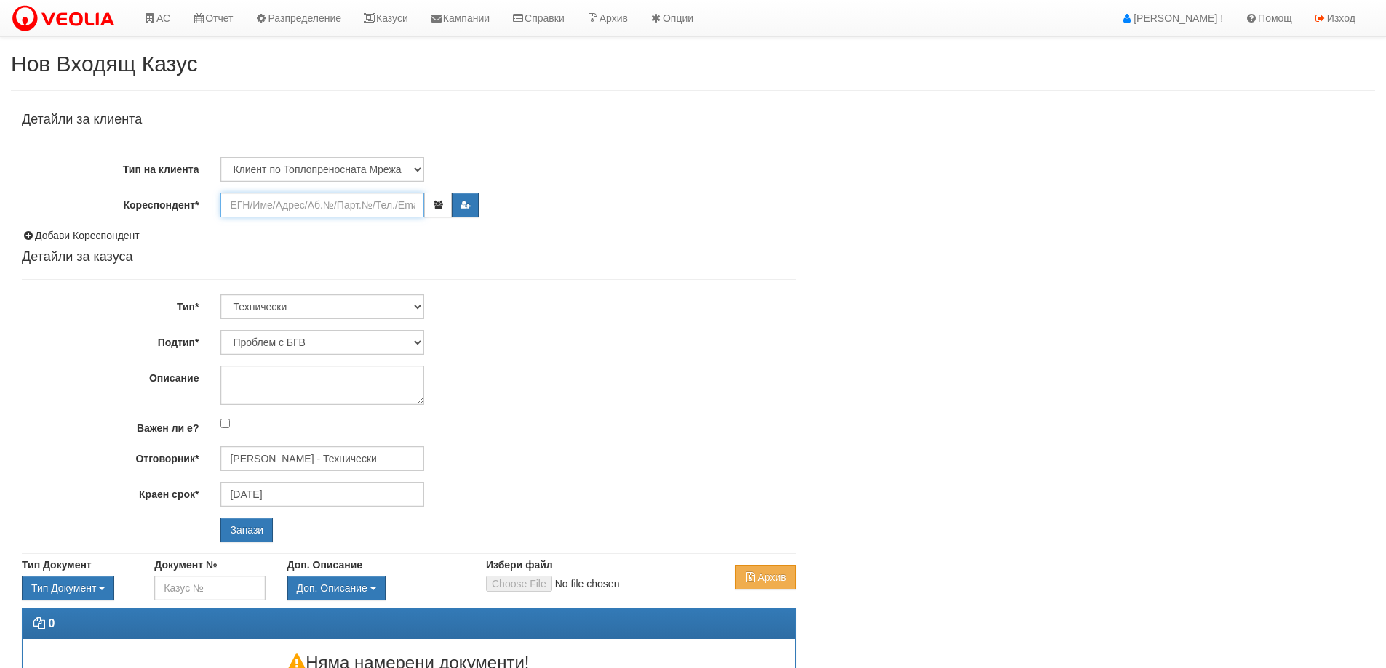
click at [272, 201] on input "Кореспондент*" at bounding box center [322, 205] width 204 height 25
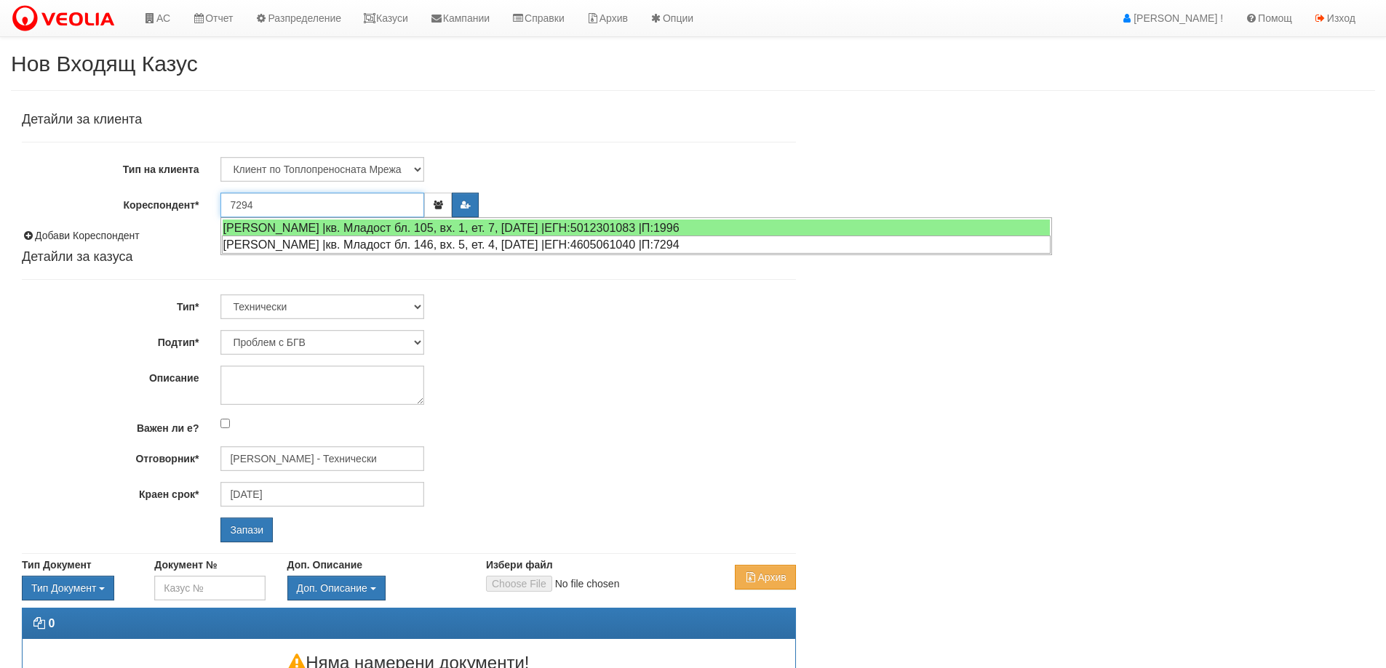
click at [298, 243] on div "[PERSON_NAME] |кв. Младост бл. 146, вх. 5, ет. 4, [DATE] |ЕГН:4605061040 |П:7294" at bounding box center [636, 245] width 828 height 18
type input "[PERSON_NAME]"
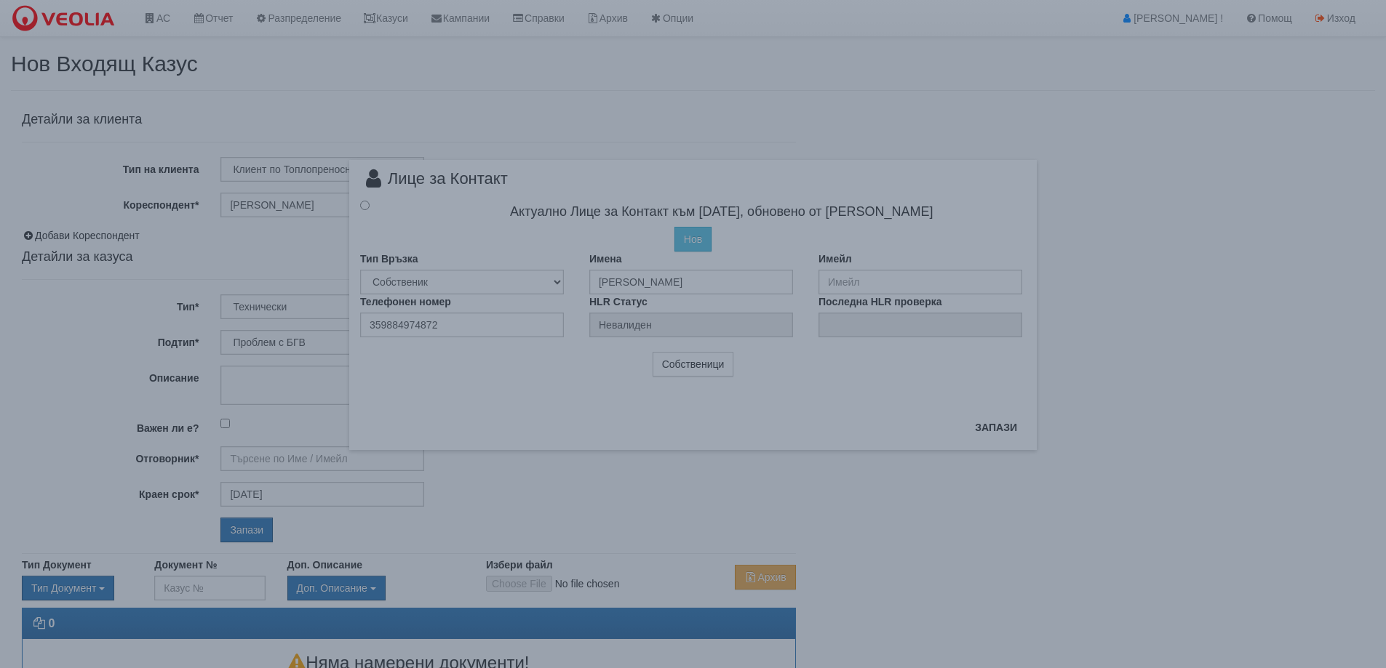
type input "[PERSON_NAME] - Технически"
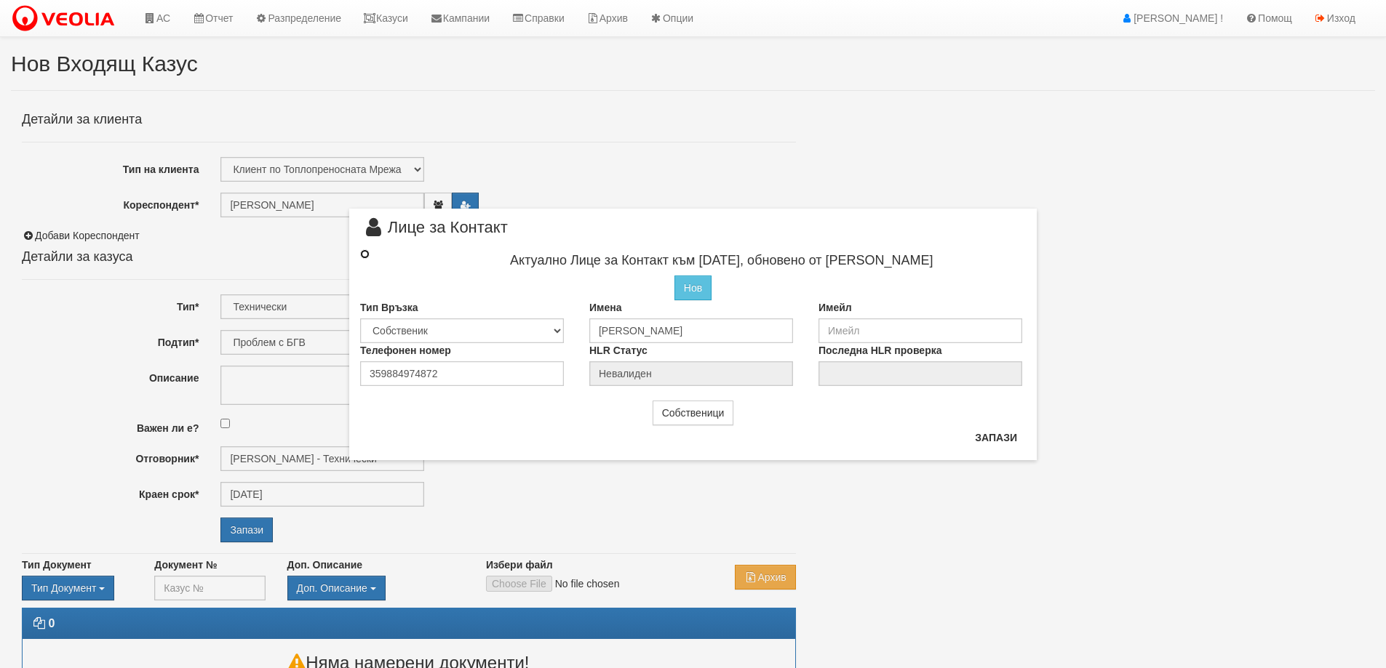
click at [365, 255] on input "radio" at bounding box center [364, 253] width 9 height 9
radio input "true"
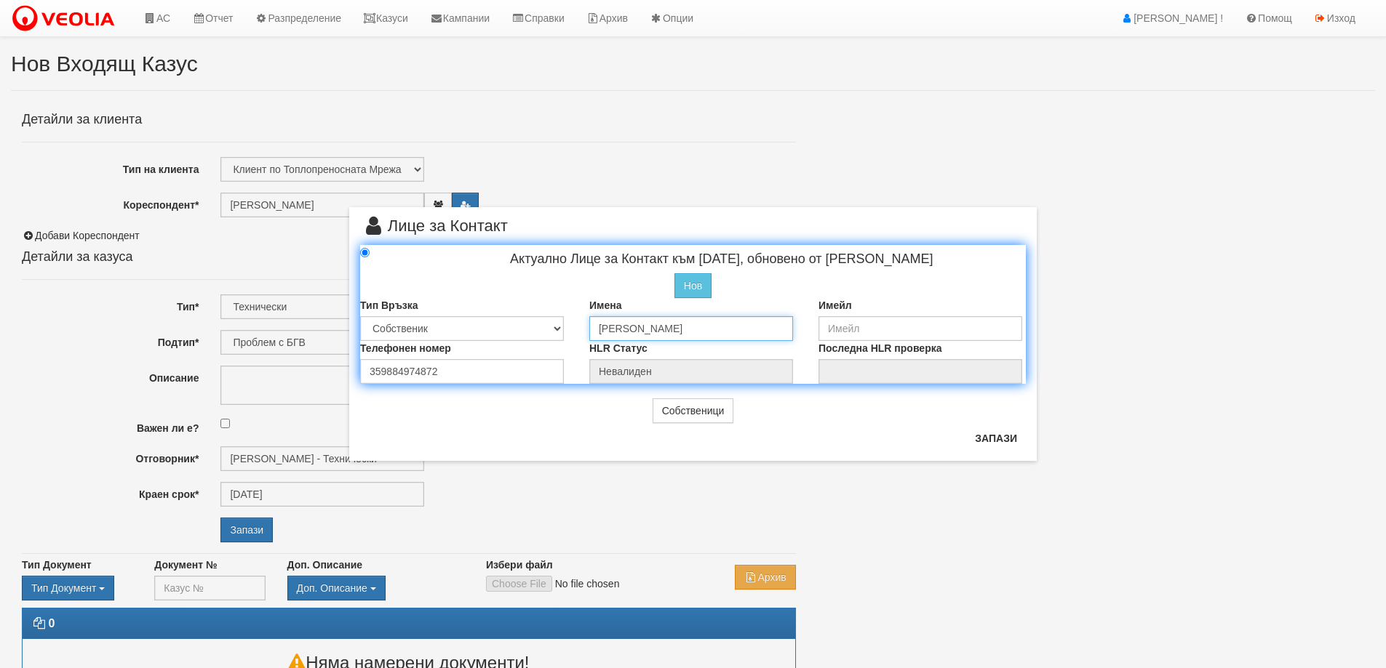
drag, startPoint x: 633, startPoint y: 328, endPoint x: 578, endPoint y: 325, distance: 54.6
click at [578, 325] on div "Имена [PERSON_NAME]" at bounding box center [692, 319] width 229 height 43
type input "[PERSON_NAME]"
drag, startPoint x: 446, startPoint y: 372, endPoint x: 368, endPoint y: 370, distance: 77.8
click at [368, 370] on input "359884974872" at bounding box center [462, 371] width 204 height 25
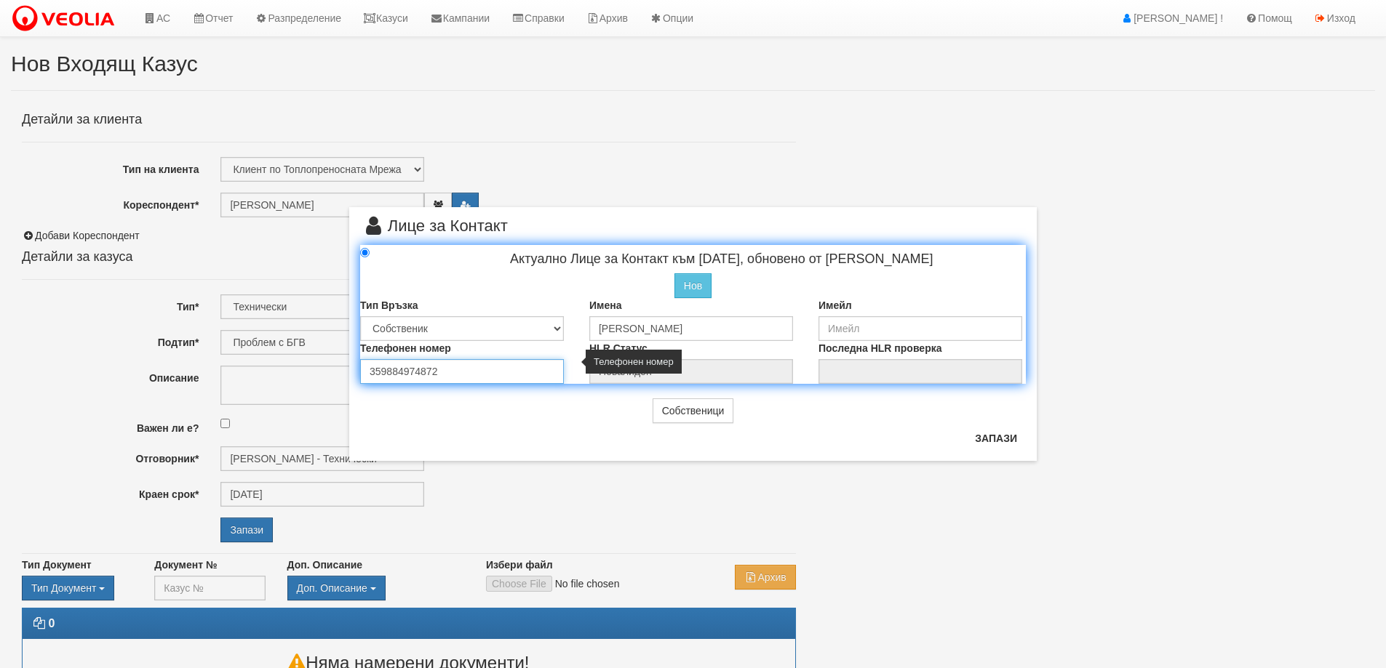
click at [446, 373] on input "359884974872" at bounding box center [462, 371] width 204 height 25
drag, startPoint x: 383, startPoint y: 372, endPoint x: 370, endPoint y: 371, distance: 13.2
click at [370, 371] on input "359884974872" at bounding box center [462, 371] width 204 height 25
drag, startPoint x: 384, startPoint y: 371, endPoint x: 359, endPoint y: 370, distance: 24.7
click at [359, 370] on div "Телефонен номер 359884974872" at bounding box center [463, 362] width 229 height 43
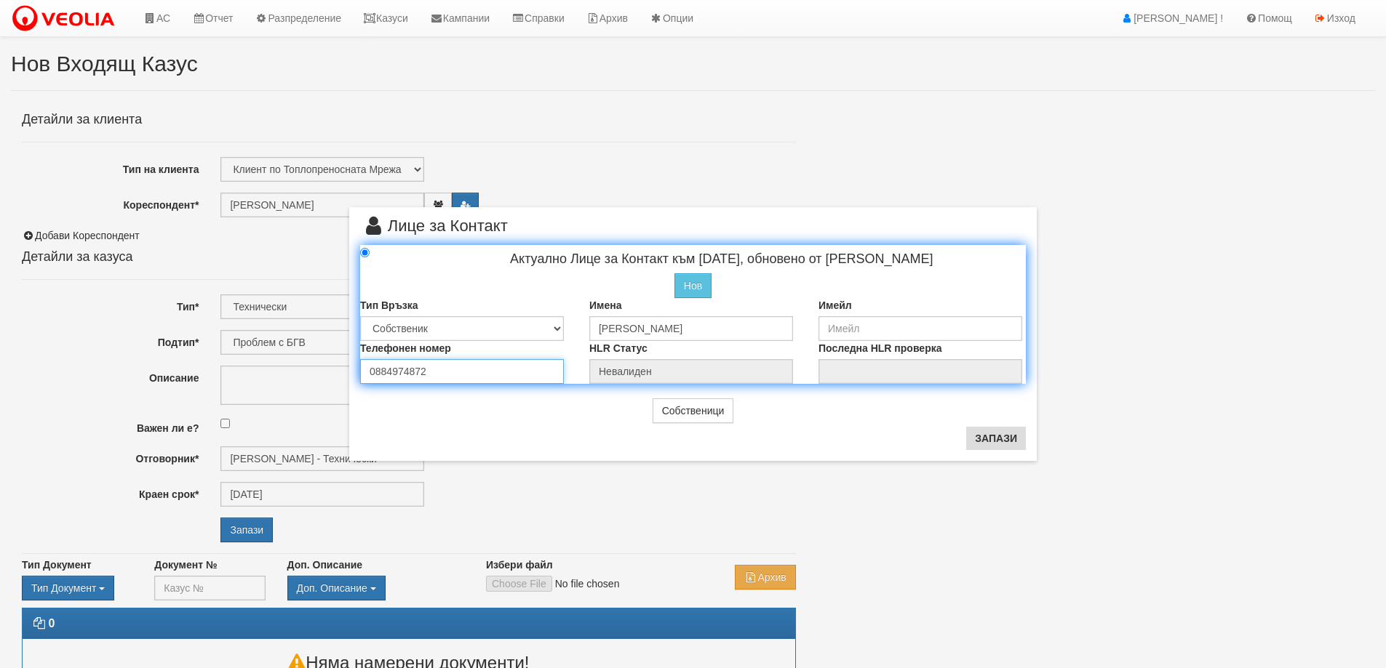
type input "0884974872"
click at [995, 441] on button "Запази" at bounding box center [996, 438] width 60 height 23
type input "Илиев"
radio input "true"
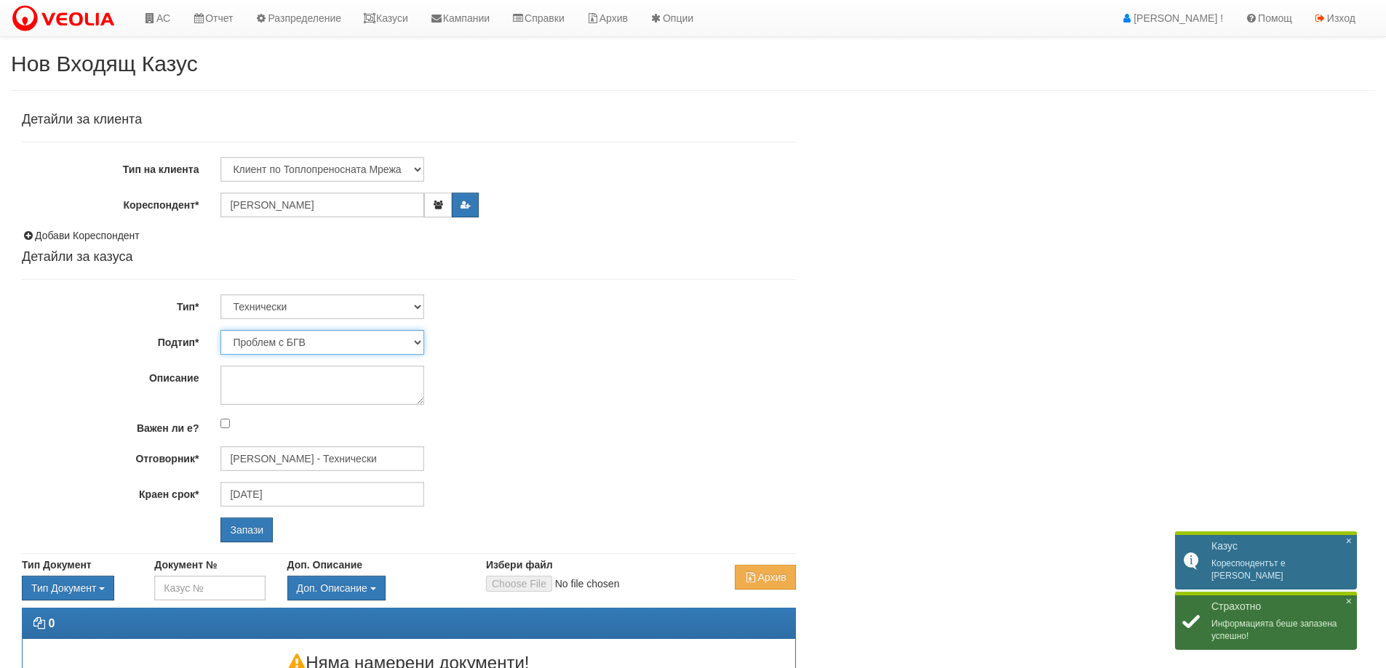
drag, startPoint x: 308, startPoint y: 345, endPoint x: 311, endPoint y: 332, distance: 14.3
click at [308, 345] on select "Проблем с БГВ Теч ВОИ Теч БГВ Теч в АС Теч от водомер Проблем в АС Интервенция …" at bounding box center [322, 342] width 204 height 25
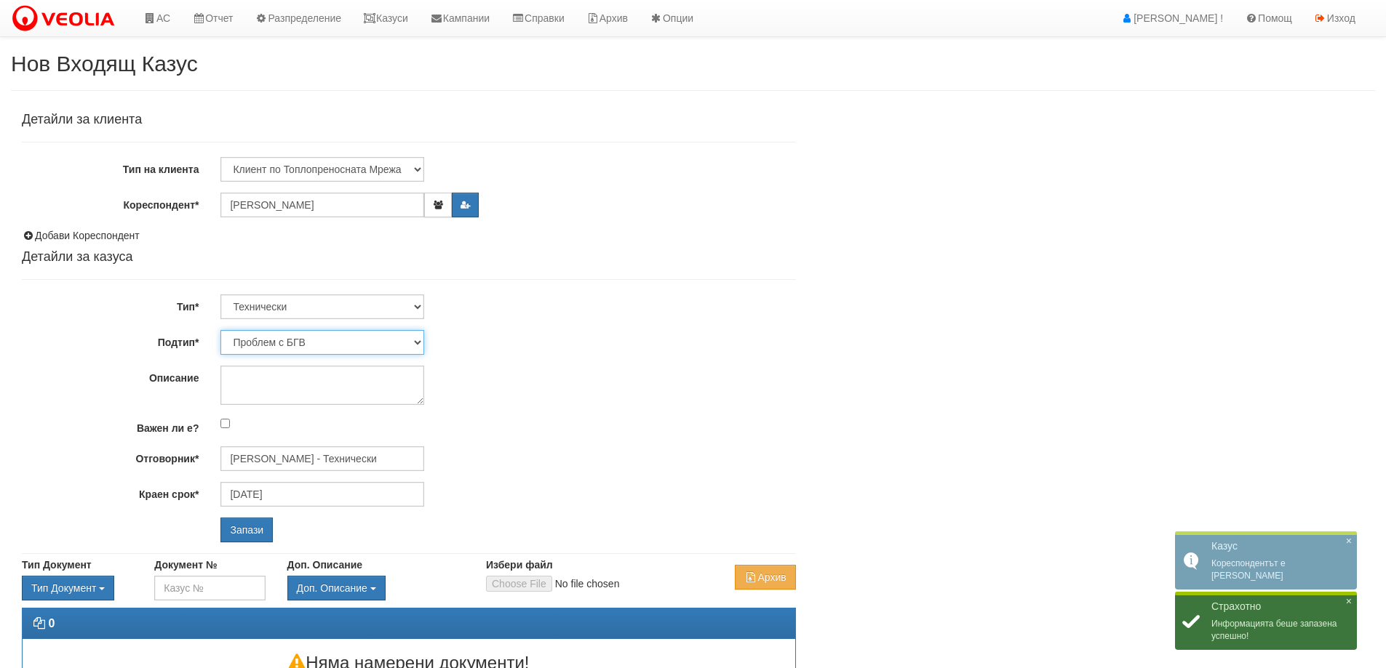
select select "Монтаж на водомер с дист. модул"
click at [220, 330] on select "Проблем с БГВ Теч ВОИ Теч БГВ Теч в АС Теч от водомер Проблем в АС Интервенция …" at bounding box center [322, 342] width 204 height 25
type input "26/09/2025"
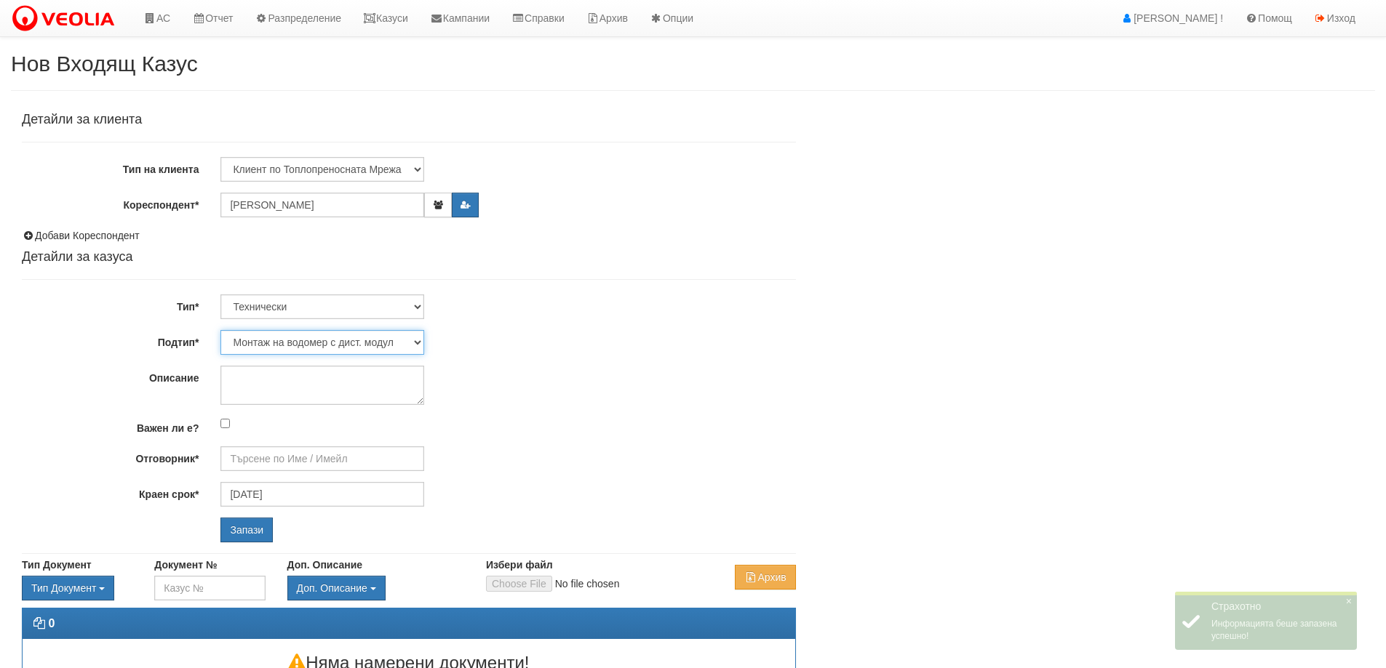
type input "Дончо Дончев - Технически"
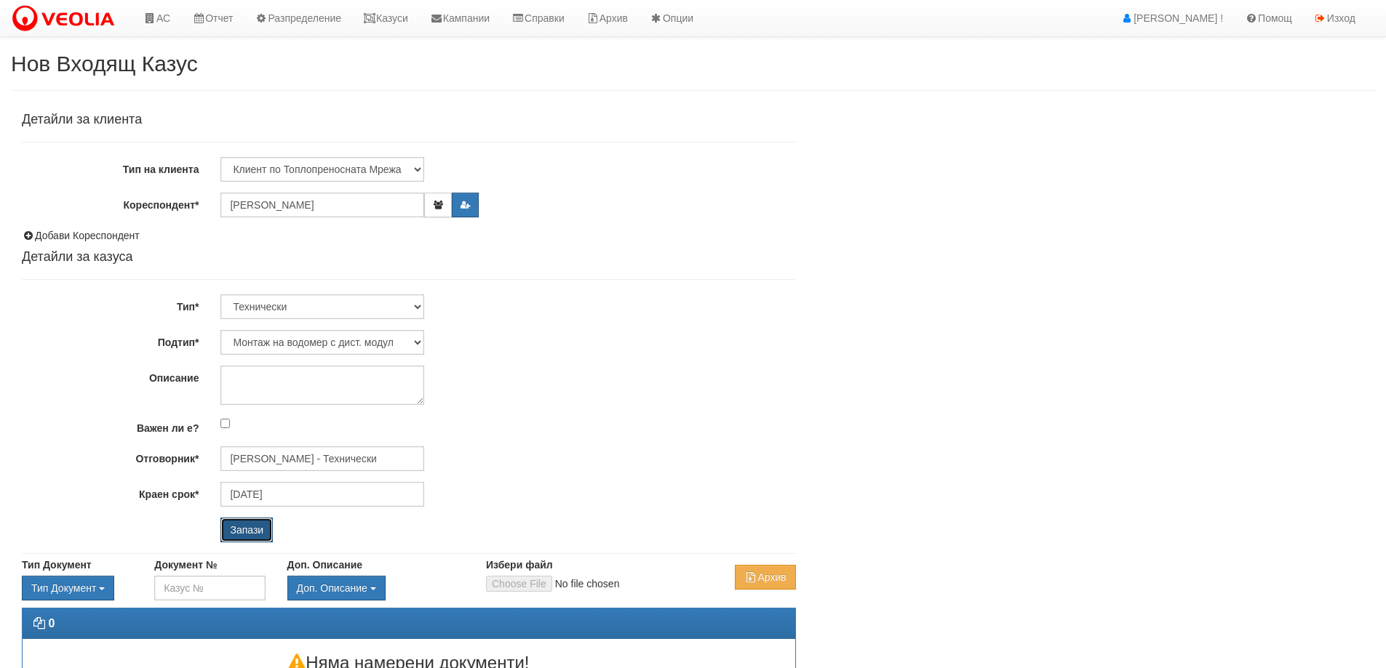
click at [257, 527] on input "Запази" at bounding box center [246, 530] width 52 height 25
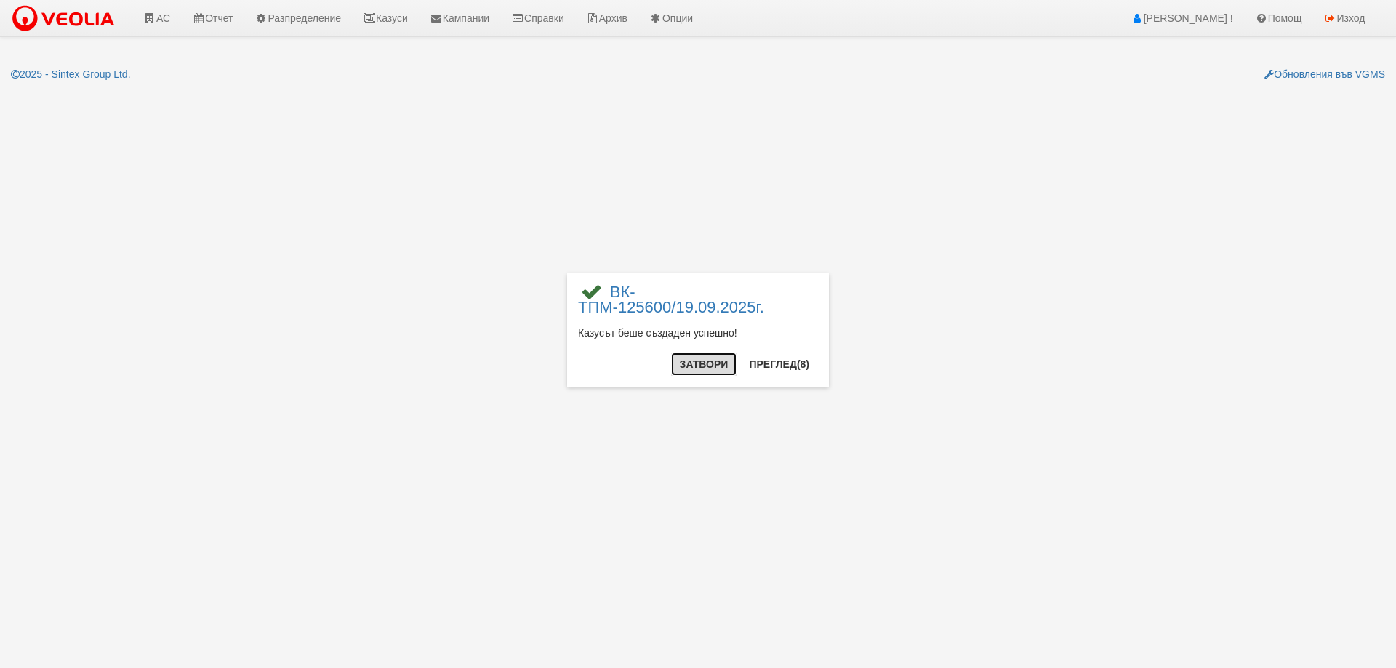
click at [699, 361] on button "Затвори" at bounding box center [704, 364] width 66 height 23
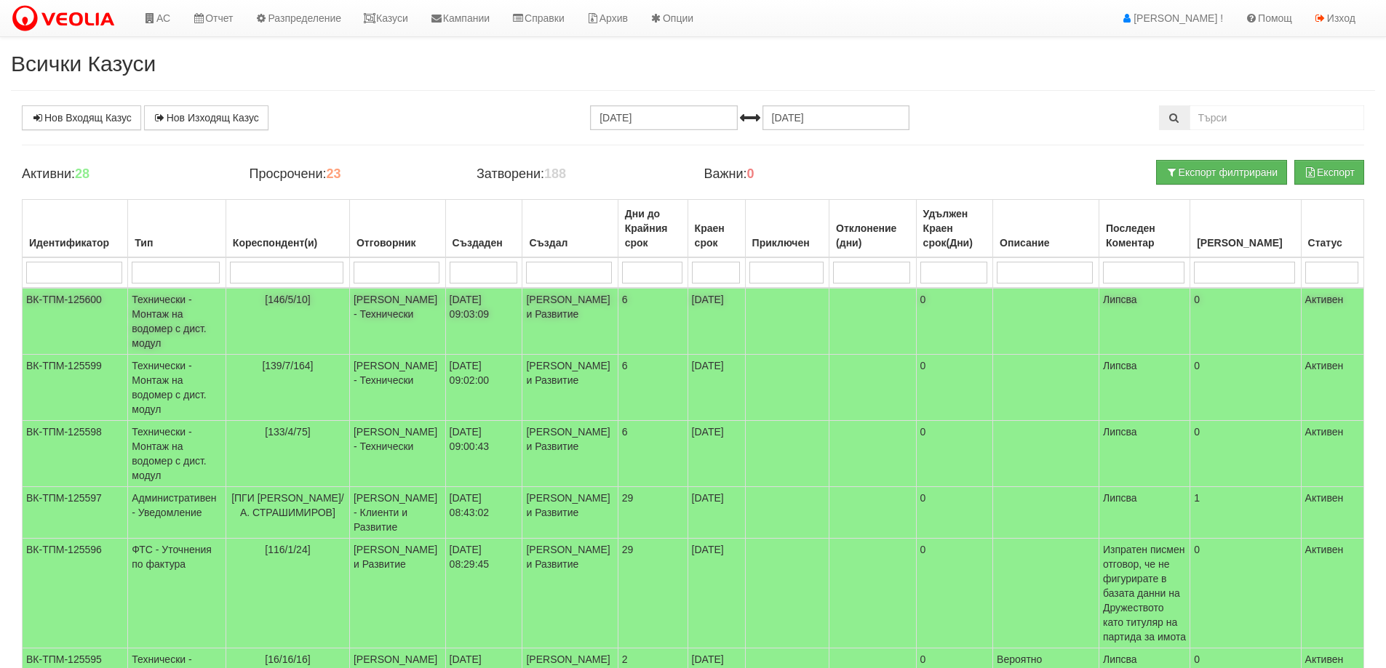
click at [174, 327] on td "Технически - Монтаж на водомер с дист. модул" at bounding box center [177, 321] width 98 height 67
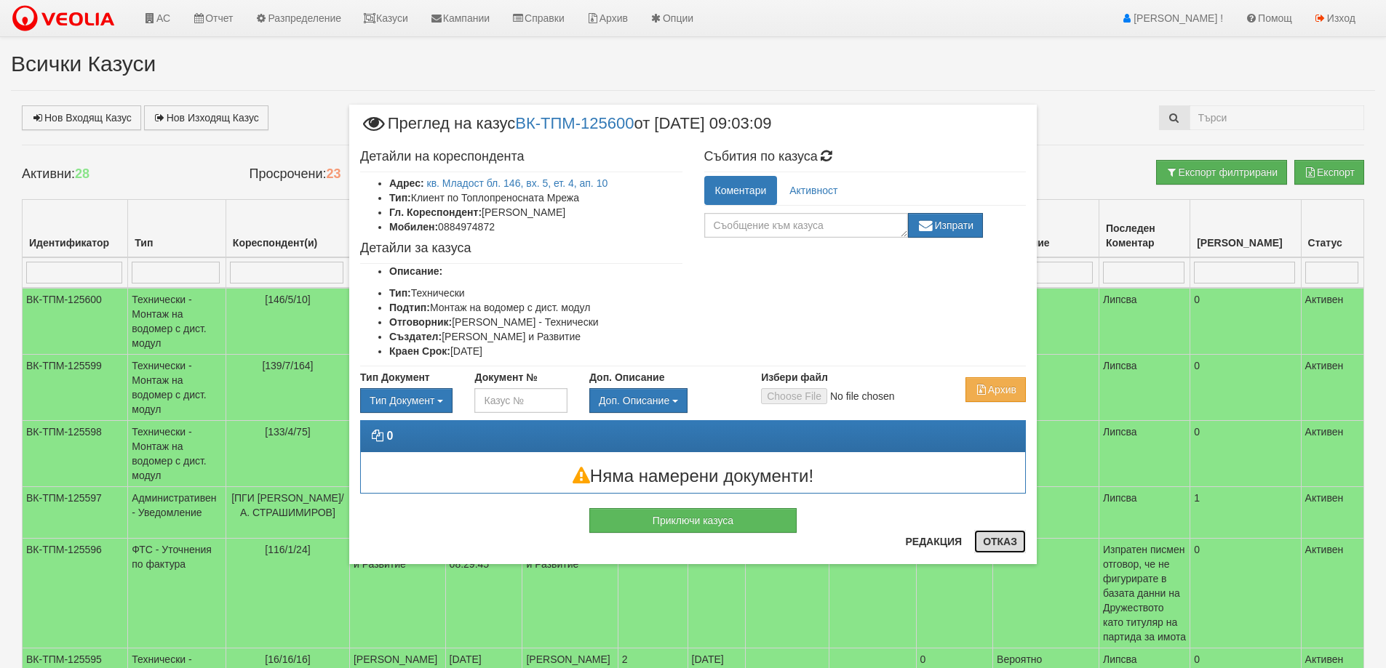
click at [999, 544] on button "Отказ" at bounding box center [1000, 541] width 52 height 23
